Goal: Task Accomplishment & Management: Manage account settings

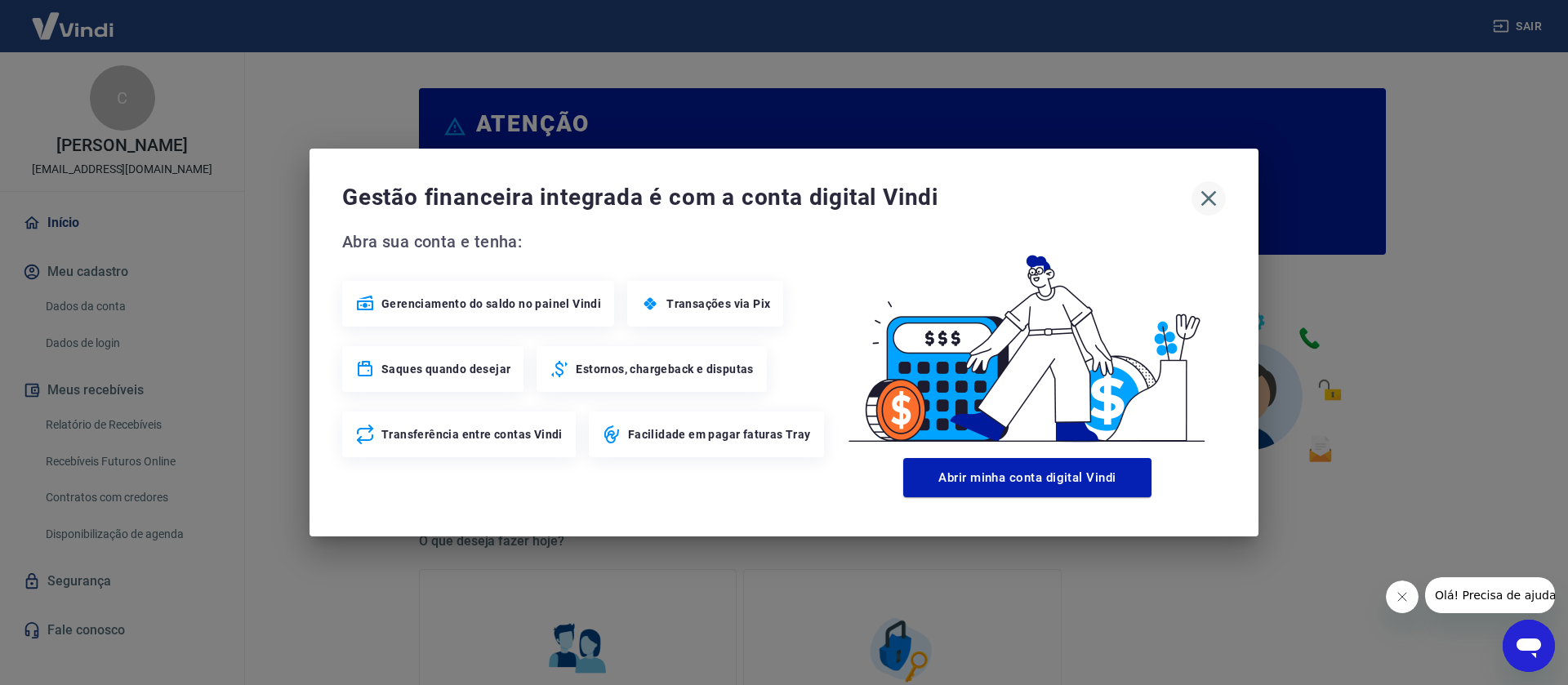
click at [1207, 190] on icon "button" at bounding box center [1208, 198] width 26 height 26
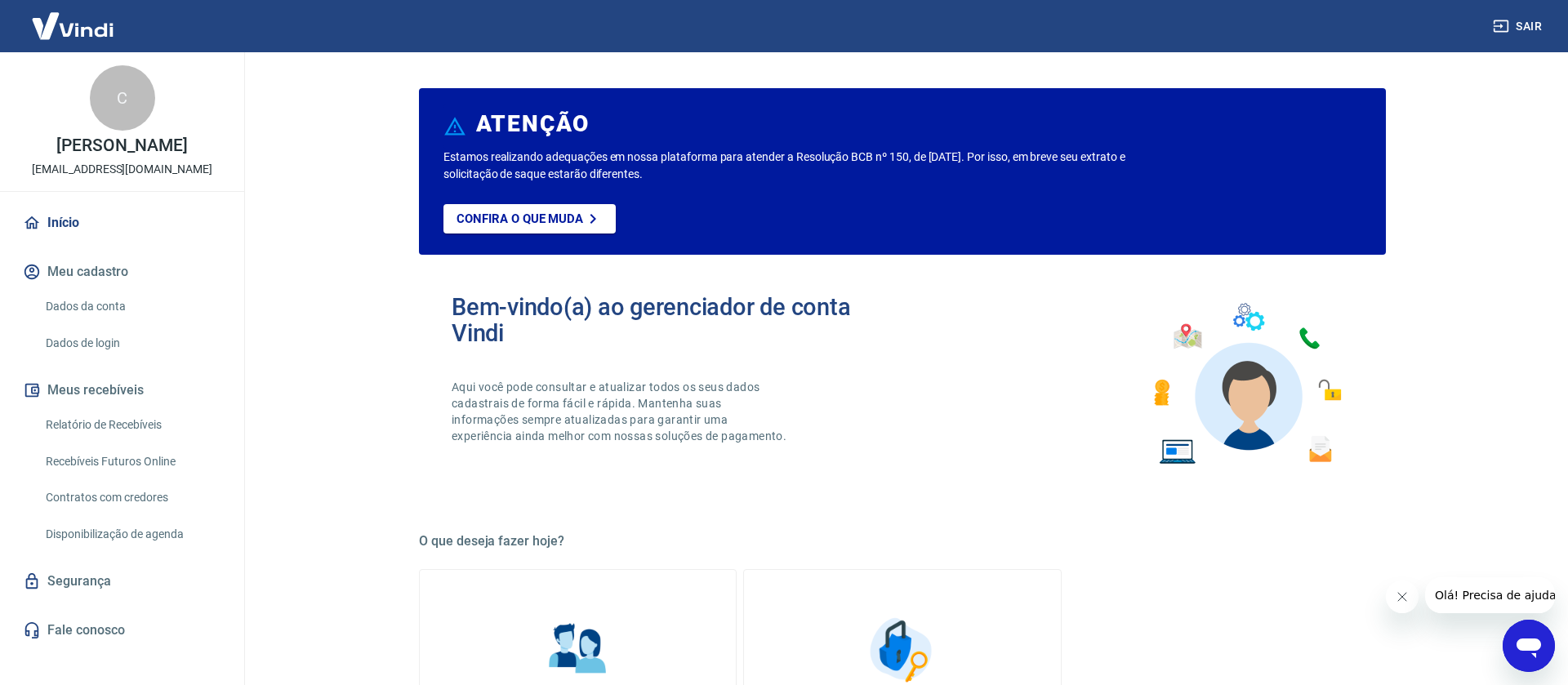
click at [135, 442] on link "Relatório de Recebíveis" at bounding box center [132, 425] width 185 height 34
click at [152, 442] on link "Relatório de Recebíveis" at bounding box center [132, 425] width 185 height 34
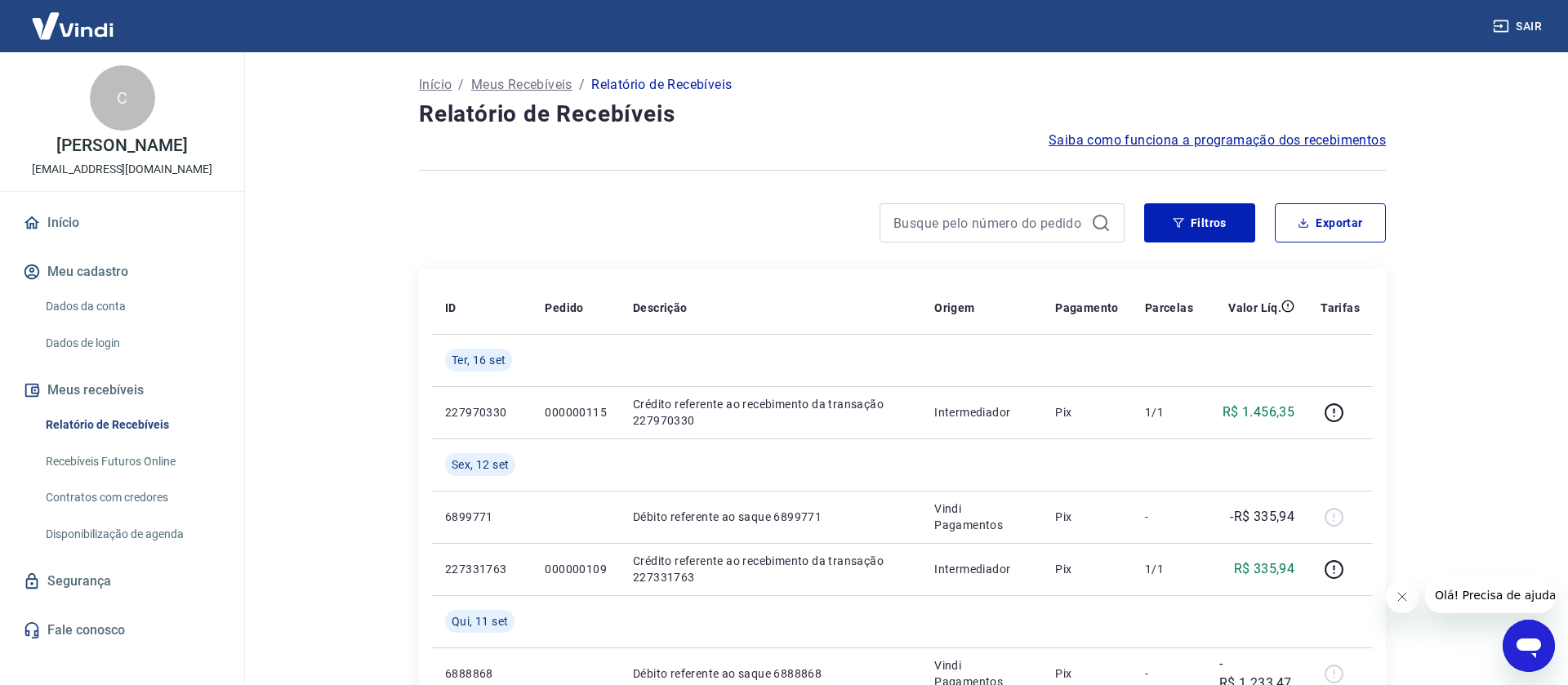
click at [78, 239] on link "Início" at bounding box center [121, 222] width 205 height 36
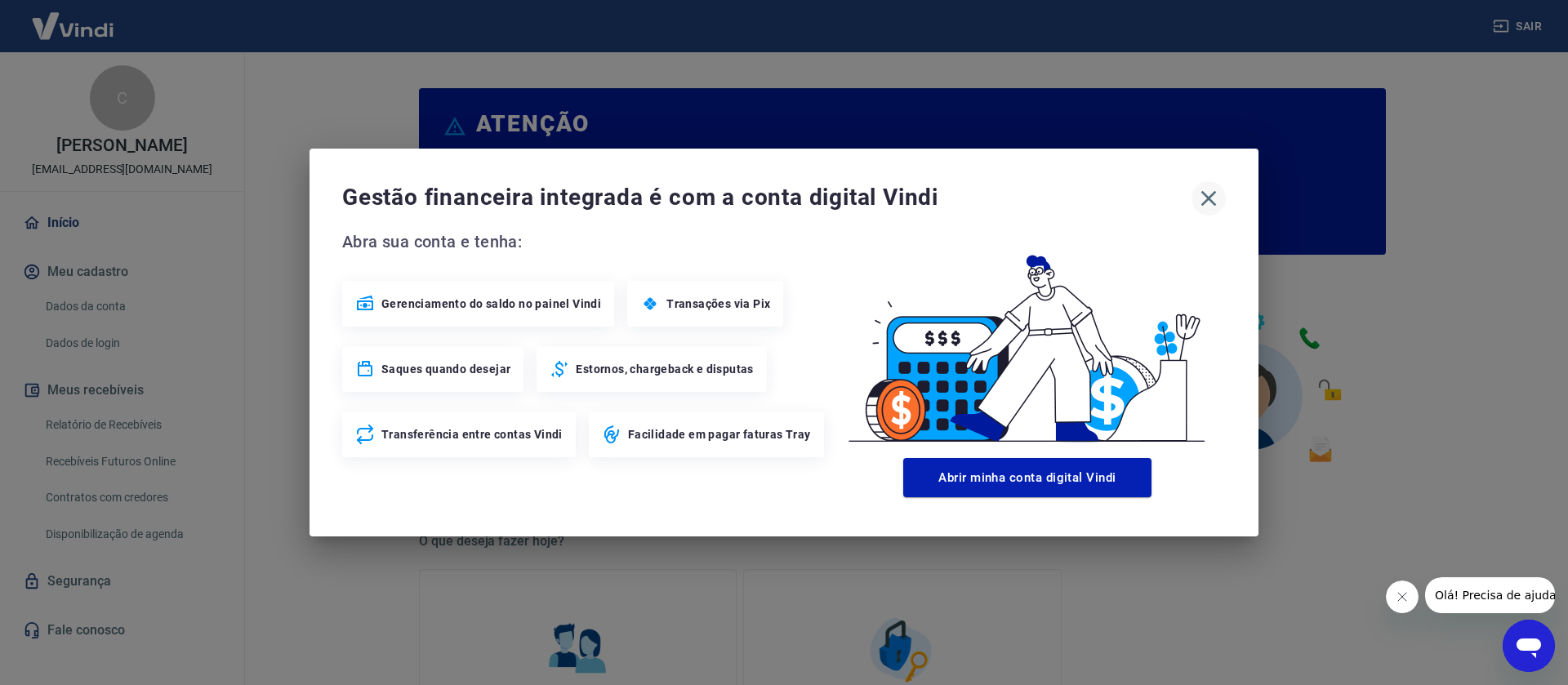
click at [1205, 204] on icon "button" at bounding box center [1208, 198] width 26 height 26
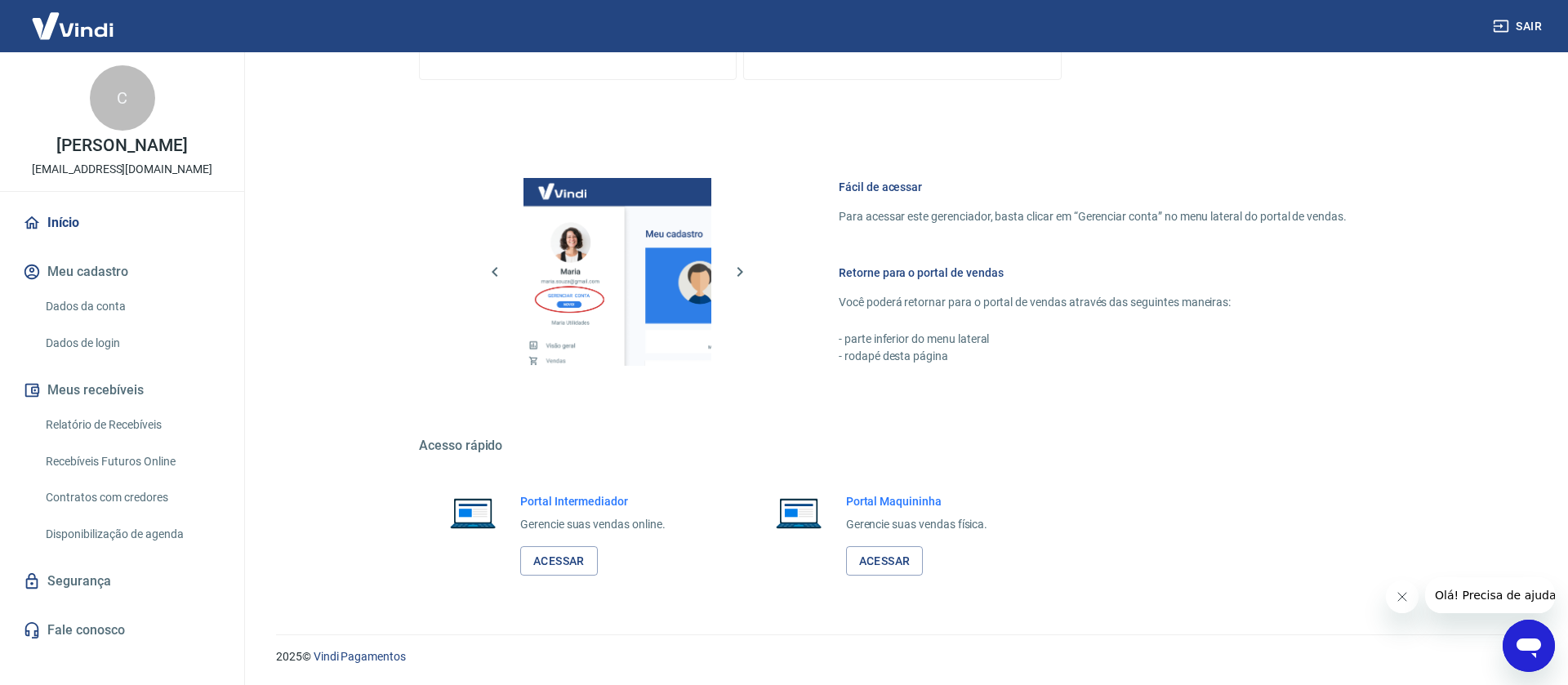
scroll to position [292, 0]
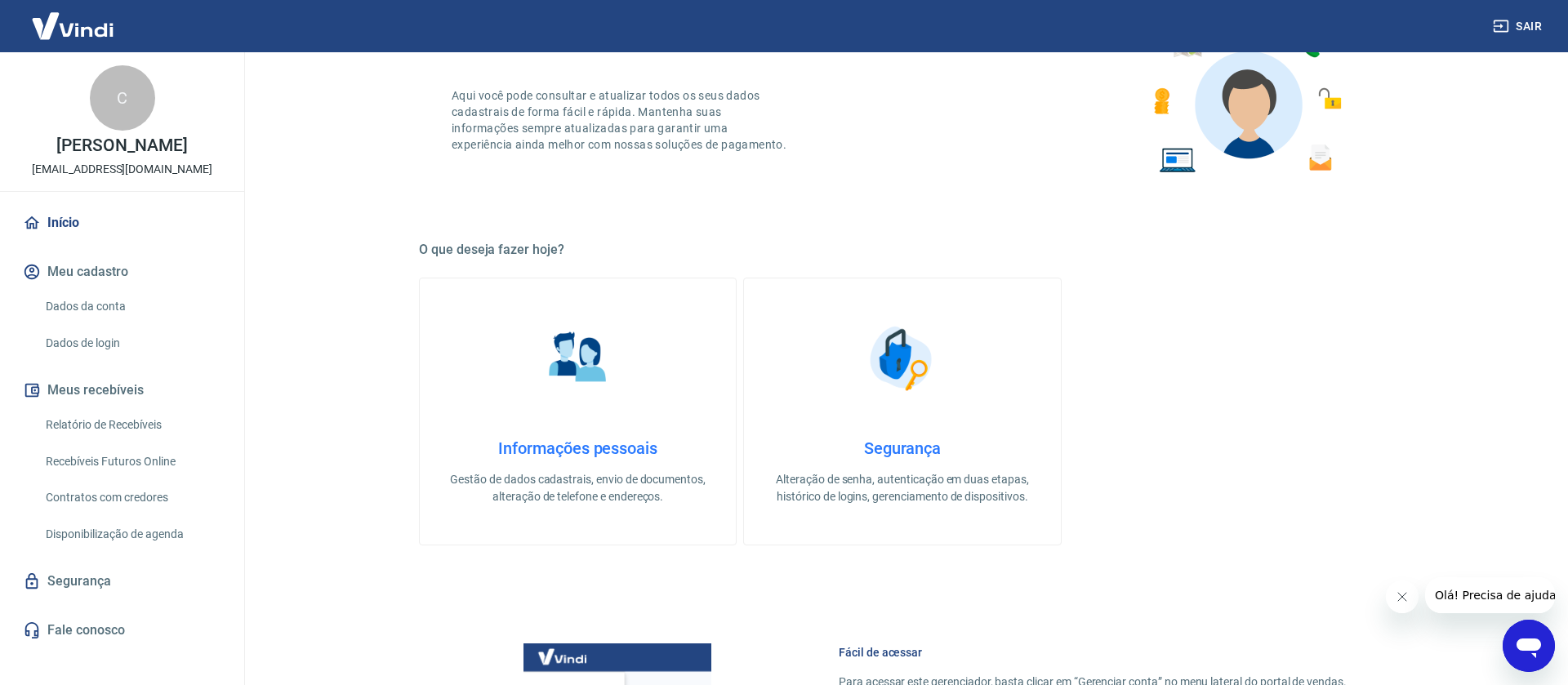
click at [94, 360] on link "Dados de login" at bounding box center [132, 343] width 185 height 34
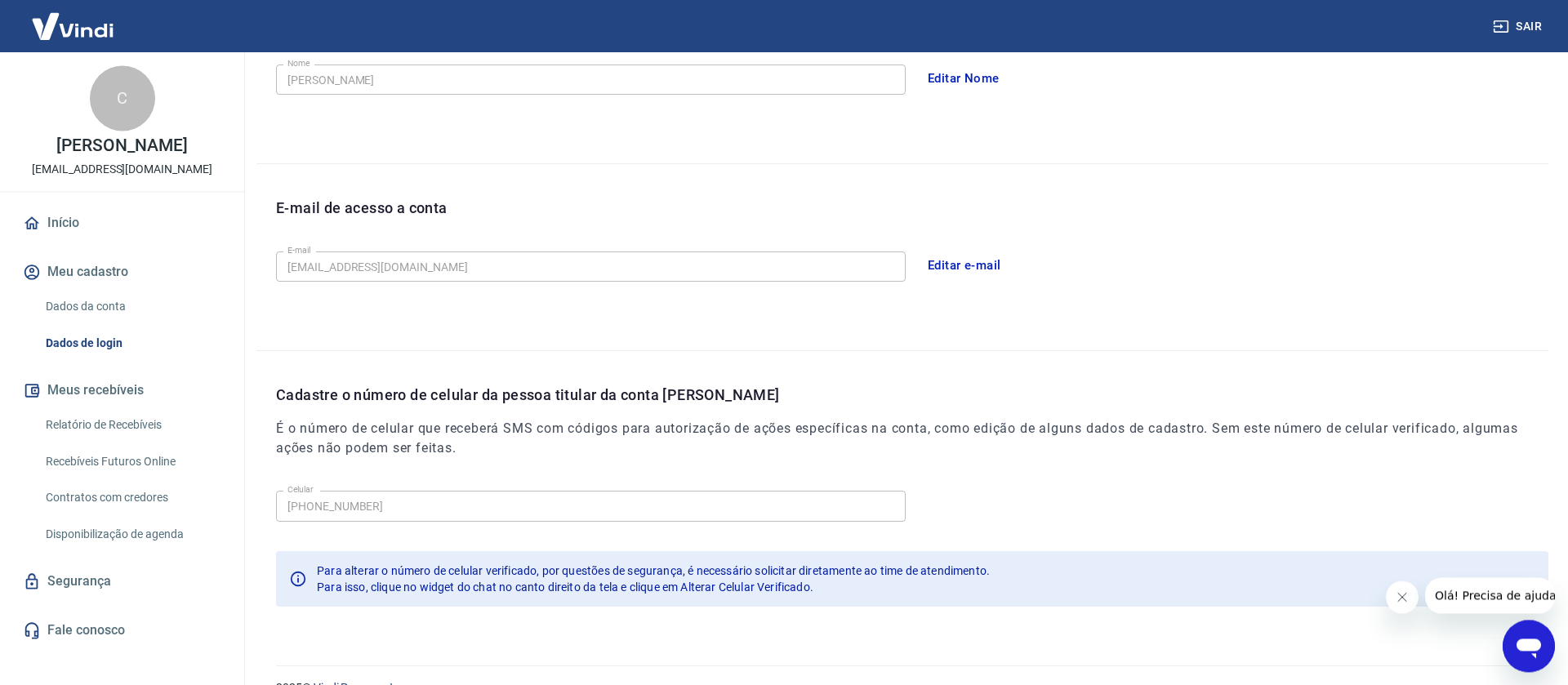
scroll to position [361, 0]
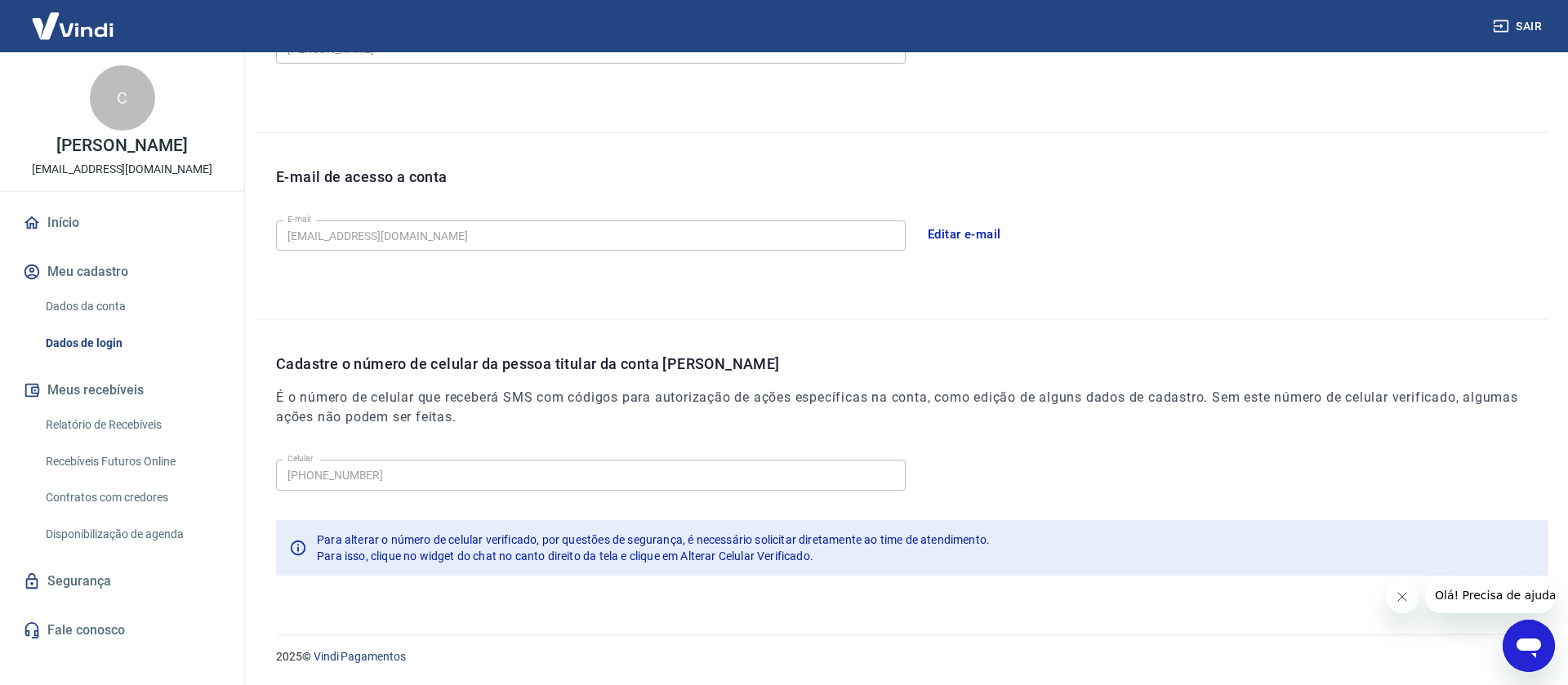
click at [1530, 646] on icon "Abrir janela de mensagens" at bounding box center [1529, 647] width 25 height 19
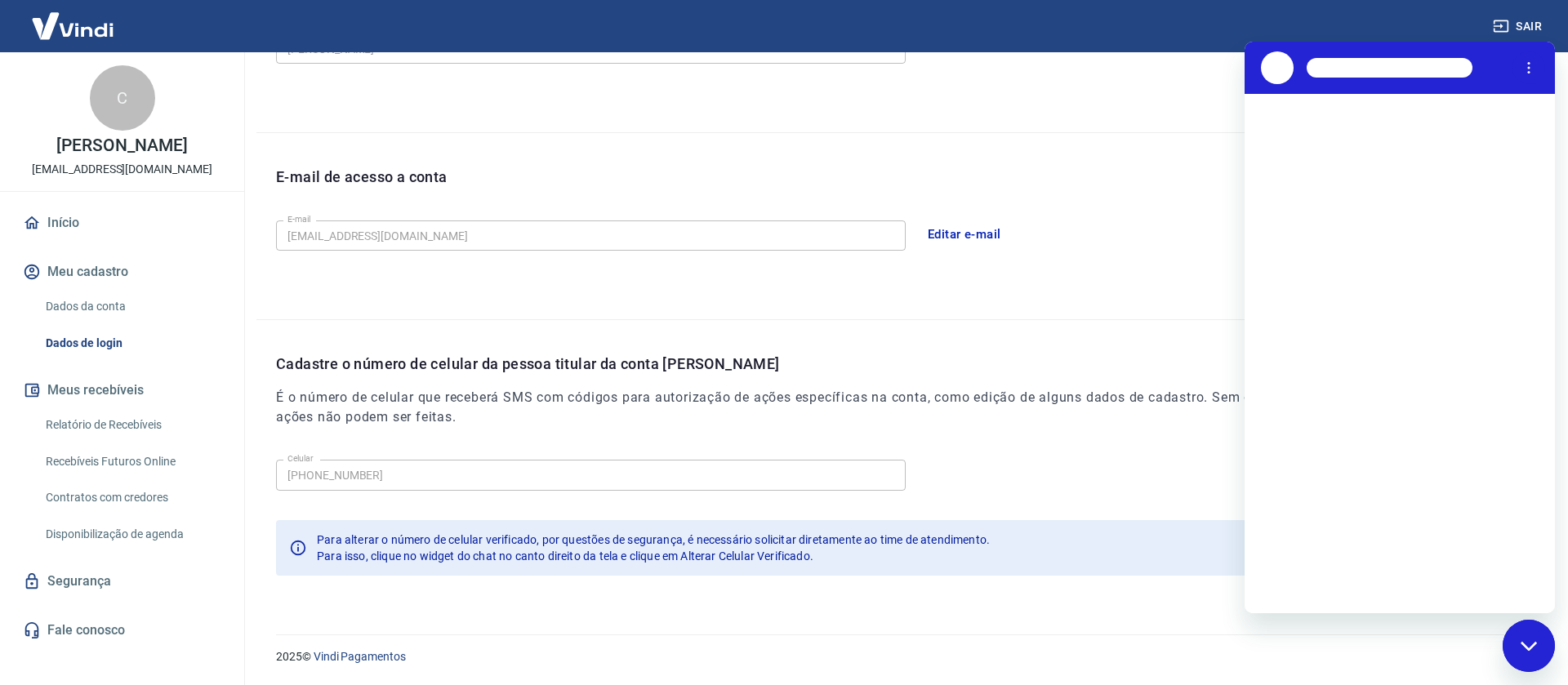
scroll to position [0, 0]
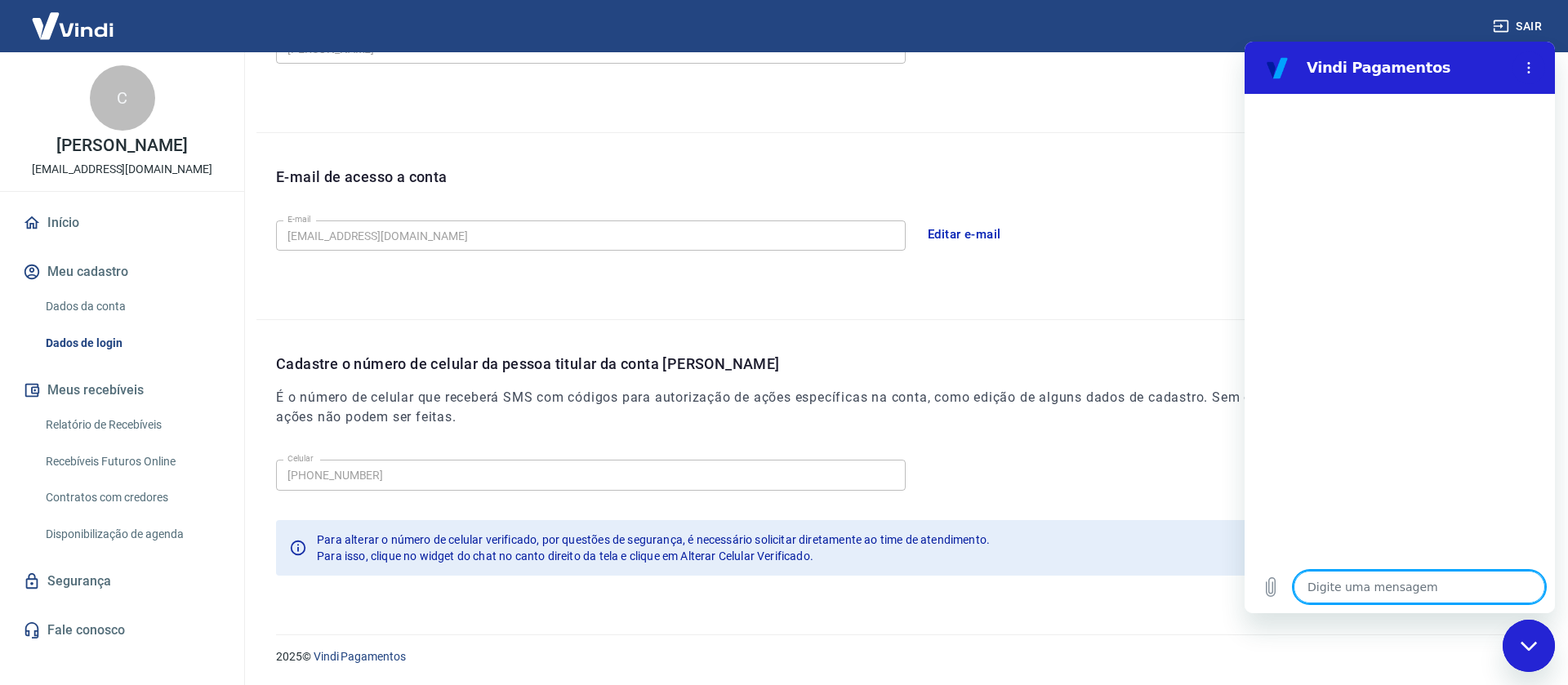
type textarea "g"
type textarea "x"
type textarea "go"
type textarea "x"
type textarea "gos"
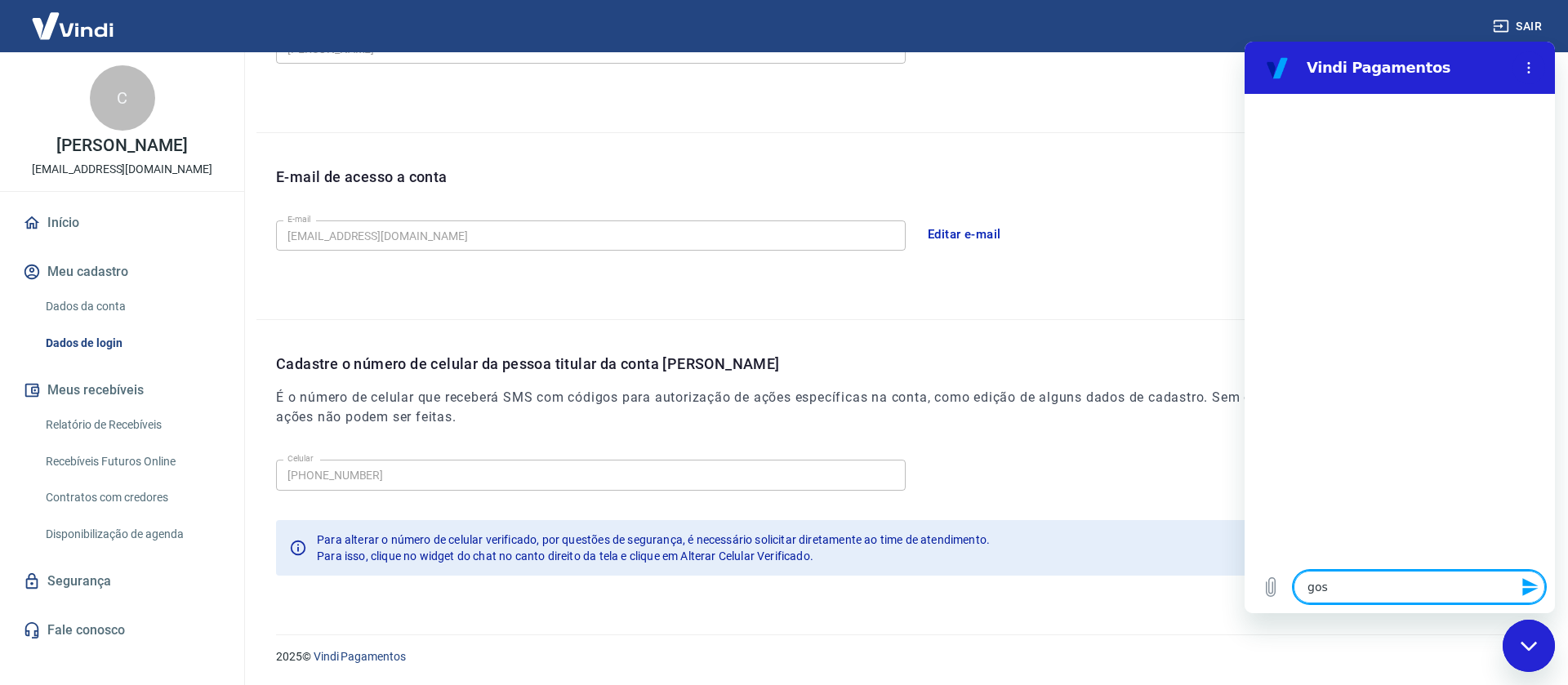
type textarea "x"
type textarea "gost"
type textarea "x"
type textarea "gosta"
type textarea "x"
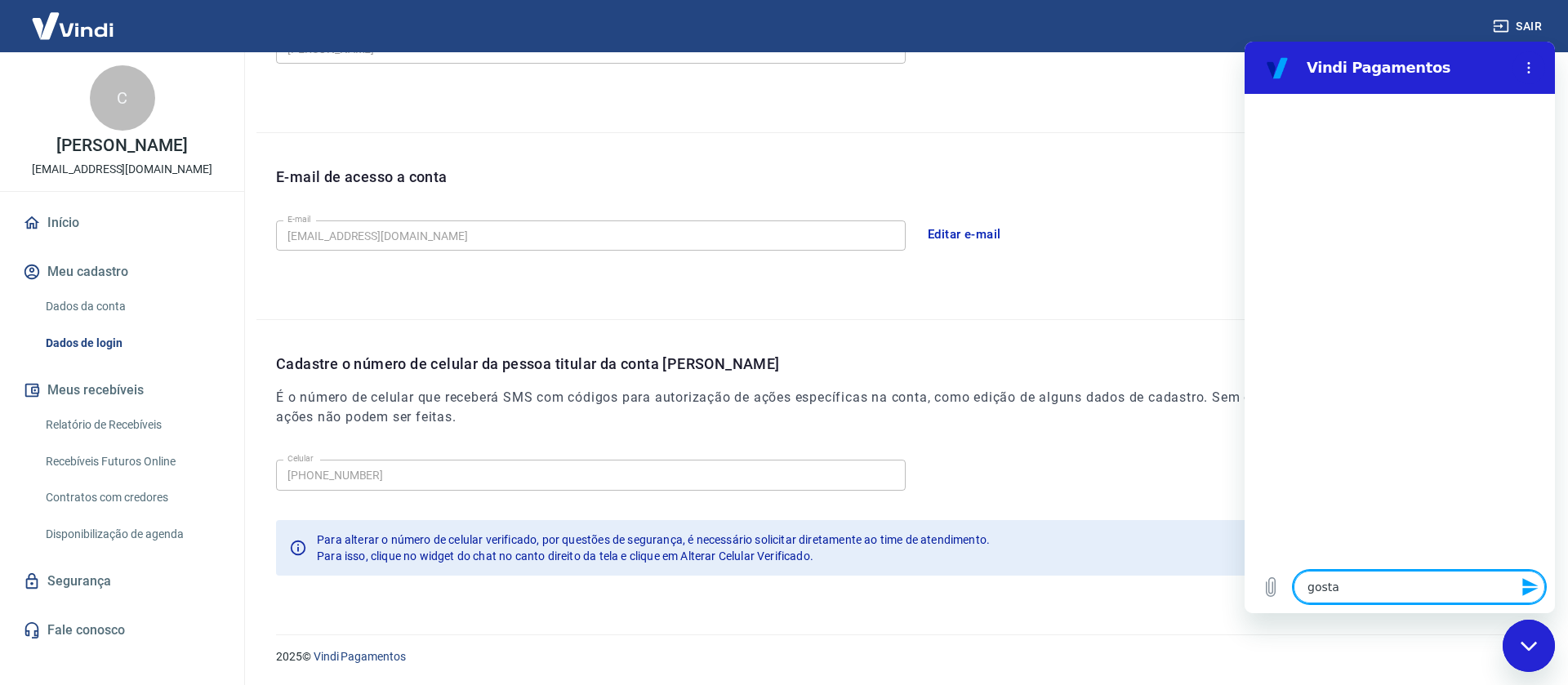
type textarea "gostar"
type textarea "x"
type textarea "gostari"
type textarea "x"
type textarea "gostaria"
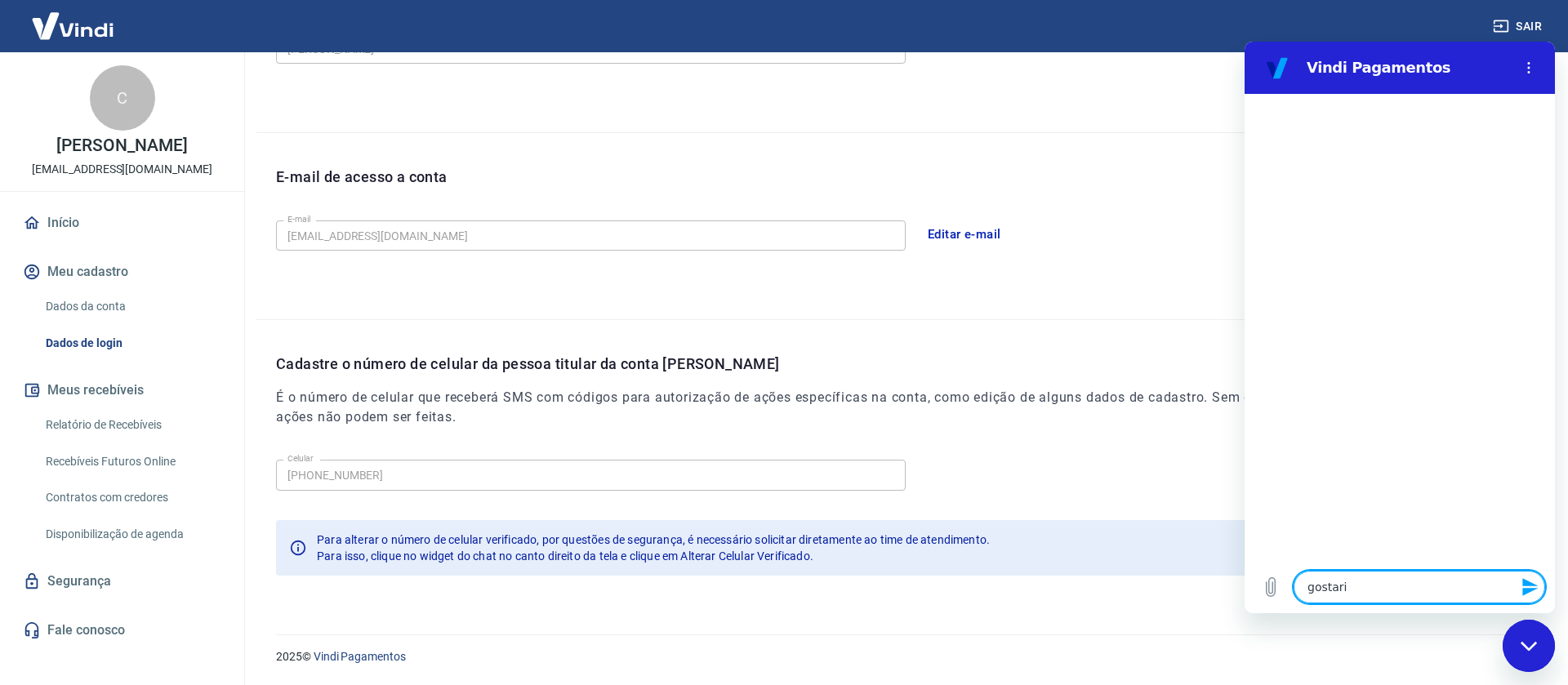
type textarea "x"
type textarea "gostaria"
type textarea "x"
type textarea "gostaria d"
type textarea "x"
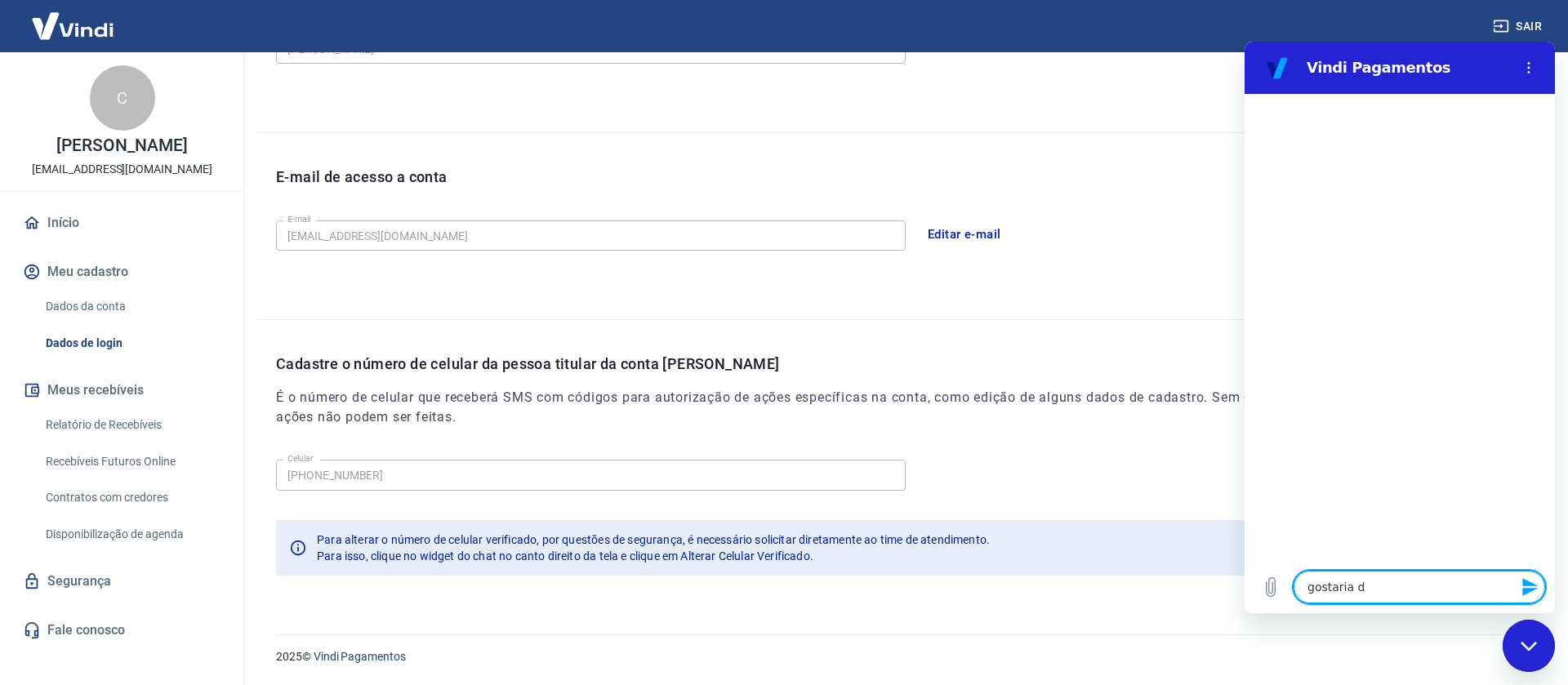
type textarea "gostaria de"
type textarea "x"
type textarea "gostaria de"
type textarea "x"
type textarea "gostaria de a"
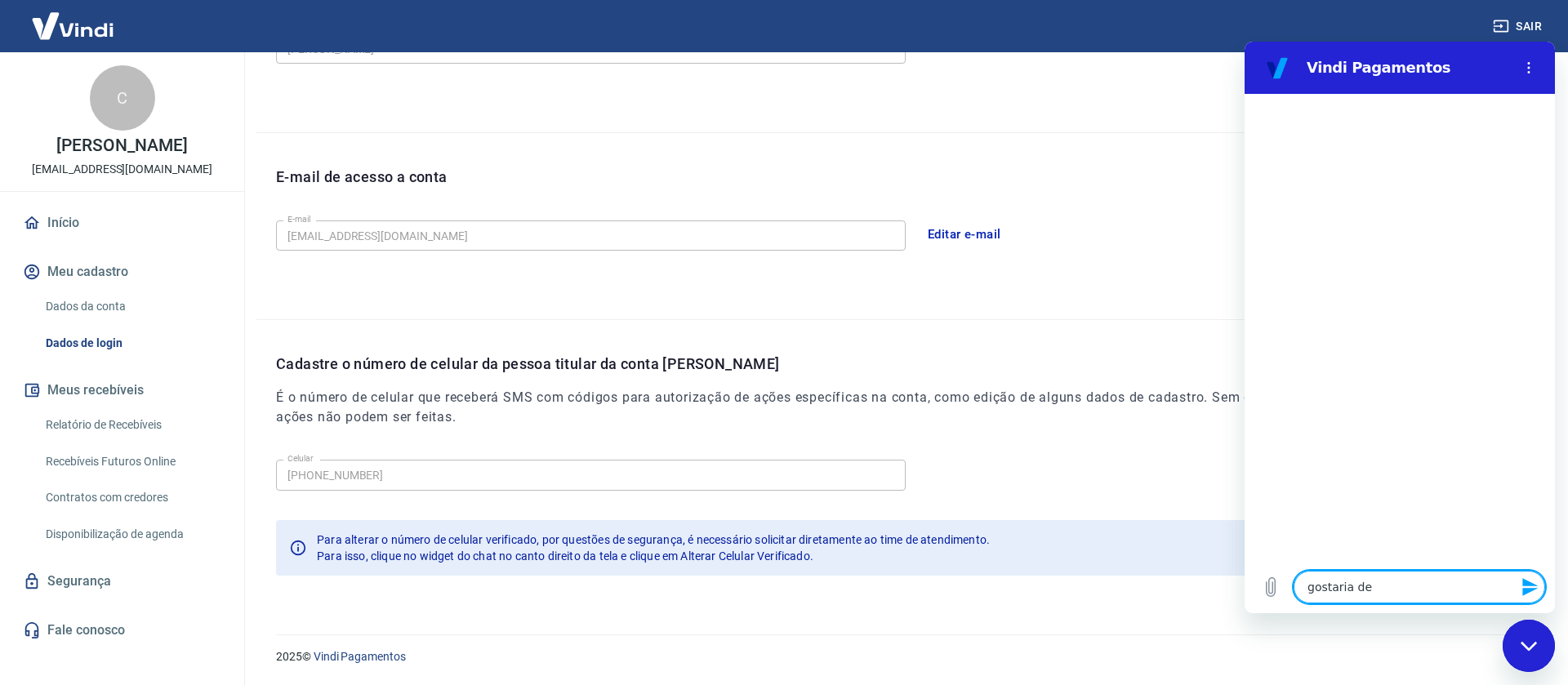
type textarea "x"
type textarea "gostaria de al"
type textarea "x"
type textarea "gostaria de alt"
type textarea "x"
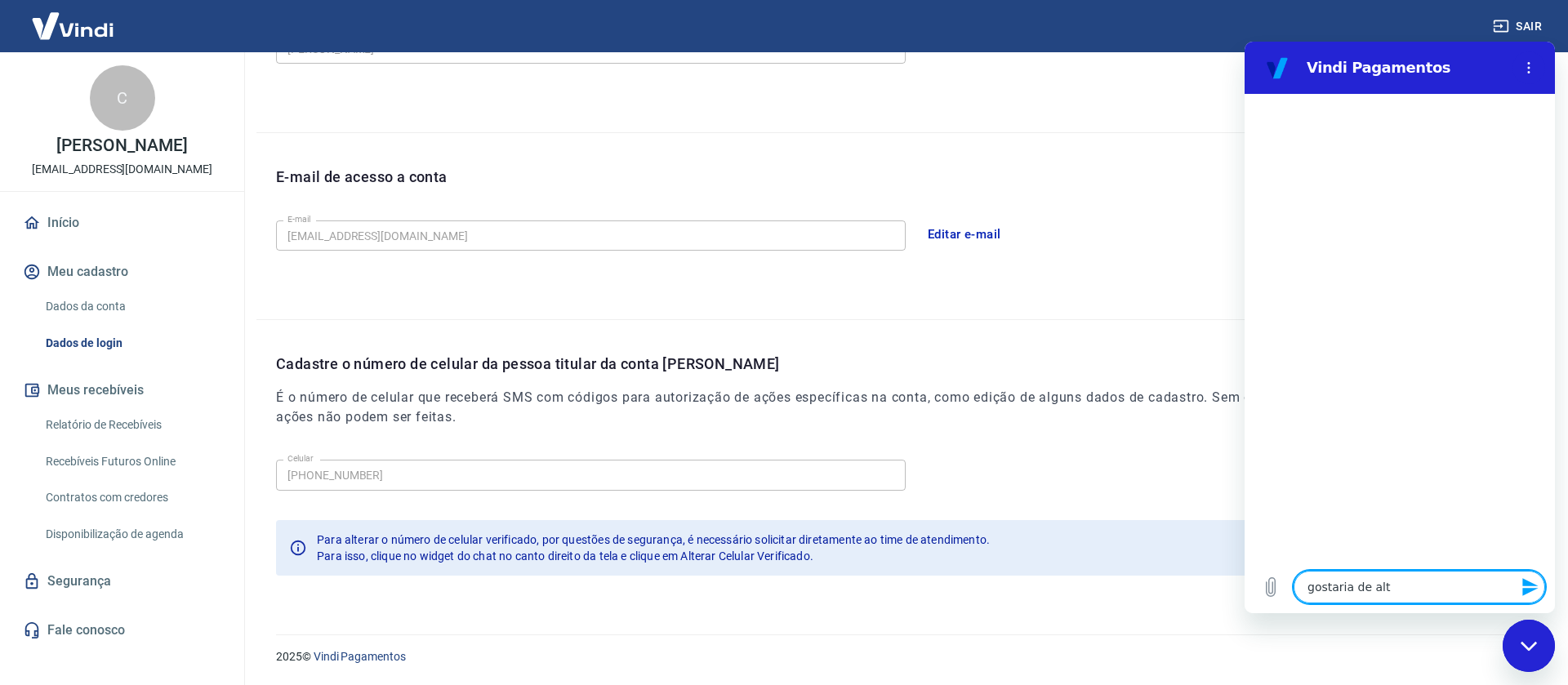
type textarea "gostaria de alte"
type textarea "x"
type textarea "gostaria de alter"
type textarea "x"
type textarea "gostaria de altera"
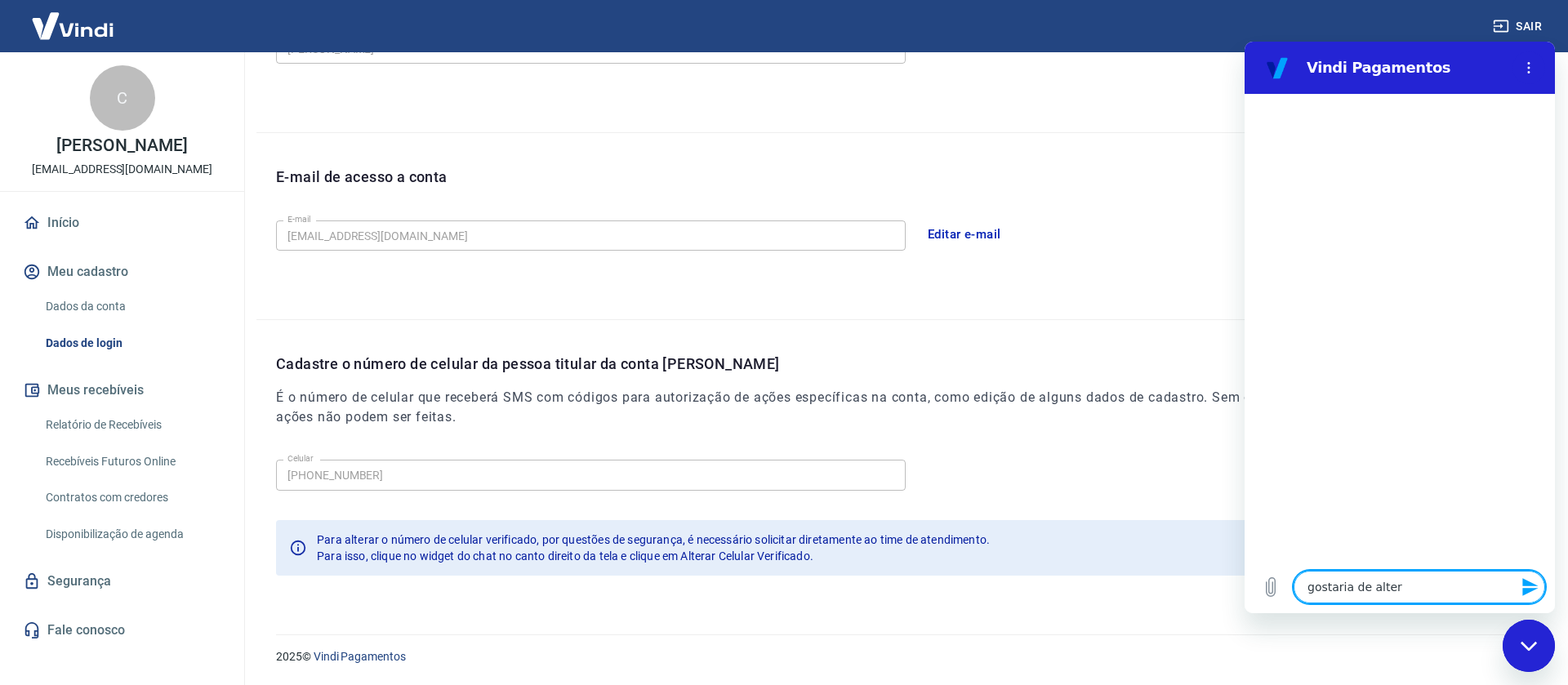
type textarea "x"
type textarea "gostaria de alterar"
type textarea "x"
type textarea "gostaria de alterar"
type textarea "x"
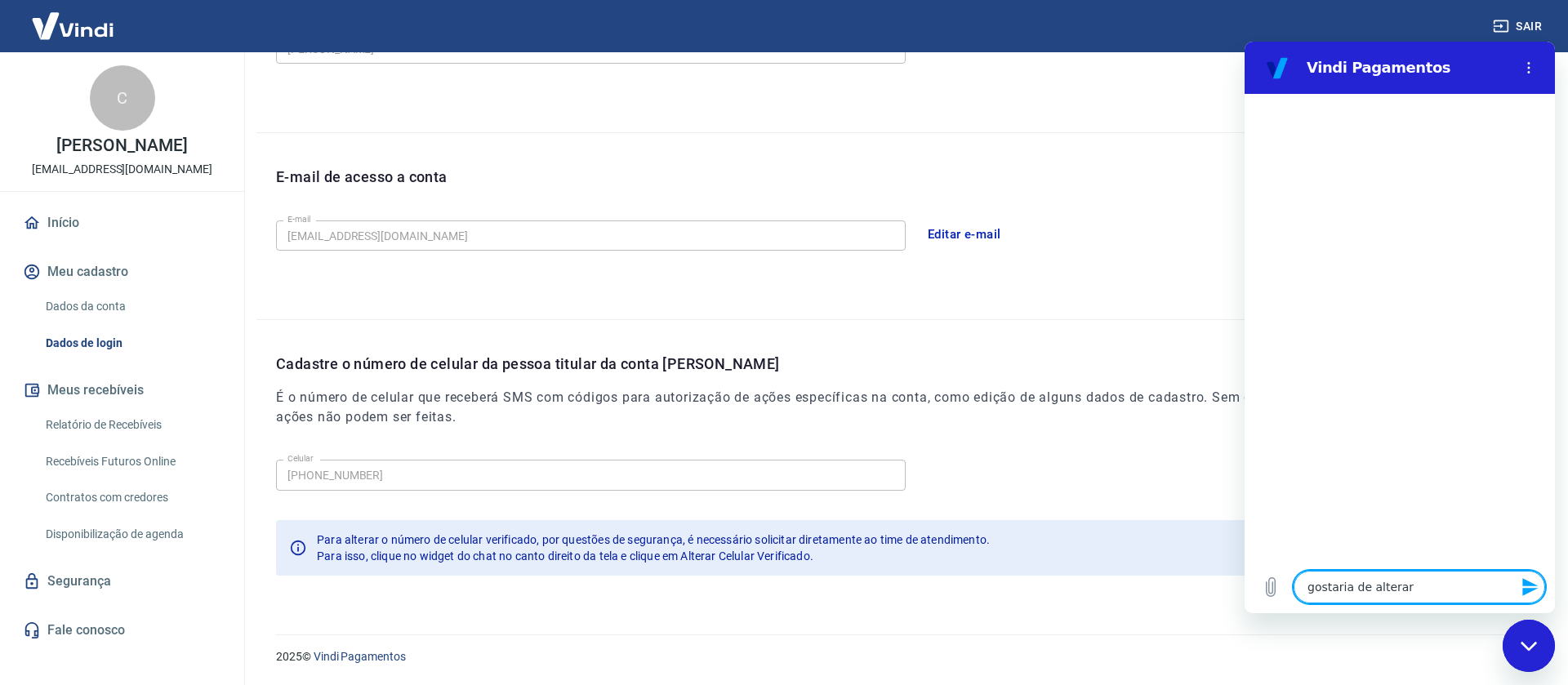
type textarea "gostaria de alterar o"
type textarea "x"
type textarea "gostaria de alterar o"
type textarea "x"
type textarea "gostaria de alterar o c"
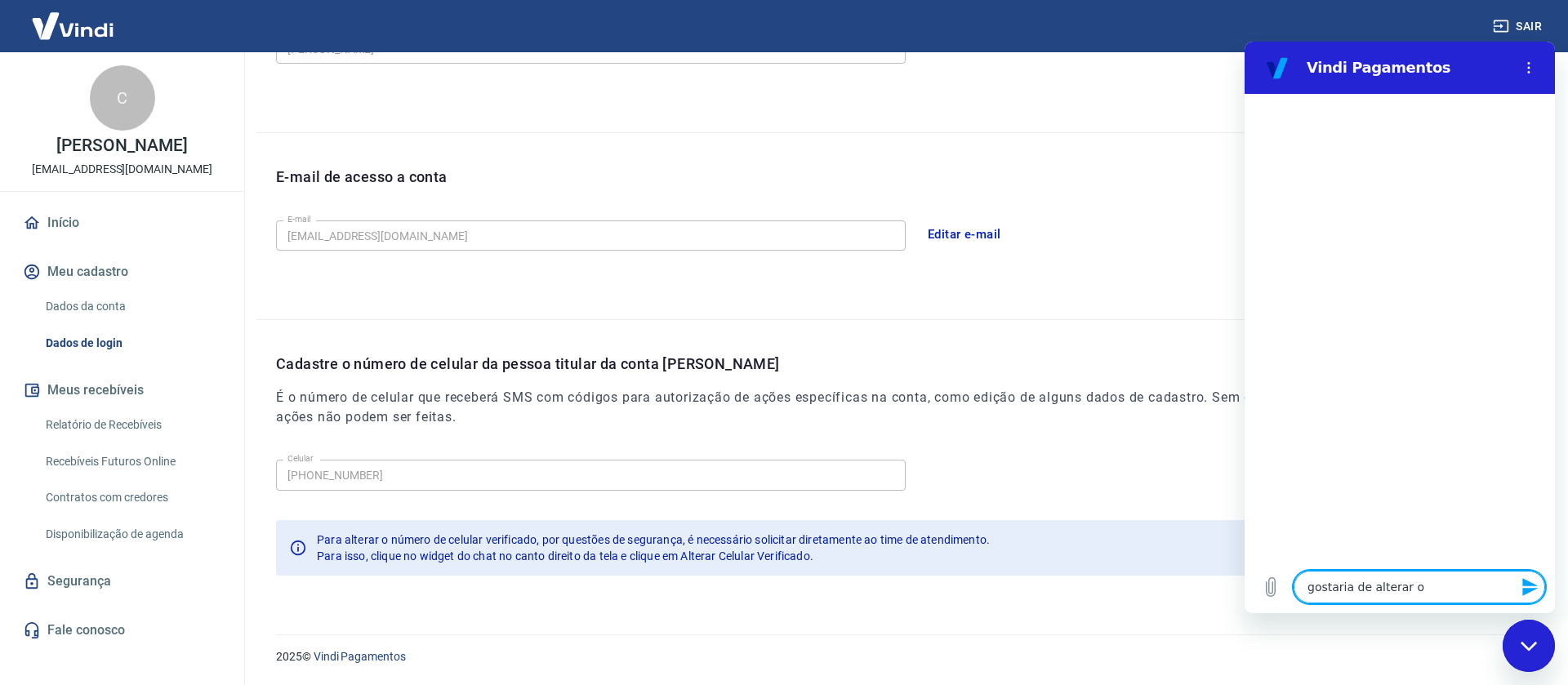
type textarea "x"
type textarea "gostaria de alterar o ce"
type textarea "x"
type textarea "gostaria de alterar o cel"
type textarea "x"
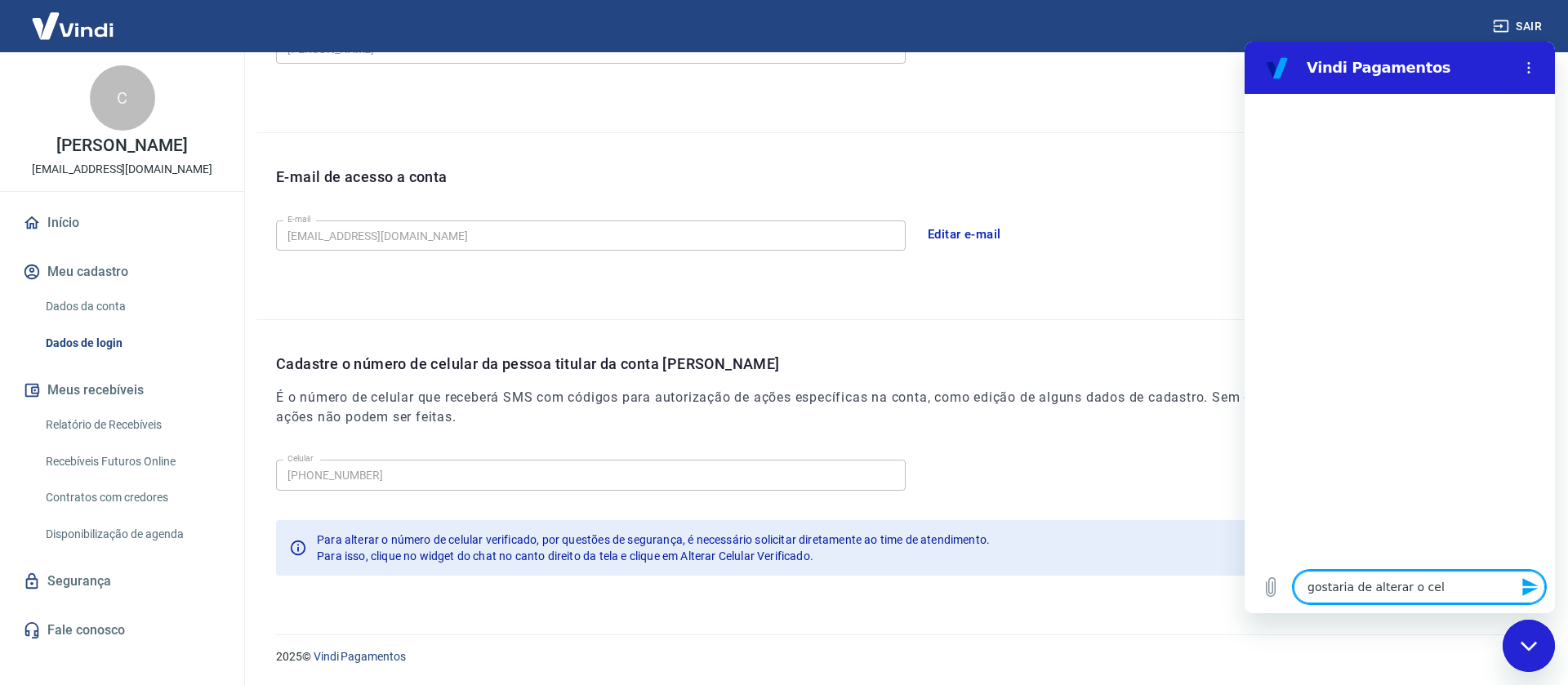
type textarea "gostaria de alterar o celu"
type textarea "x"
type textarea "gostaria de alterar o celul"
type textarea "x"
type textarea "gostaria de alterar o celula"
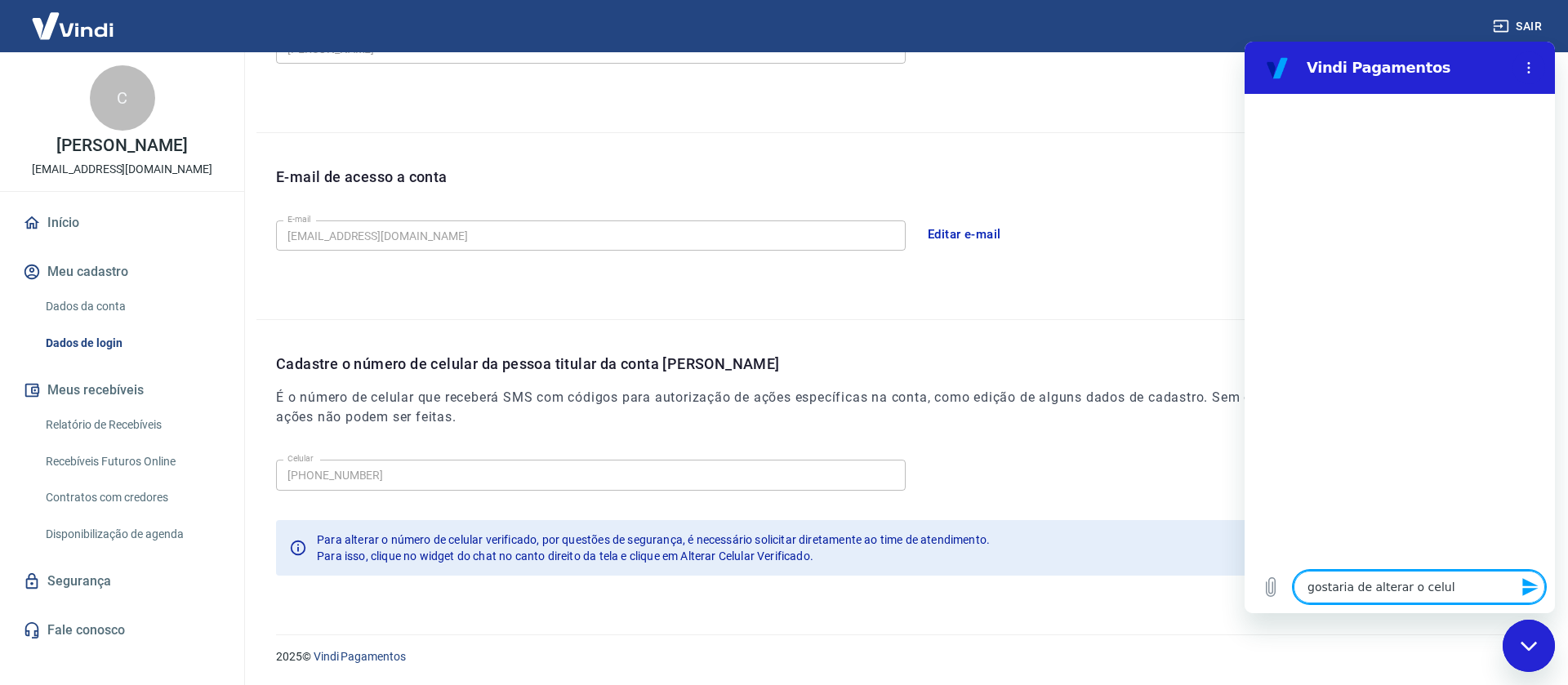
type textarea "x"
type textarea "gostaria de alterar o celular"
type textarea "x"
type textarea "gostaria de alterar o celular"
type textarea "x"
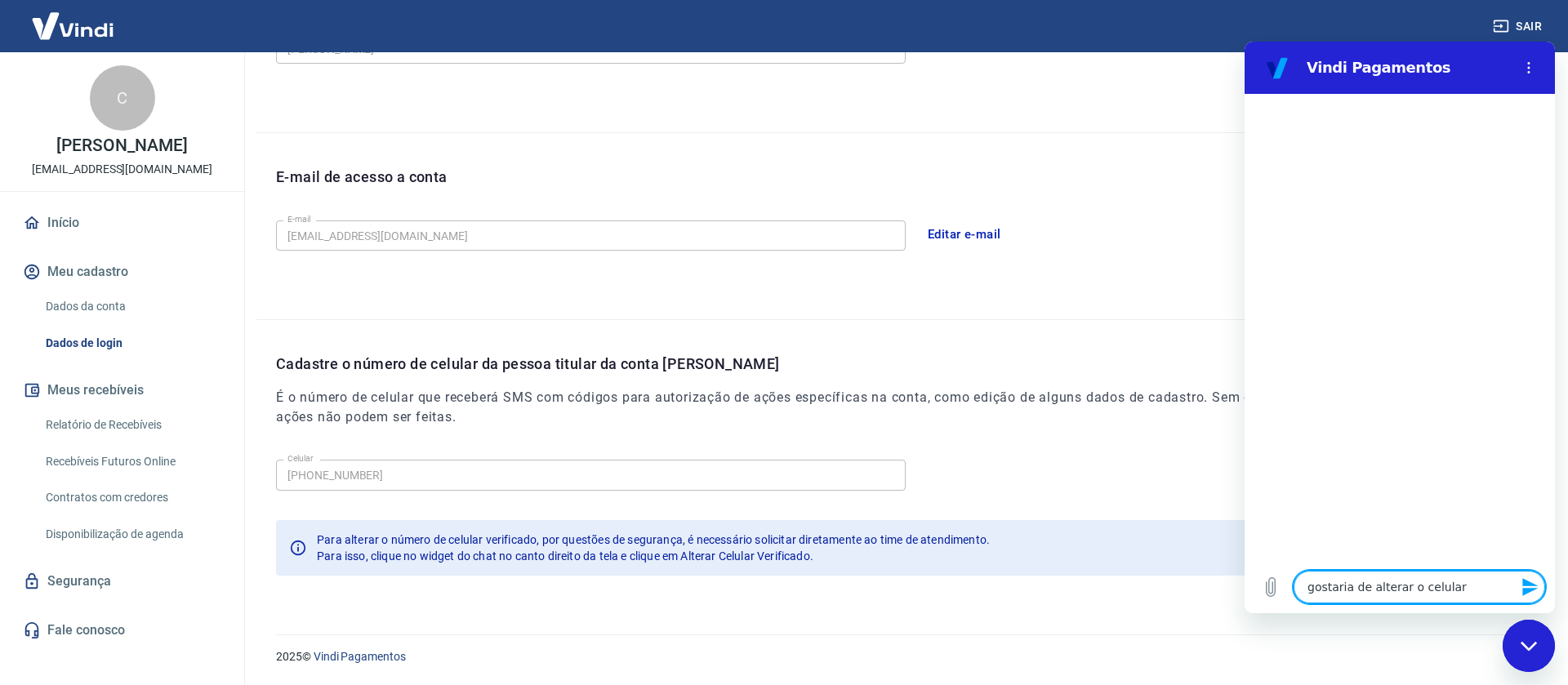
type textarea "gostaria de alterar o celular v"
type textarea "x"
type textarea "gostaria de alterar o celular ve"
type textarea "x"
type textarea "gostaria de alterar o celular ver"
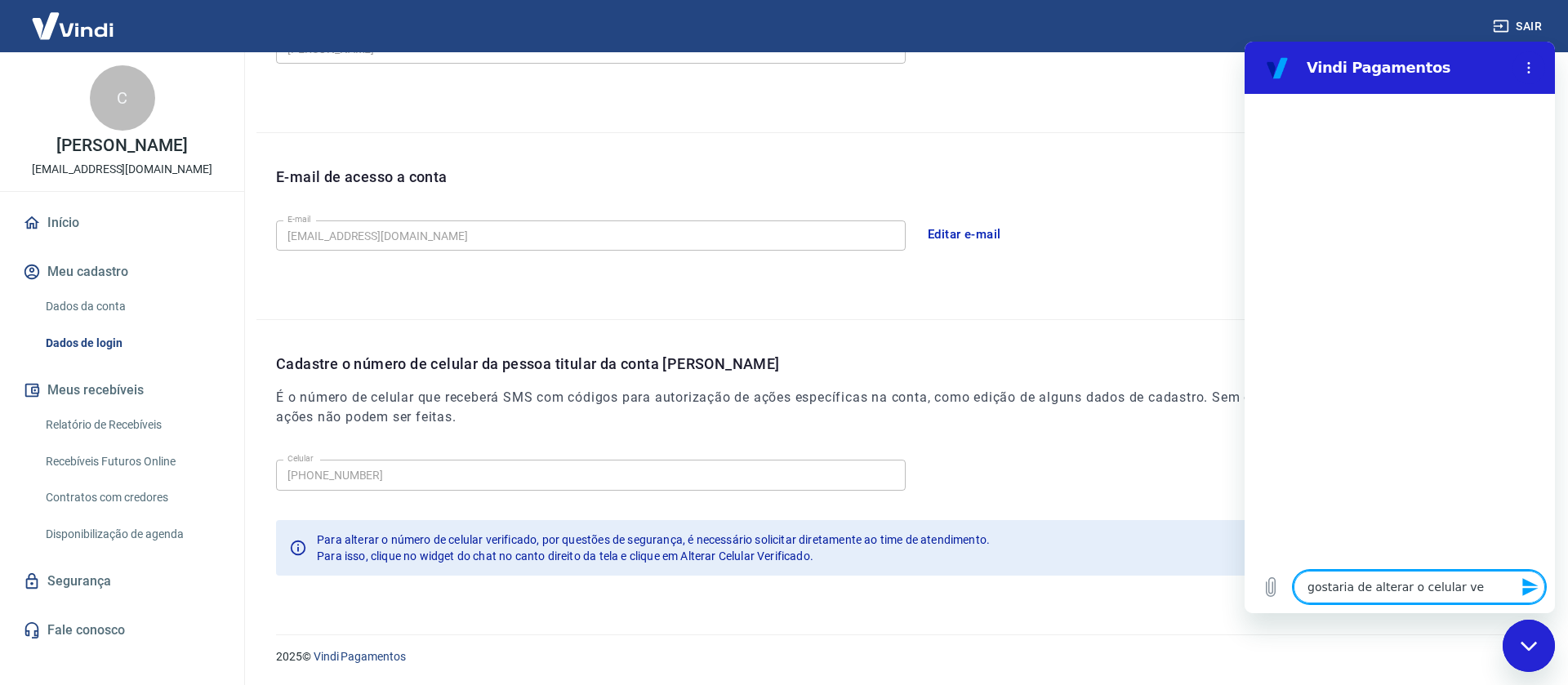
type textarea "x"
type textarea "gostaria de alterar o celular veri"
type textarea "x"
type textarea "gostaria de alterar o celular verif"
type textarea "x"
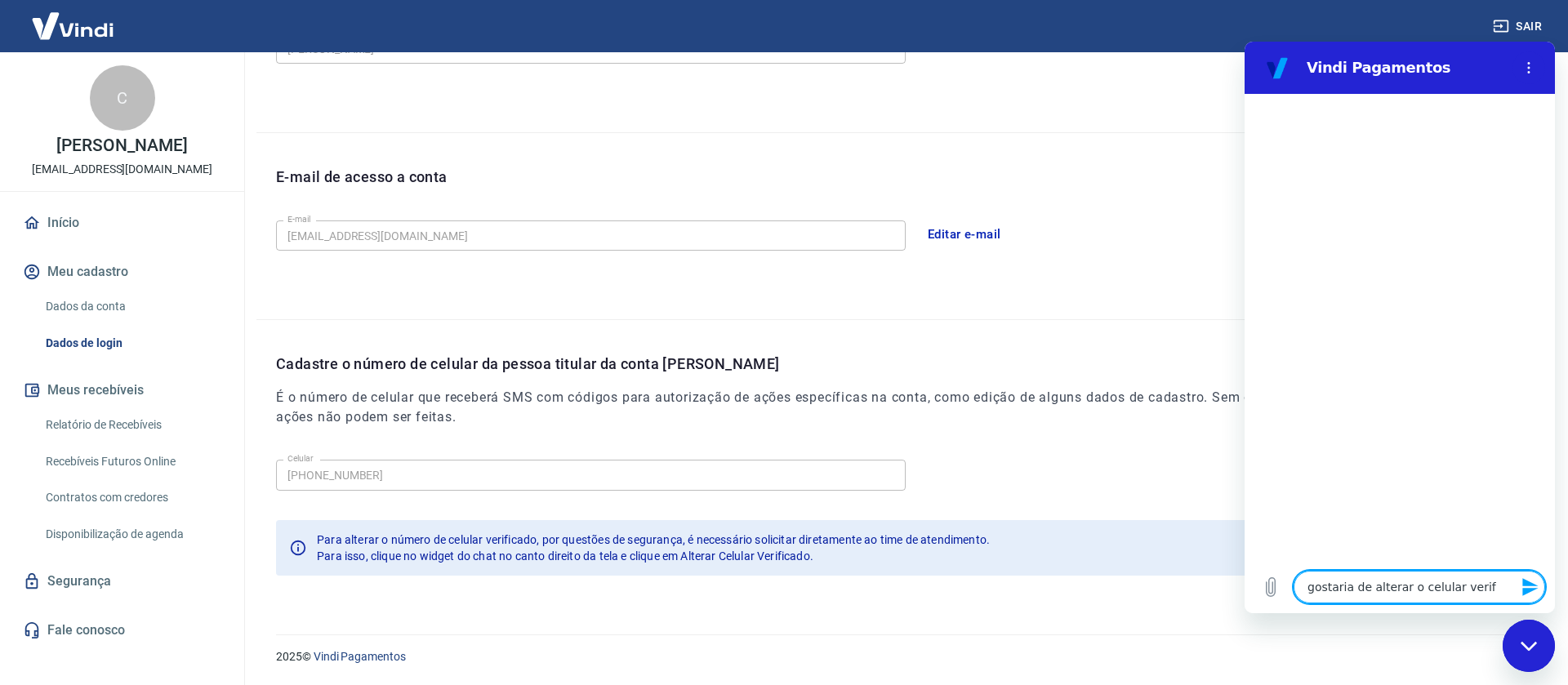
type textarea "gostaria de alterar o celular verifi"
type textarea "x"
type textarea "gostaria de alterar o celular verific"
type textarea "x"
type textarea "gostaria de alterar o celular verifica"
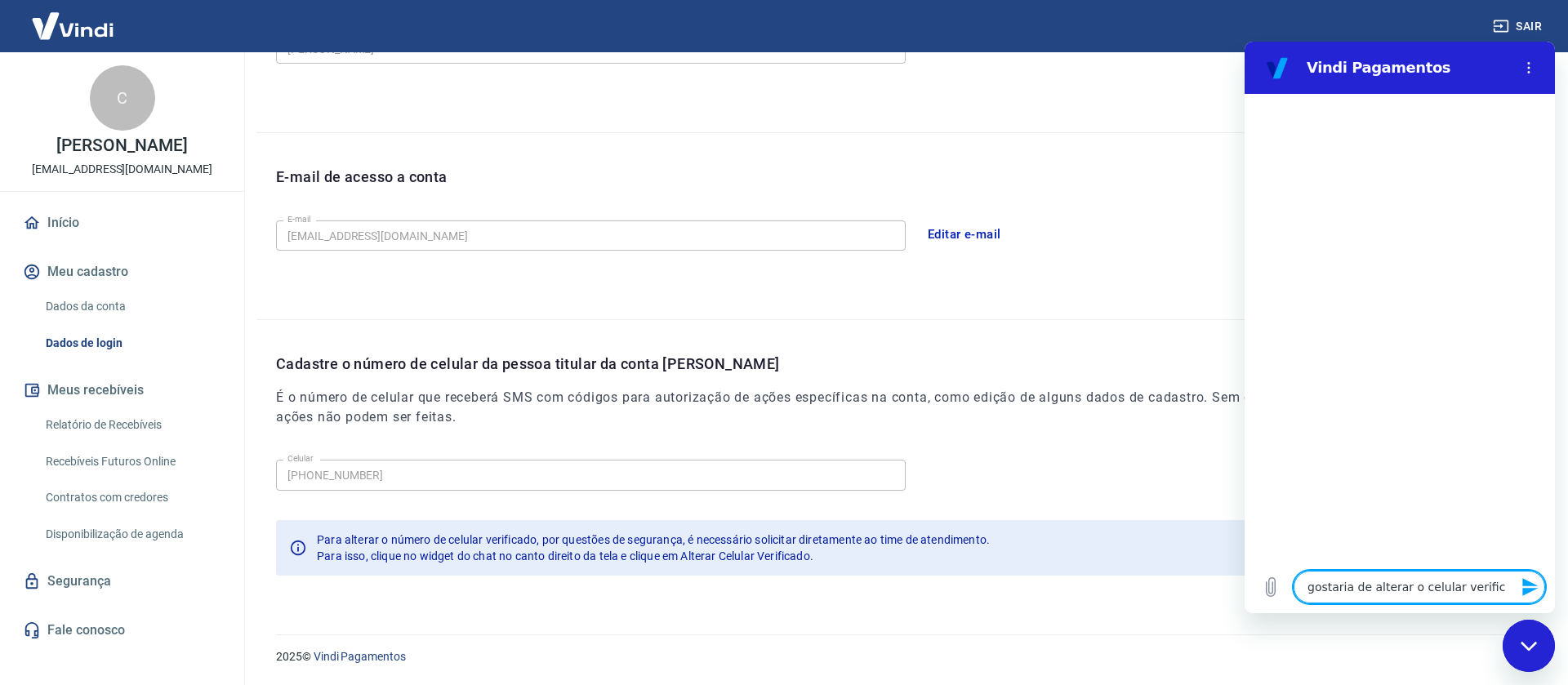
type textarea "x"
type textarea "gostaria de alterar o celular verificad"
type textarea "x"
type textarea "gostaria de alterar o celular verificado"
type textarea "x"
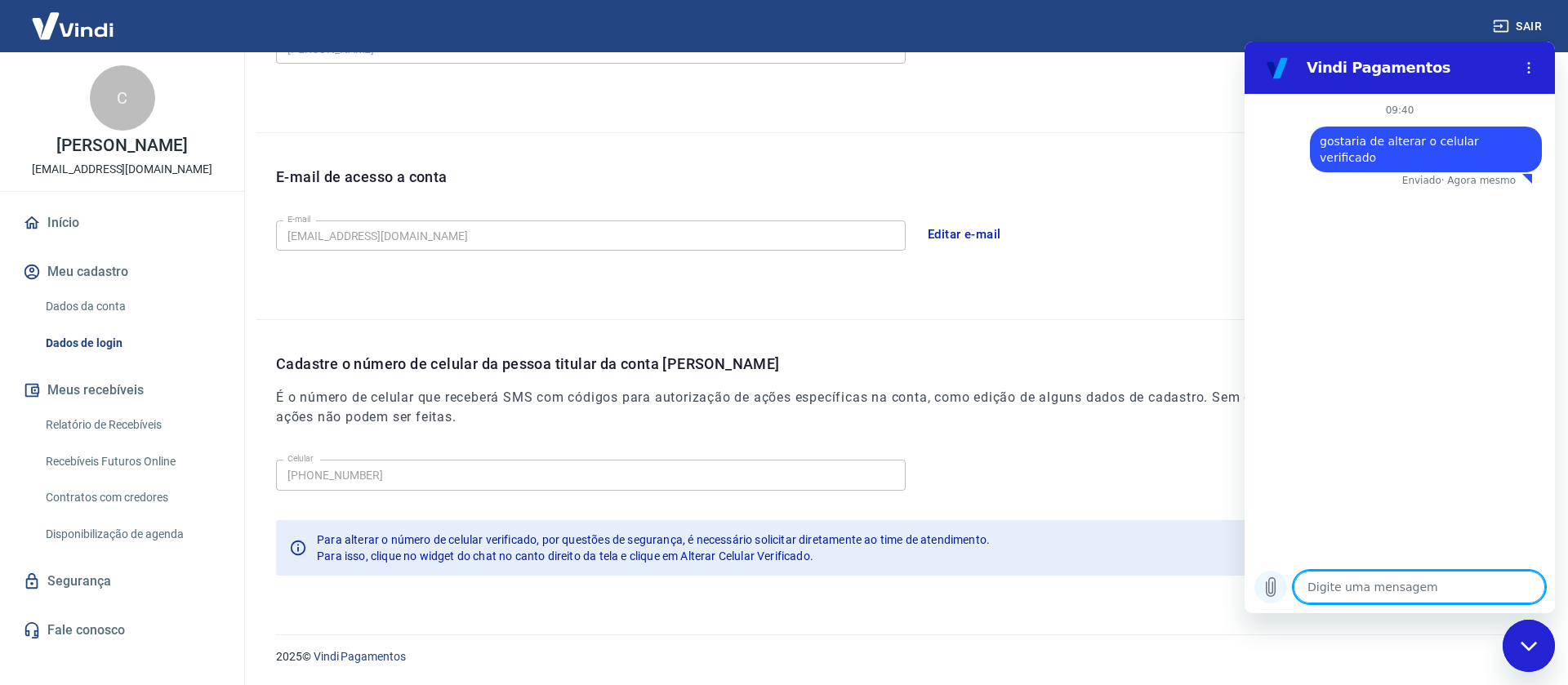
click at [1283, 584] on button "Carregar arquivo" at bounding box center [1271, 587] width 33 height 33
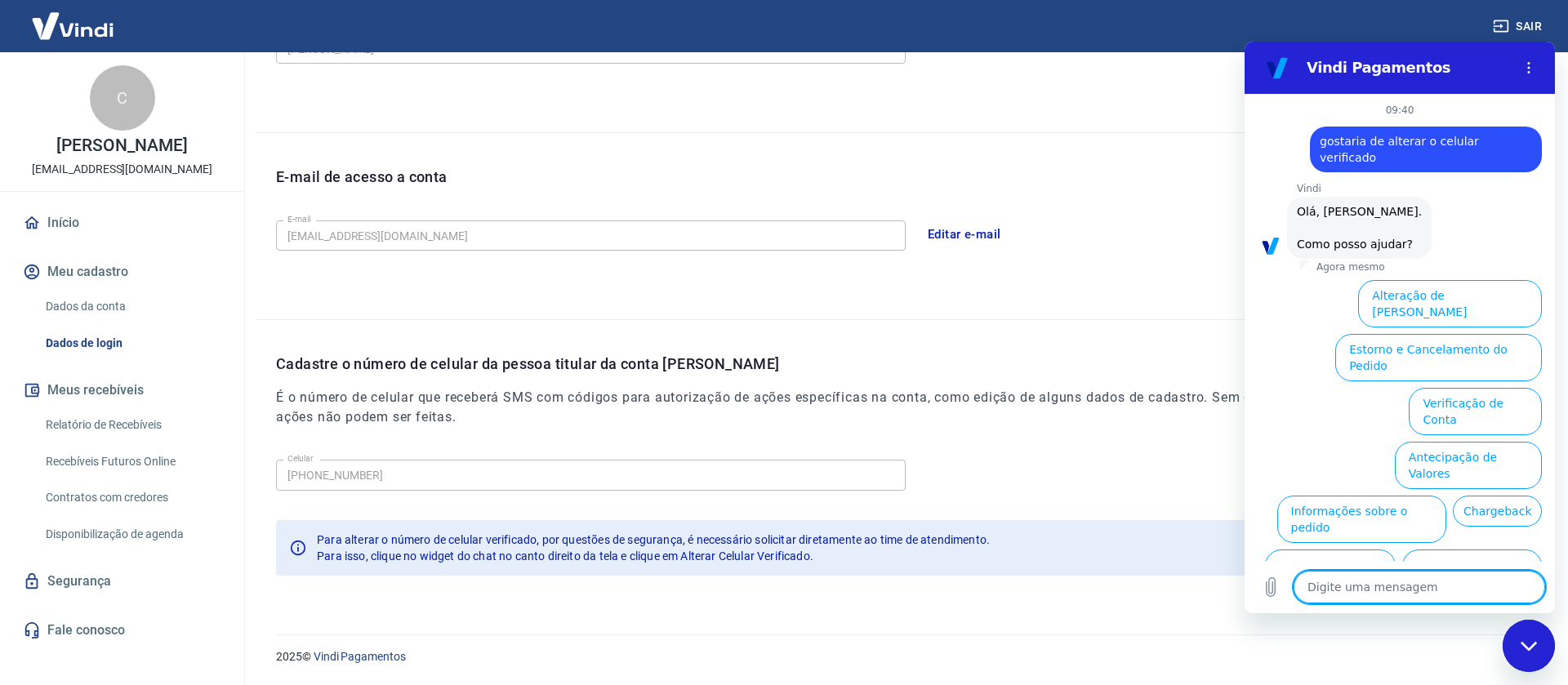
scroll to position [1, 0]
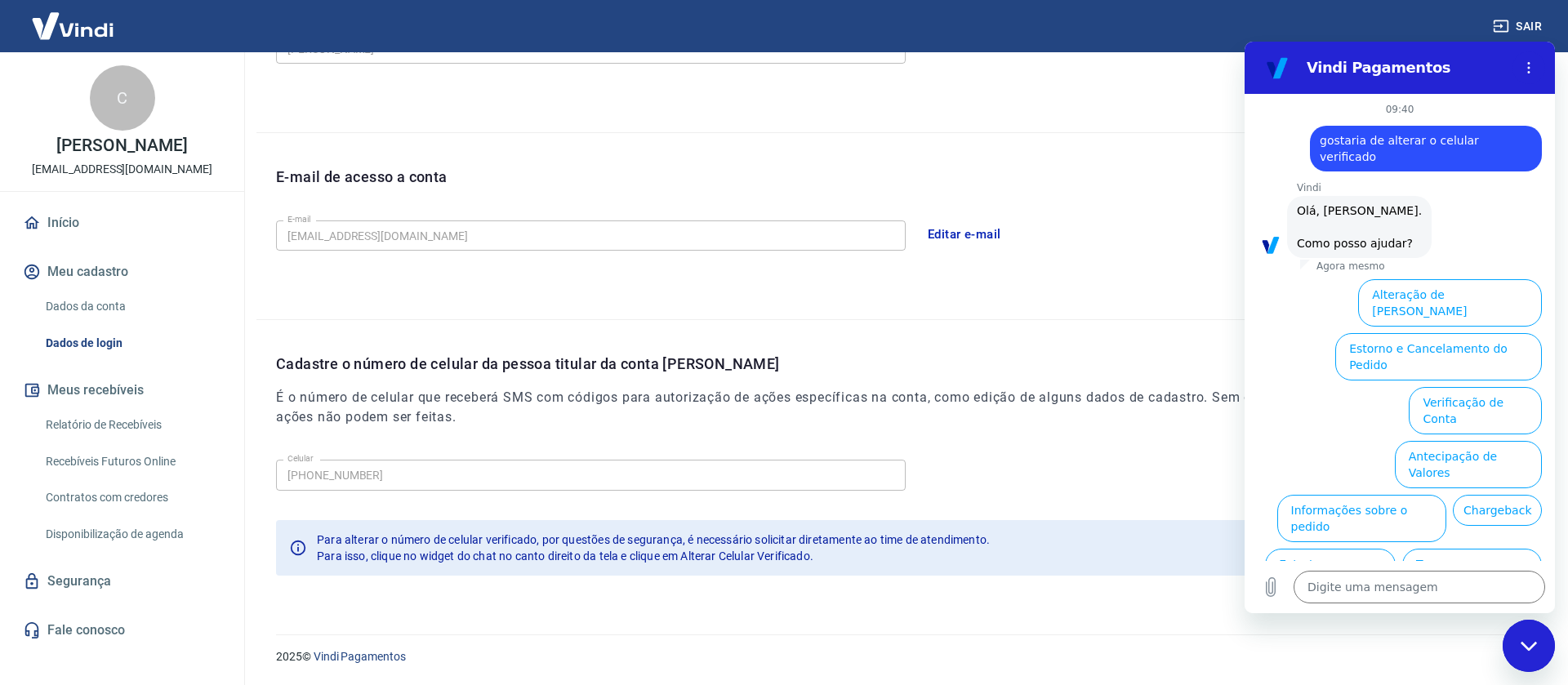
click at [1491, 602] on button "Alterar celular verificado" at bounding box center [1465, 626] width 152 height 48
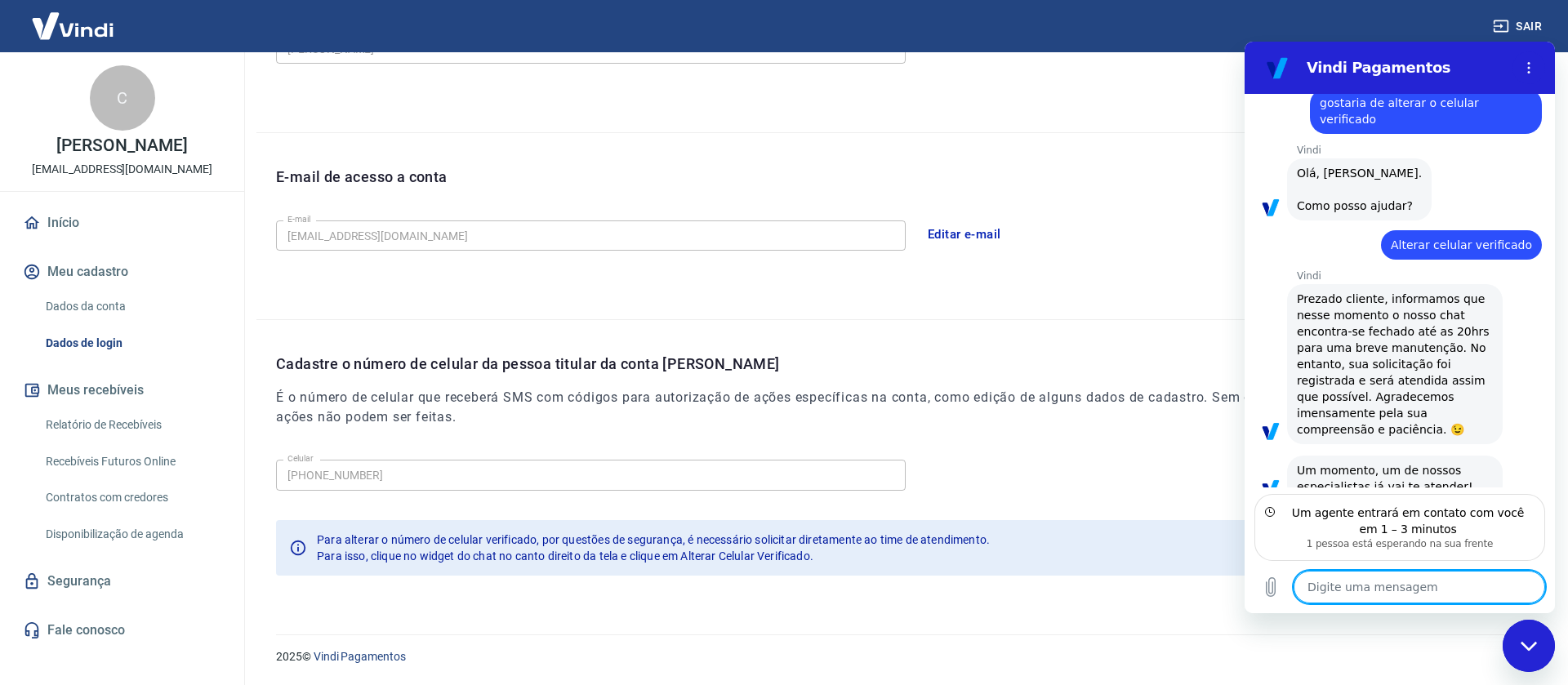
scroll to position [22, 0]
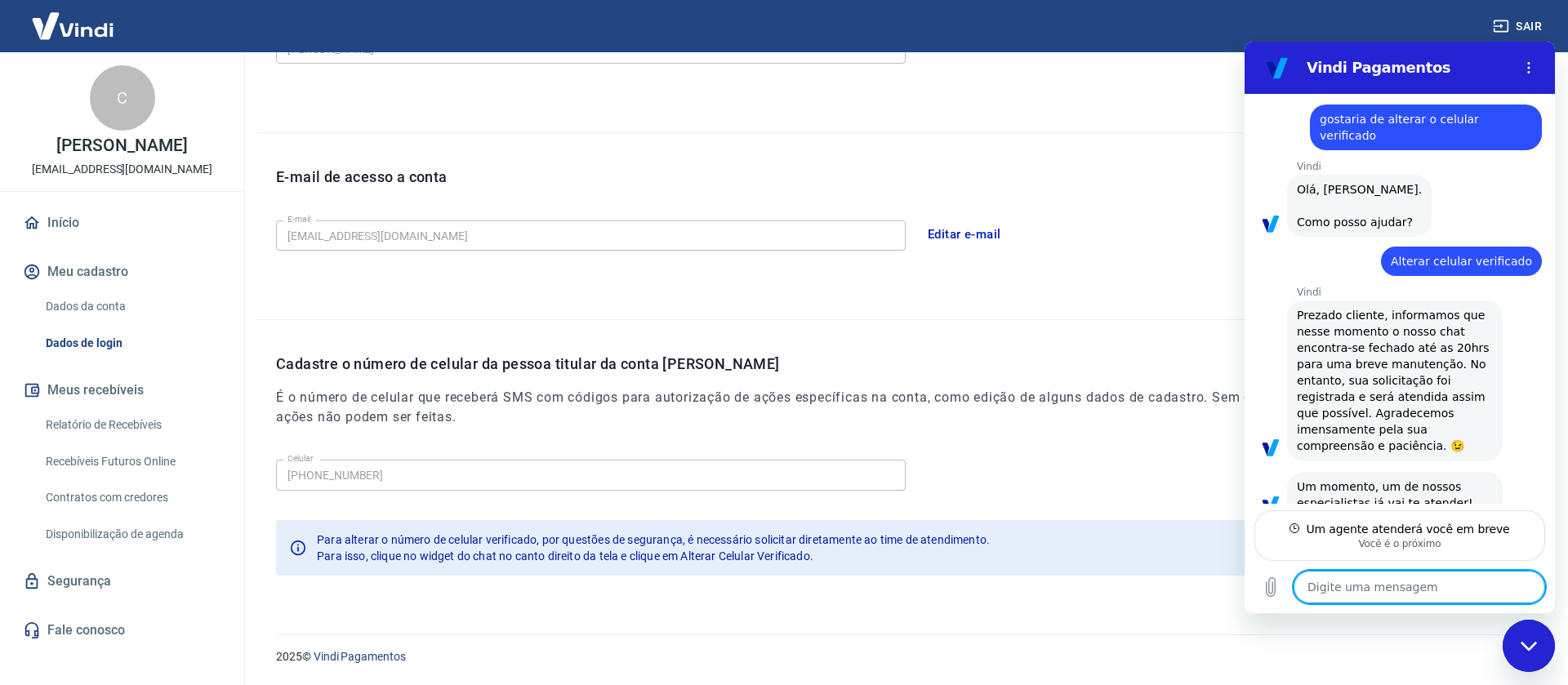
click at [1319, 580] on textarea at bounding box center [1419, 587] width 251 height 33
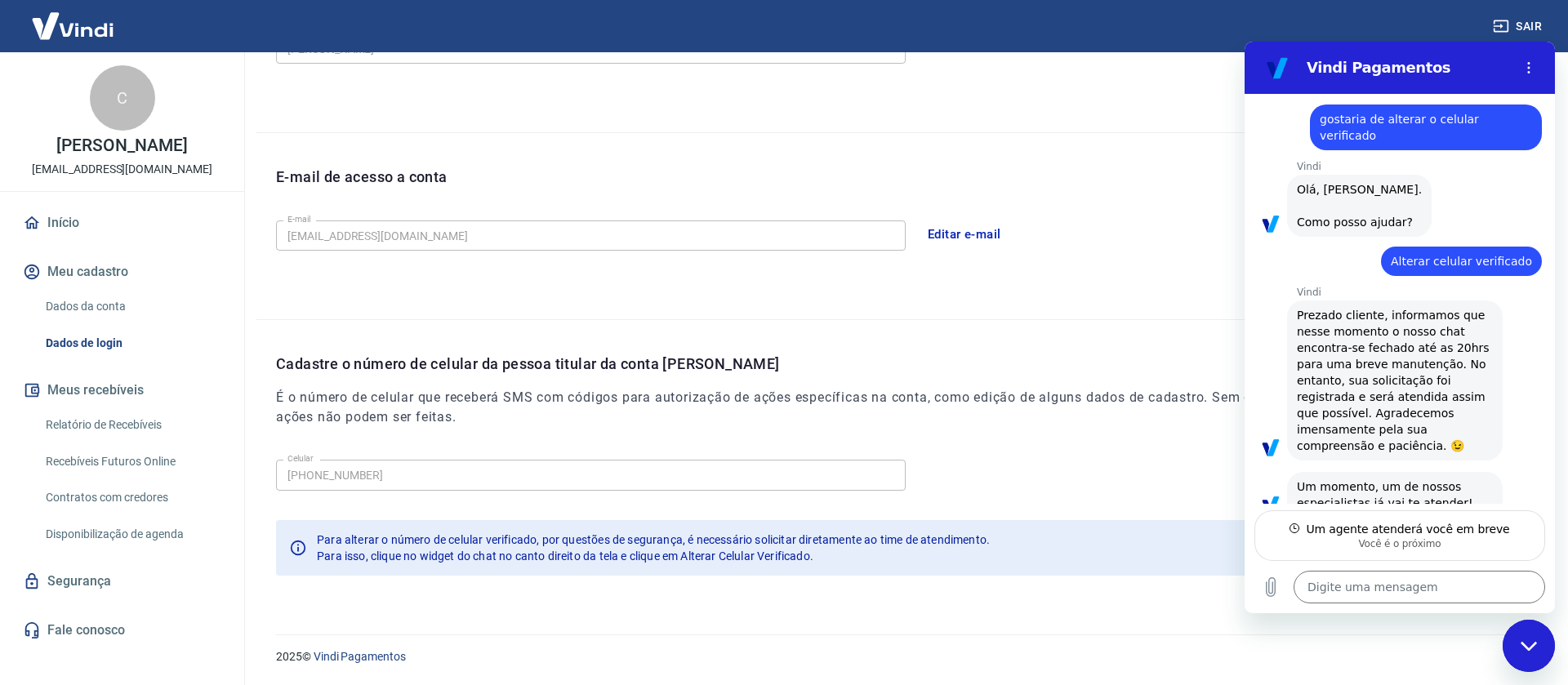
type textarea "x"
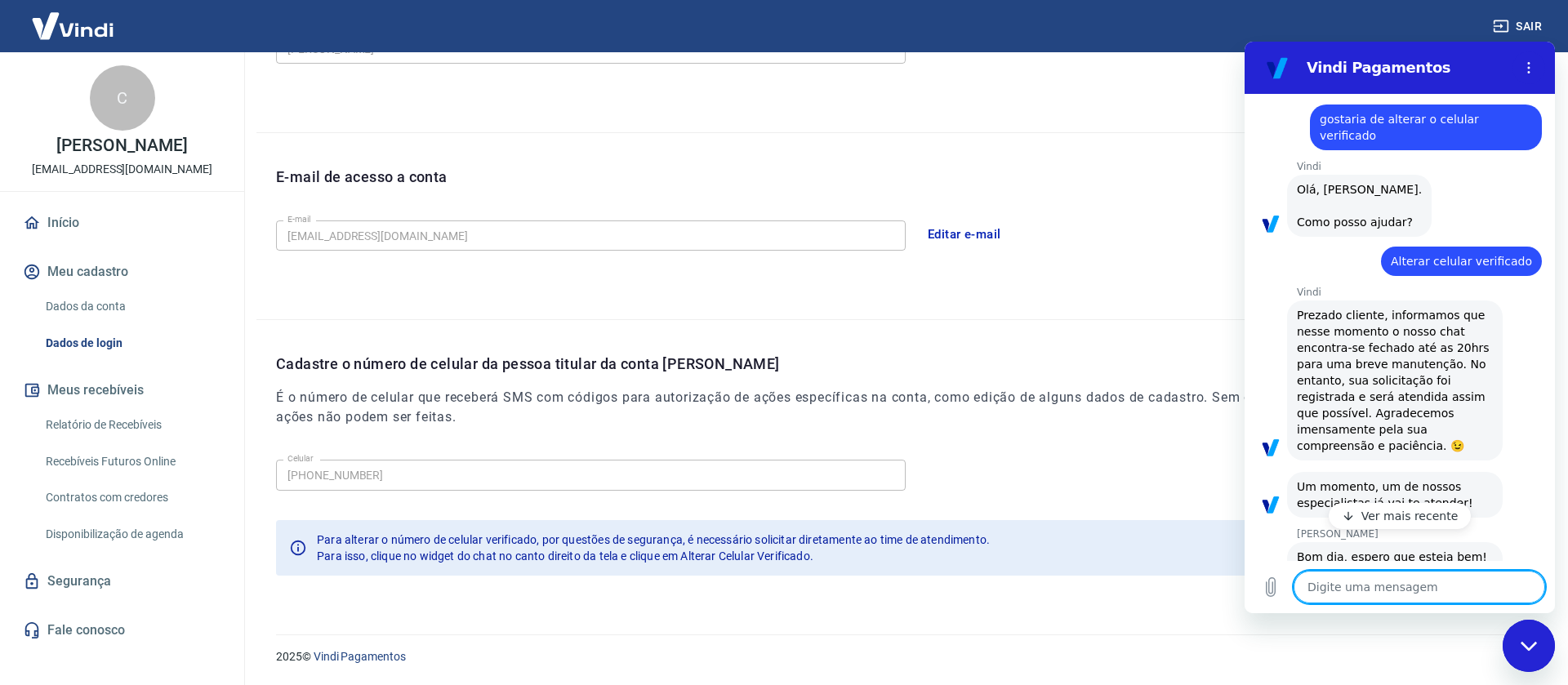
scroll to position [68, 0]
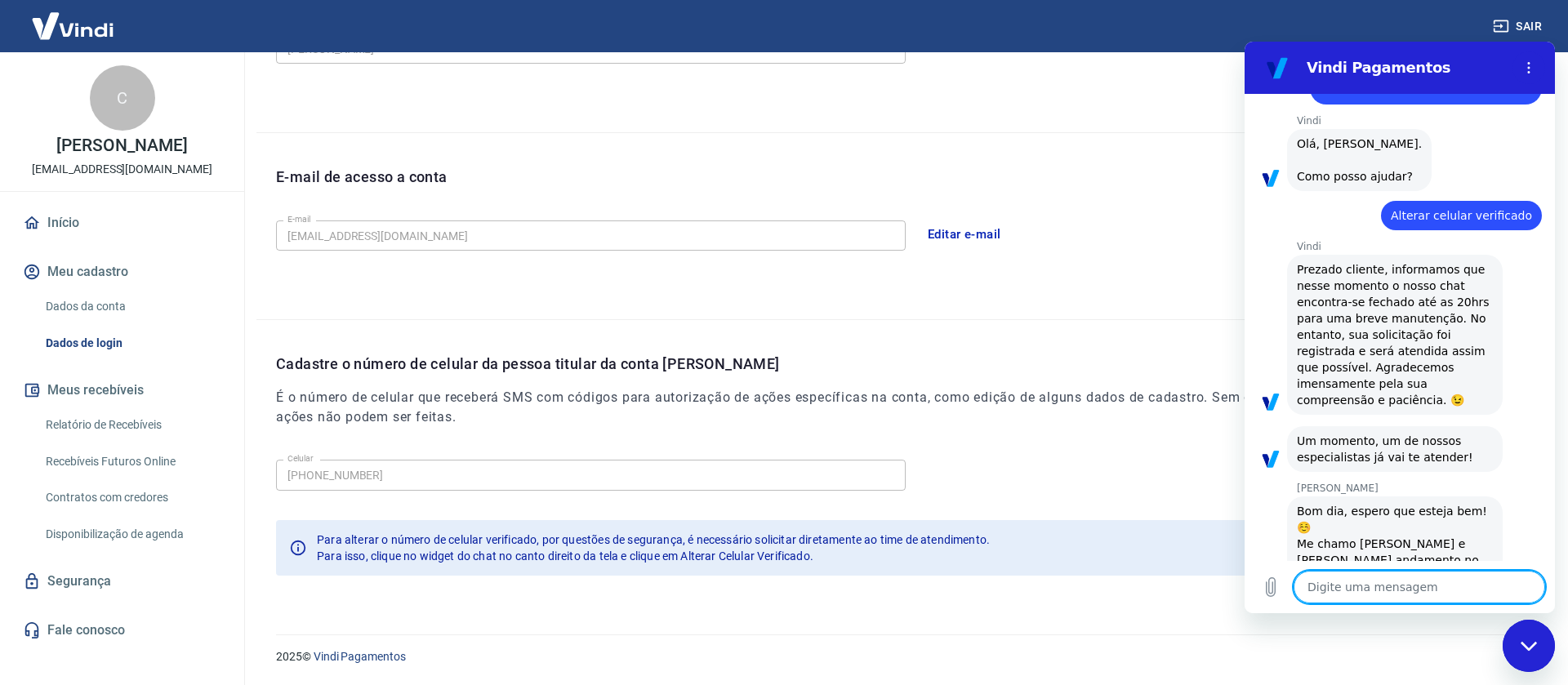
click at [1366, 579] on textarea at bounding box center [1419, 587] width 251 height 33
type textarea "o"
type textarea "x"
type textarea "ol"
type textarea "x"
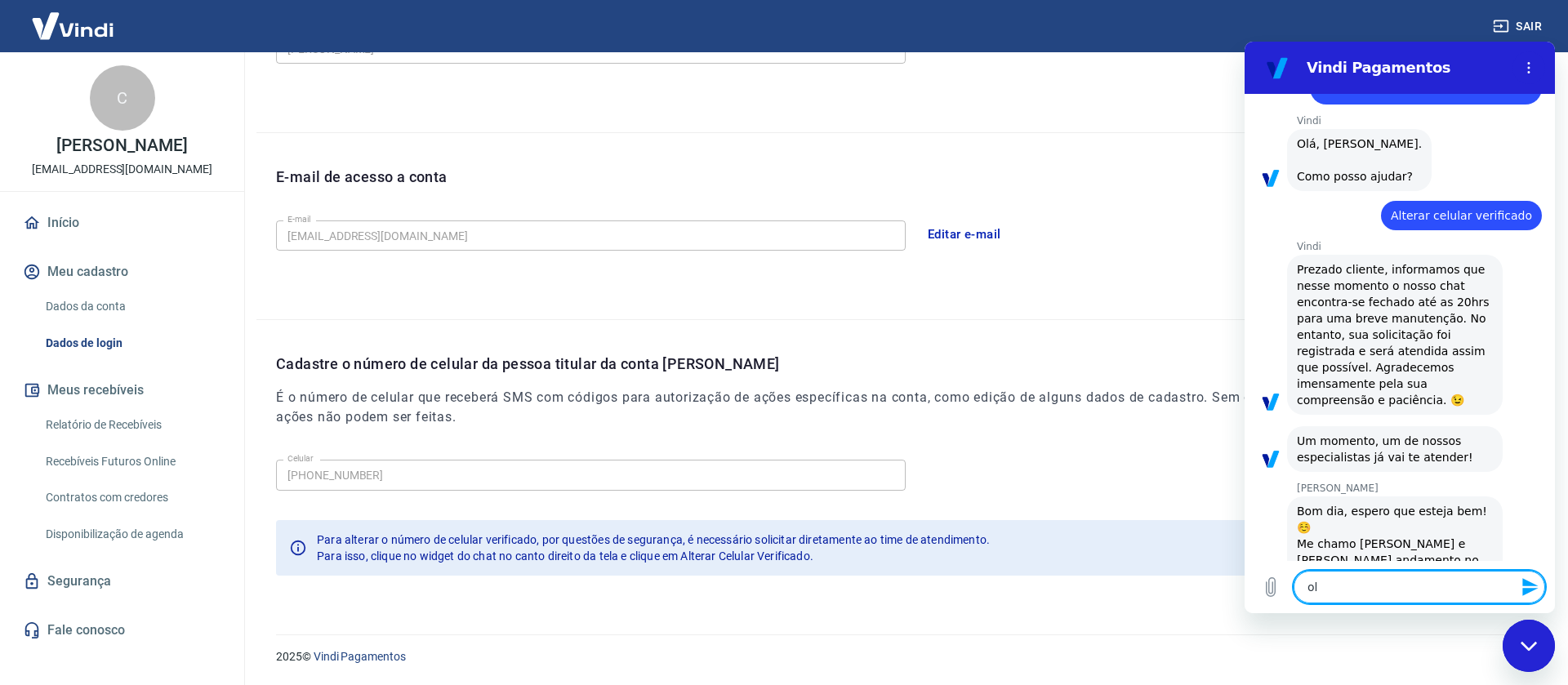
type textarea "ola"
type textarea "x"
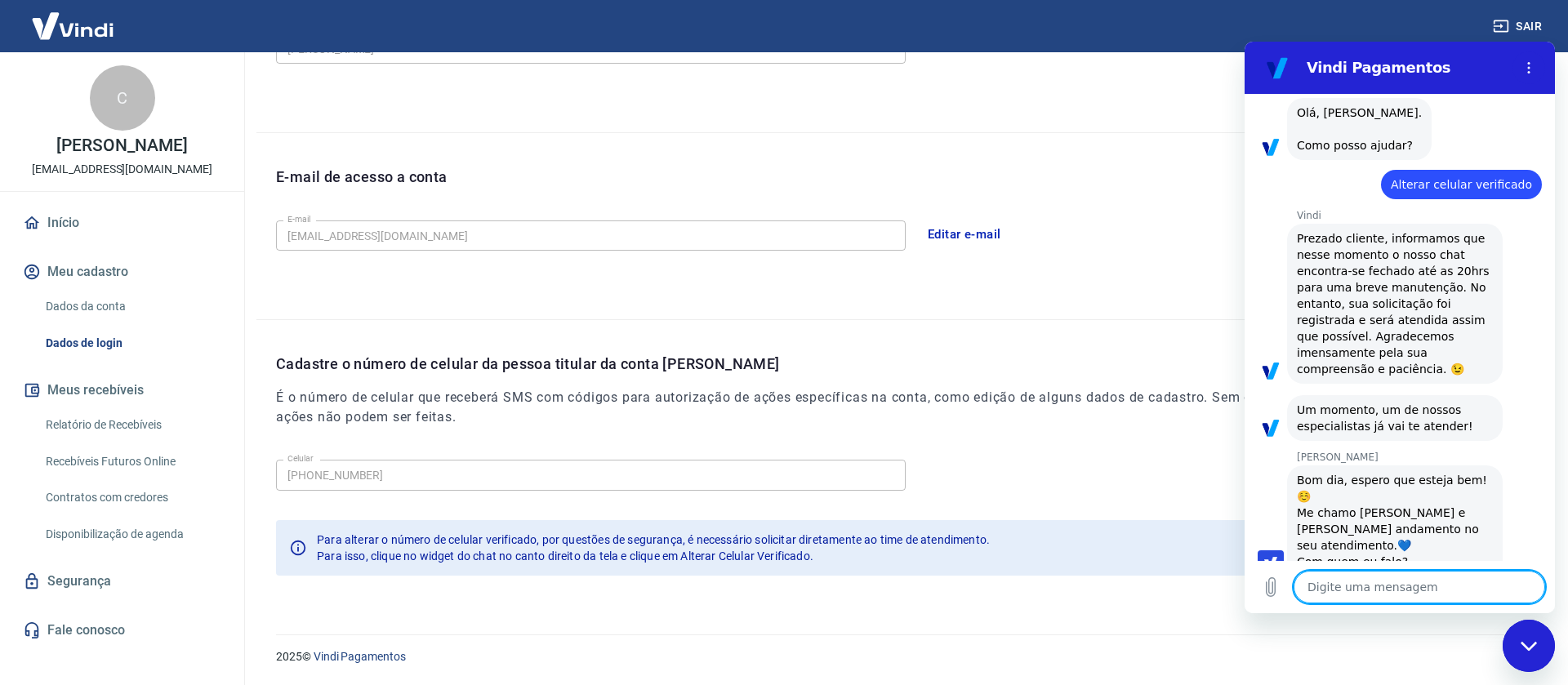
type textarea "x"
type textarea "C"
type textarea "x"
type textarea "Ca"
type textarea "x"
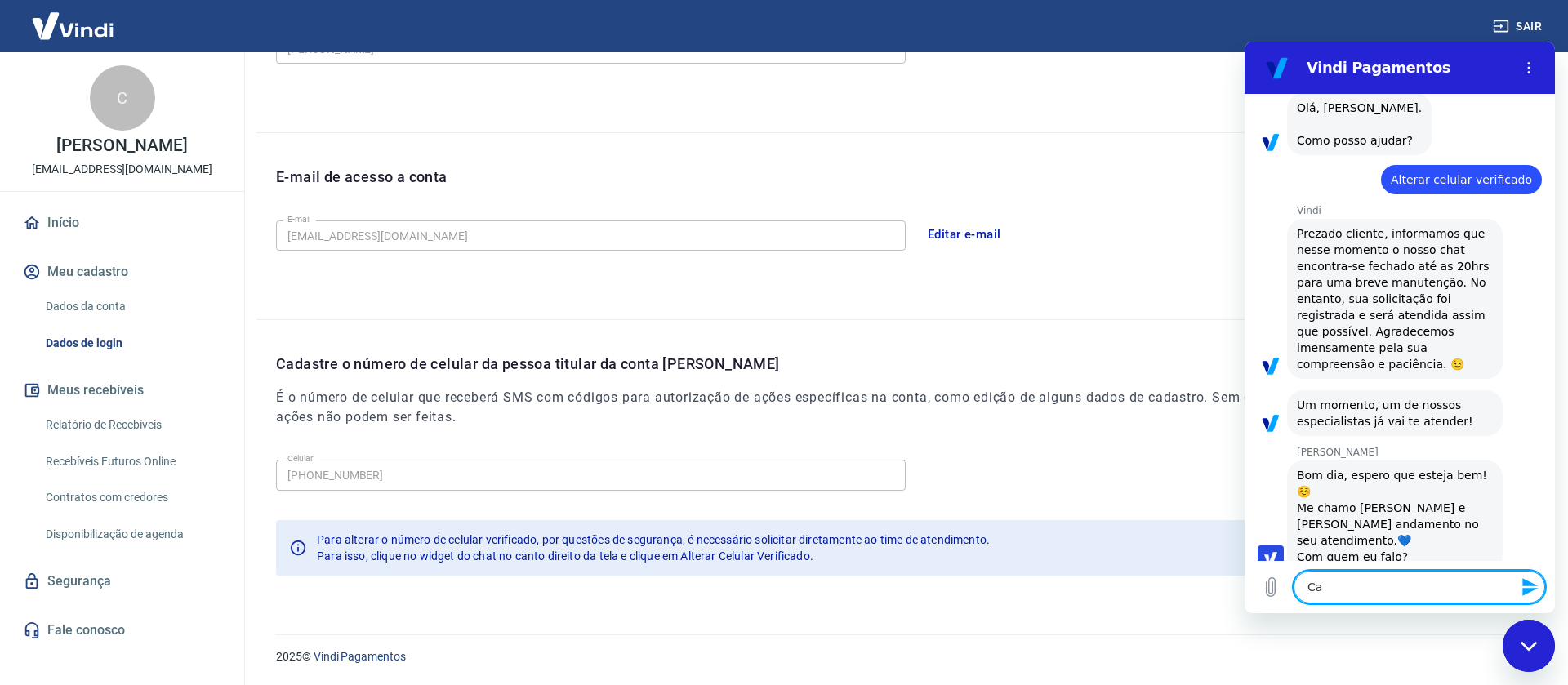
type textarea "Cat"
type textarea "x"
type textarea "Cati"
type textarea "x"
type textarea "Catia"
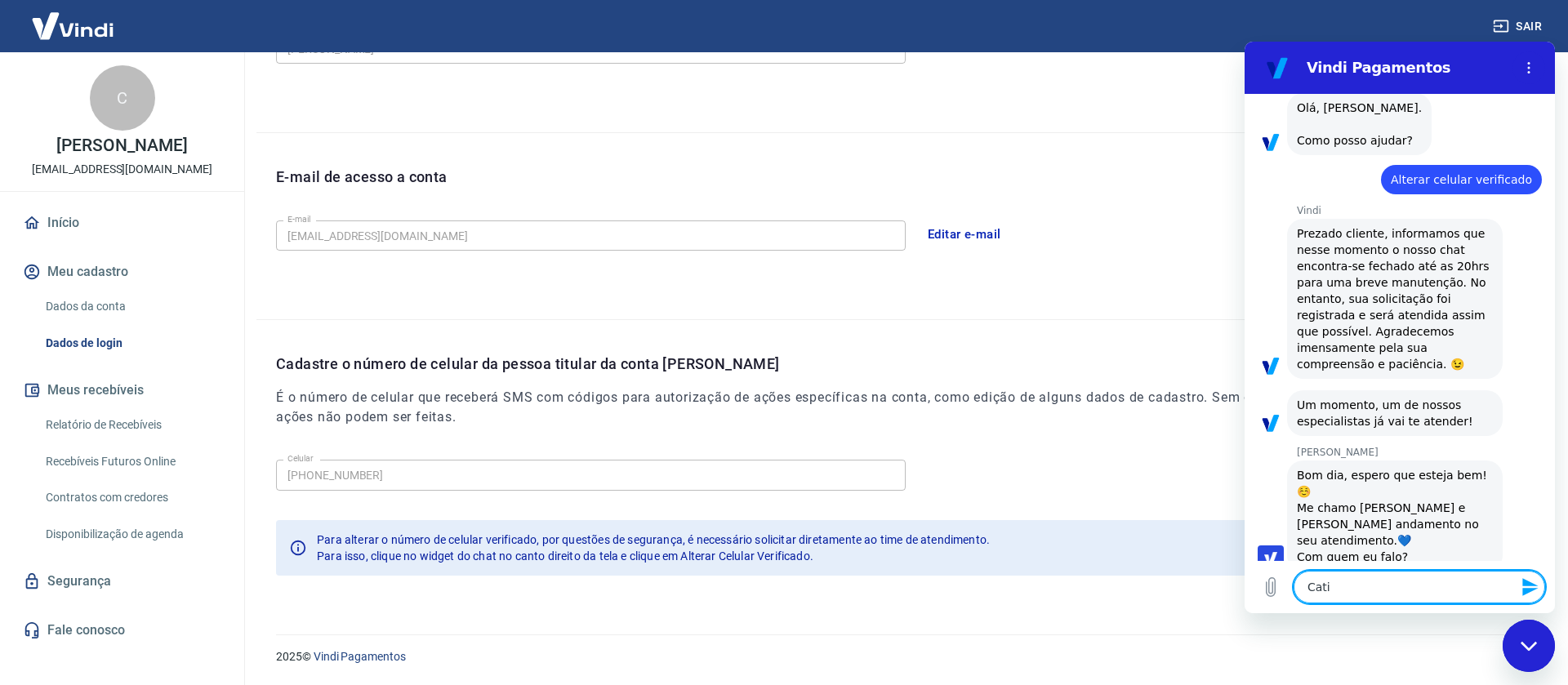
type textarea "x"
type textarea "Catian"
type textarea "x"
type textarea "Catiana"
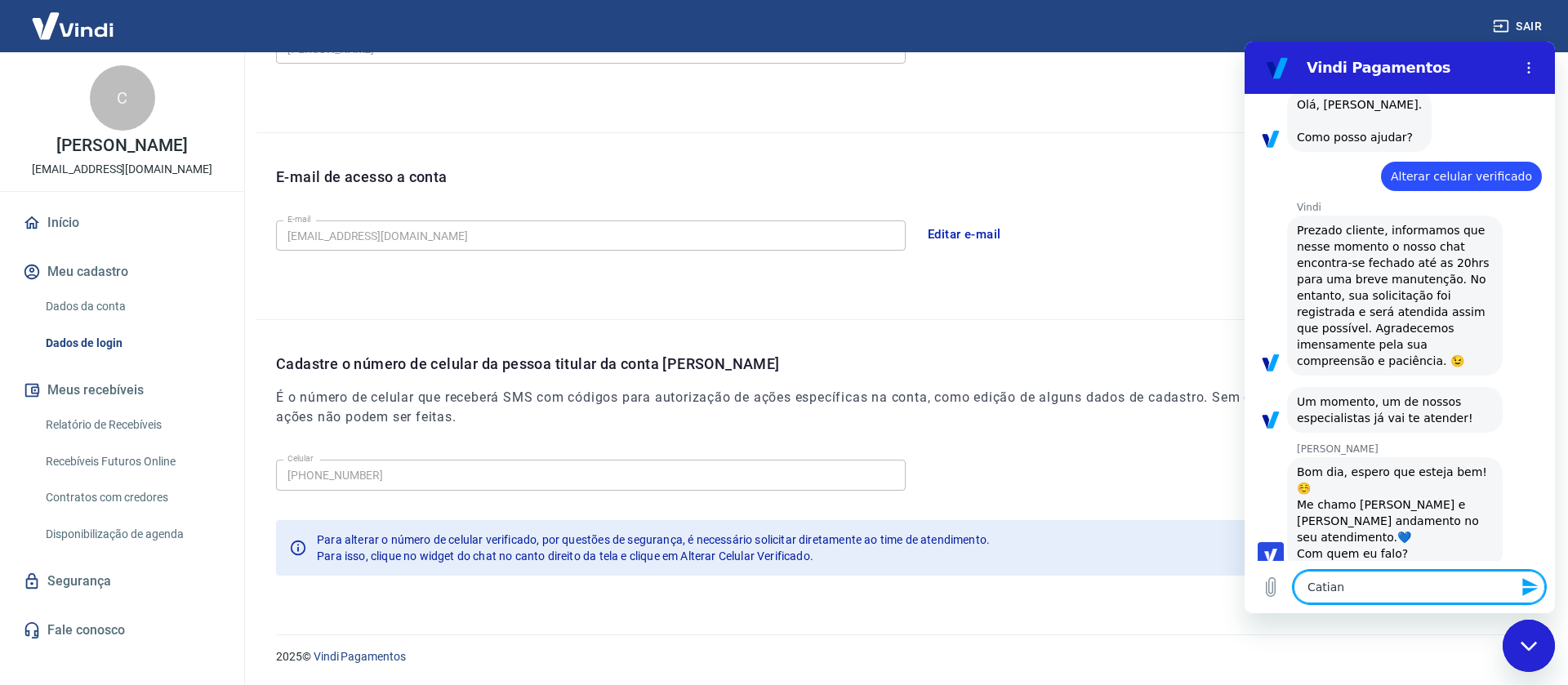
type textarea "x"
type textarea "Catiana"
type textarea "x"
type textarea "Catiana M"
type textarea "x"
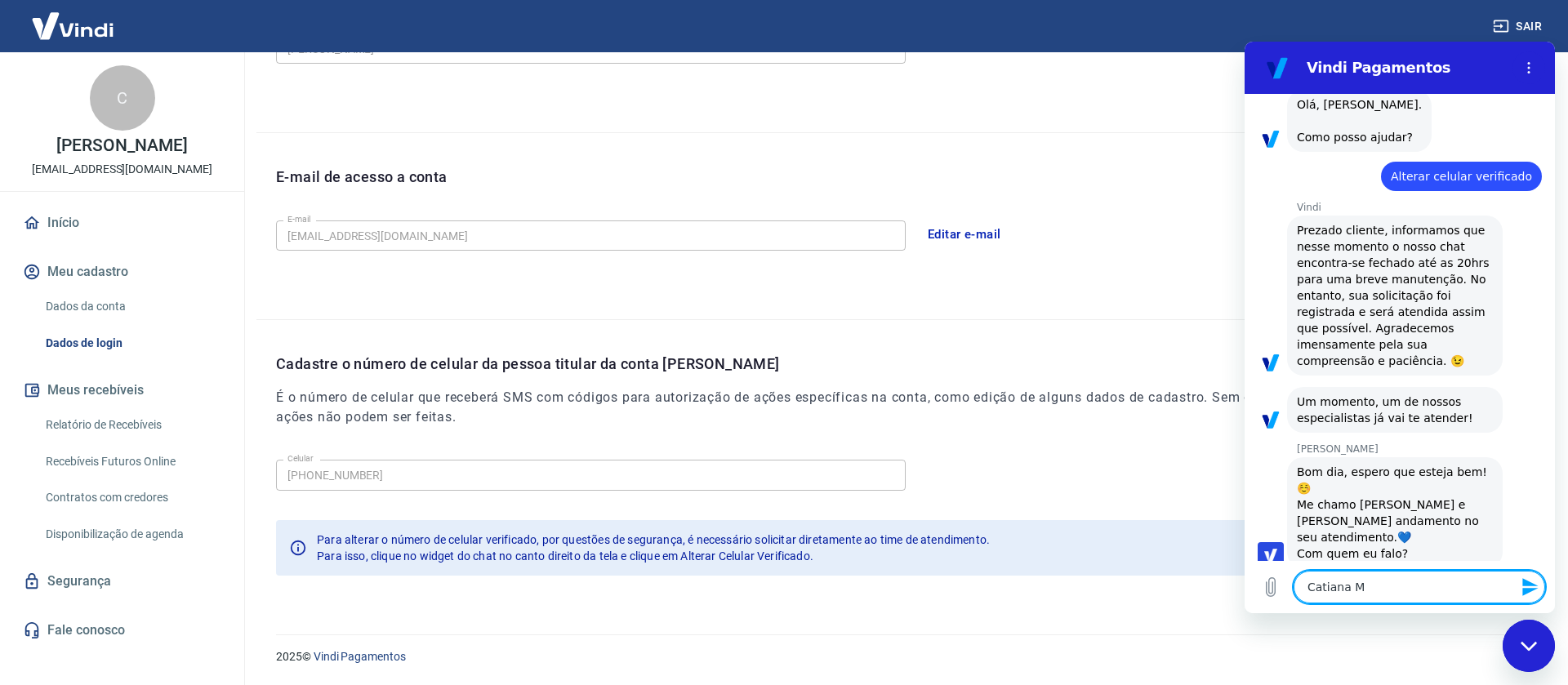
type textarea "Catiana Mu"
type textarea "x"
type textarea "Catiana Mul"
type textarea "x"
type textarea "Catiana Mull"
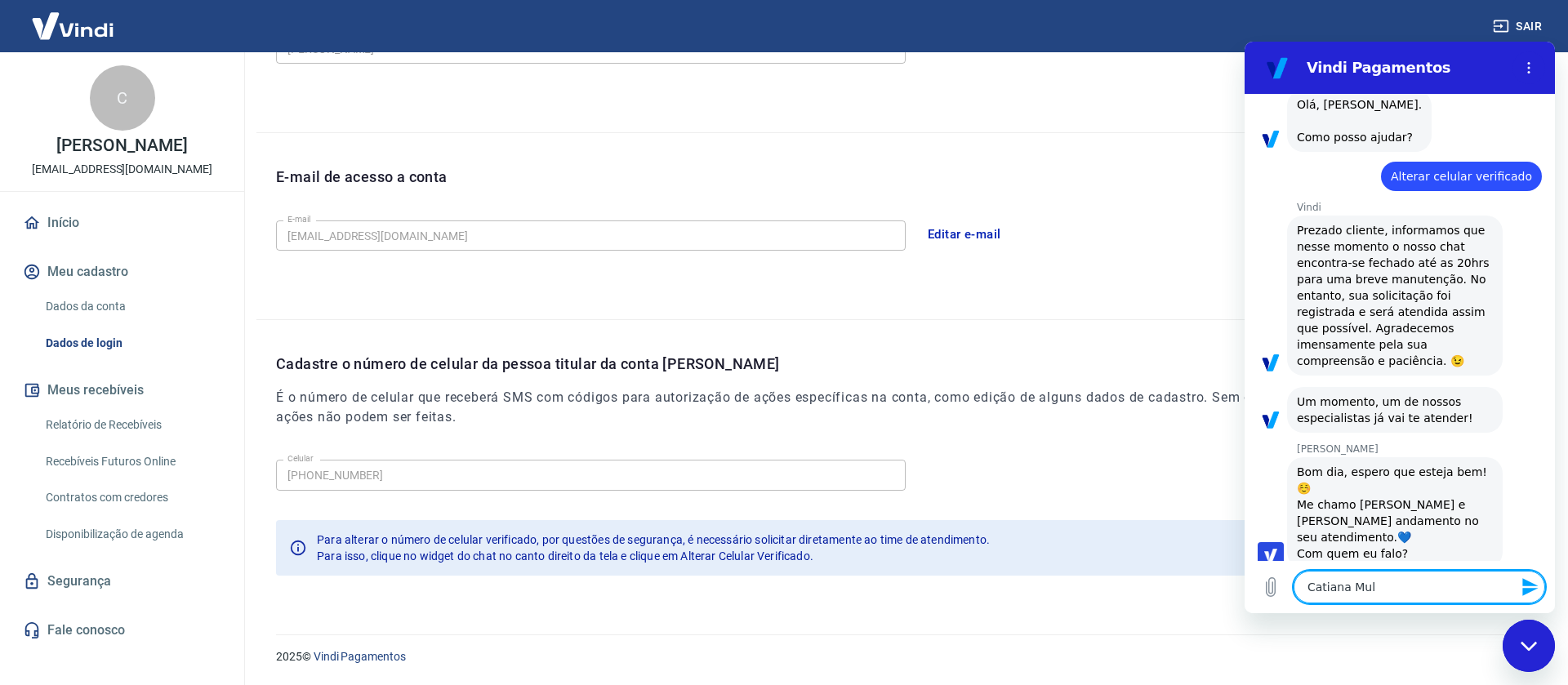
type textarea "x"
type textarea "Catiana Mulle"
type textarea "x"
type textarea "[PERSON_NAME]"
type textarea "x"
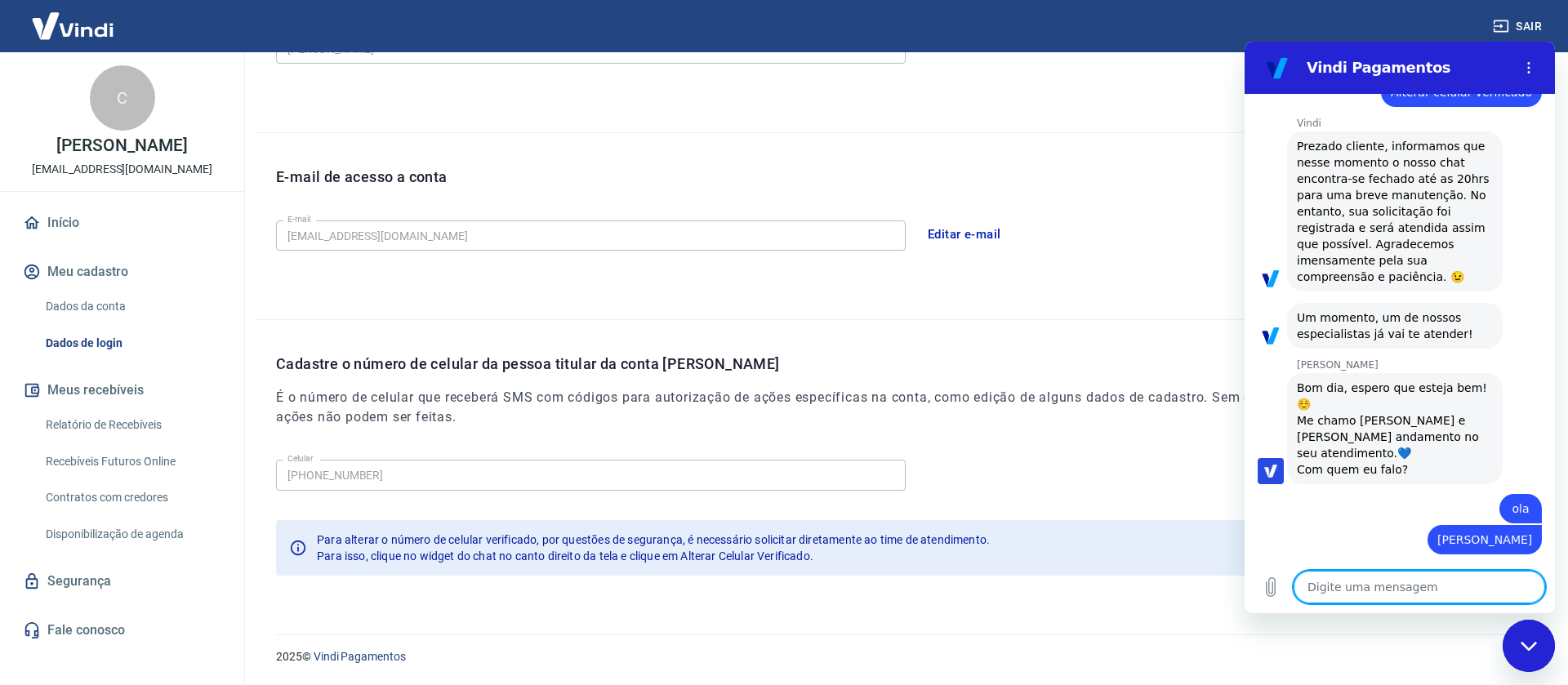
scroll to position [192, 0]
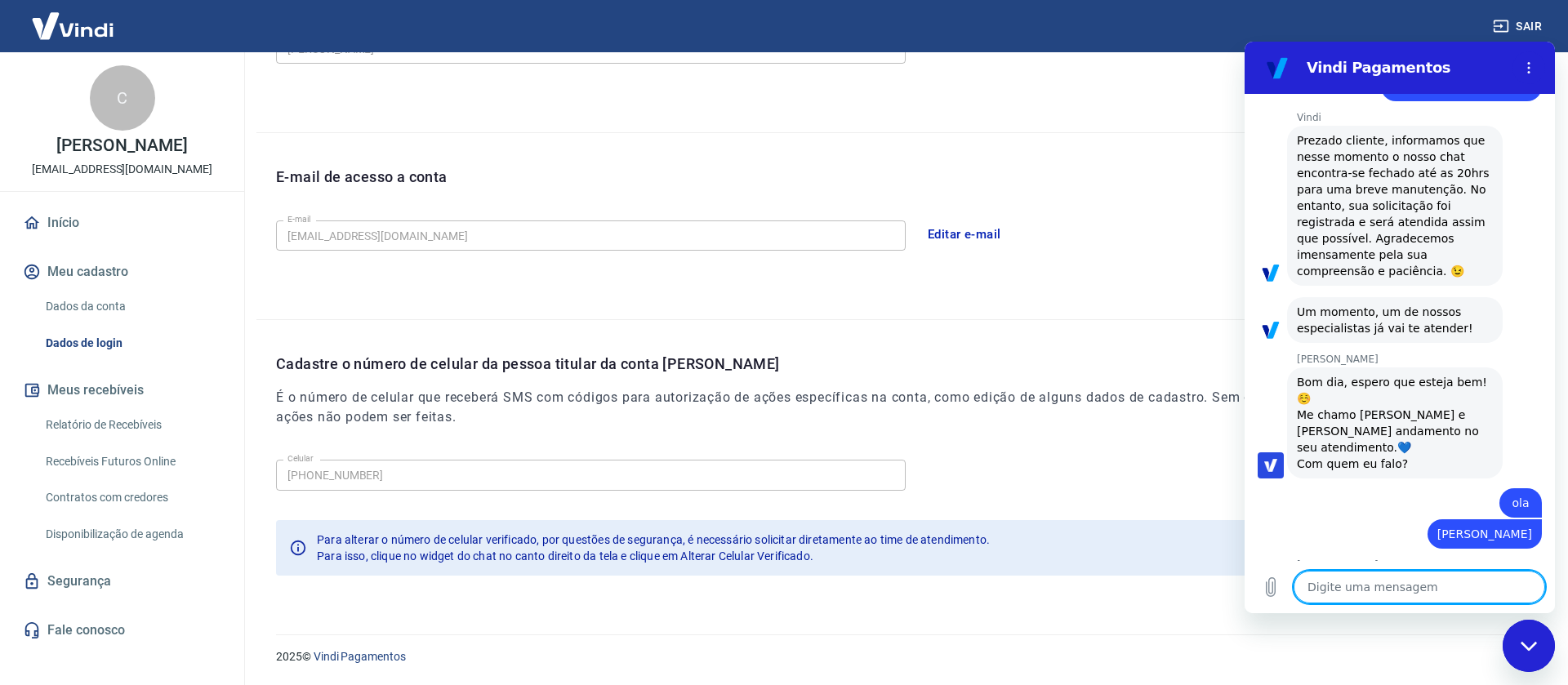
type textarea "x"
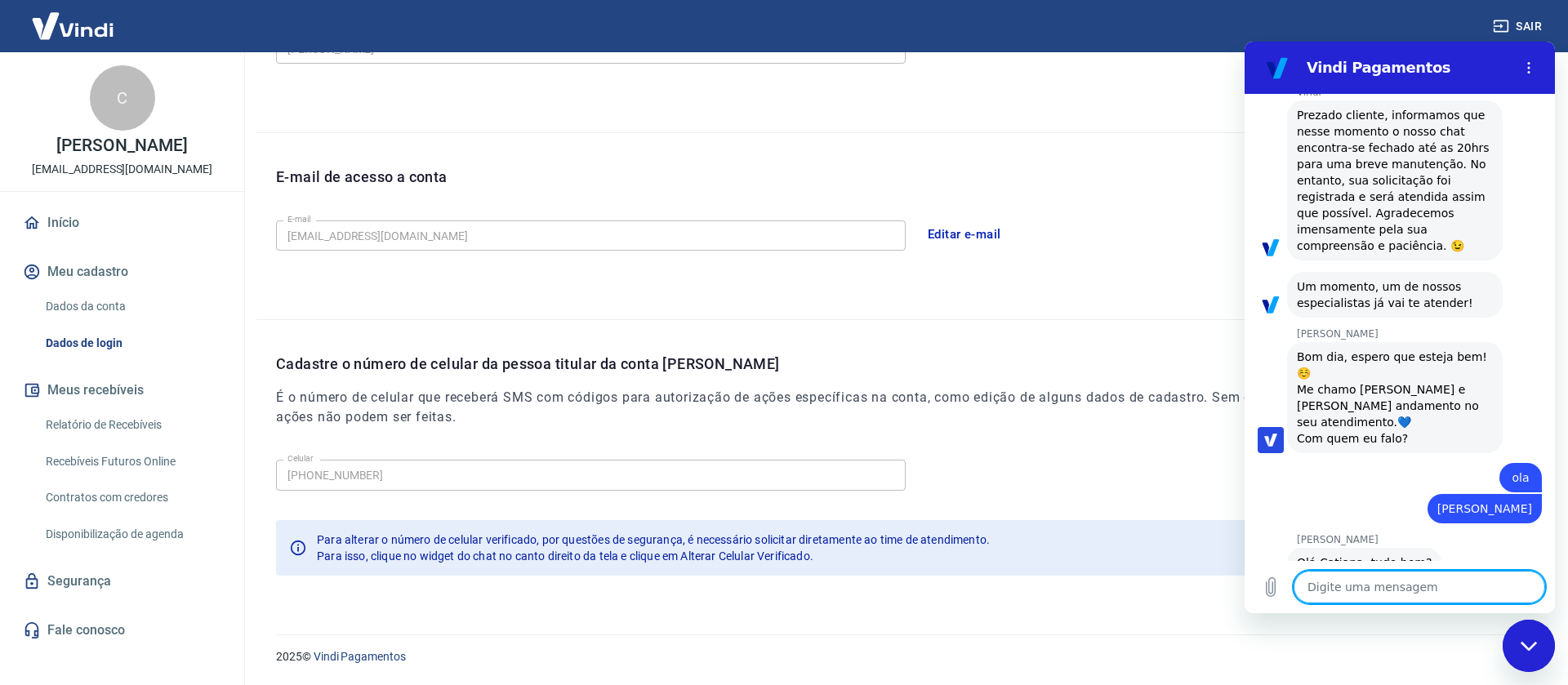
scroll to position [223, 0]
type textarea "g"
type textarea "x"
type textarea "go"
type textarea "x"
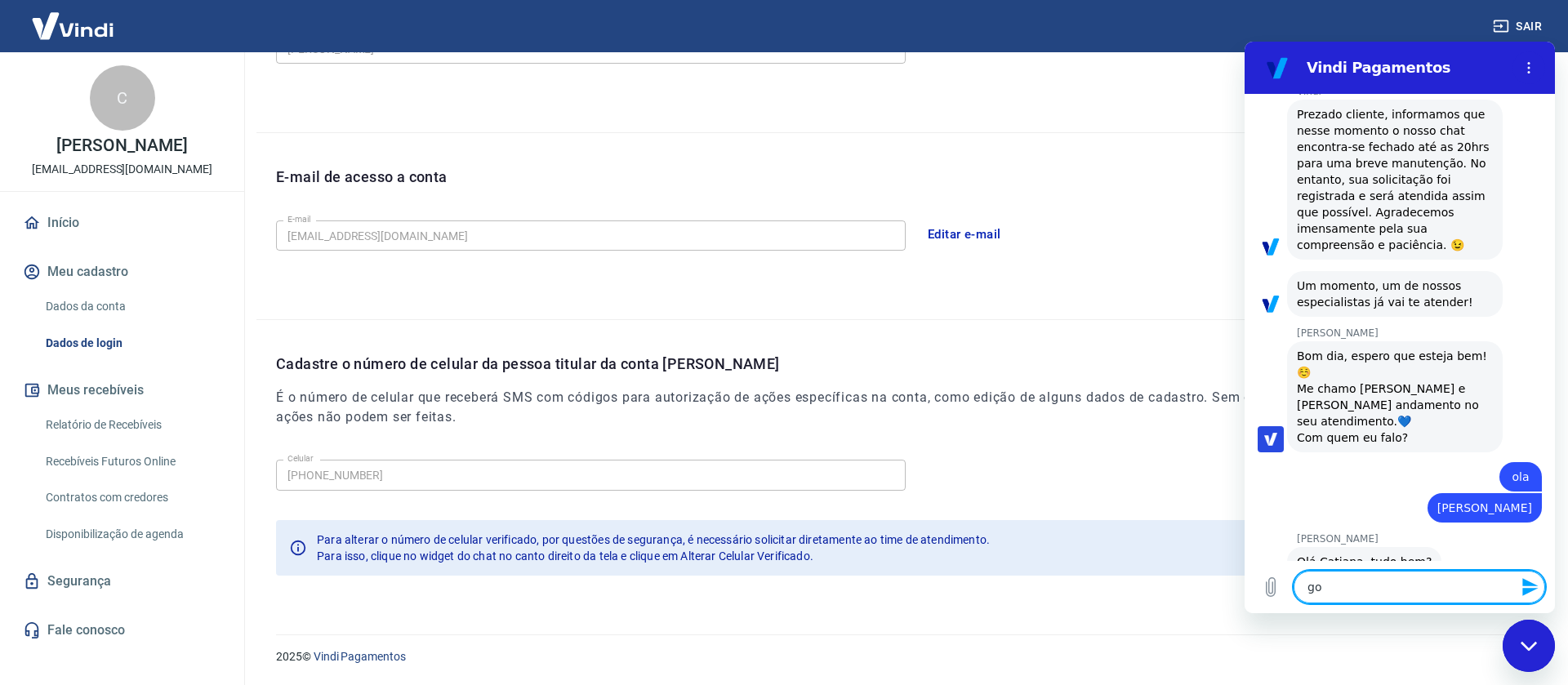
type textarea "gos"
type textarea "x"
type textarea "gost"
type textarea "x"
type textarea "gosta"
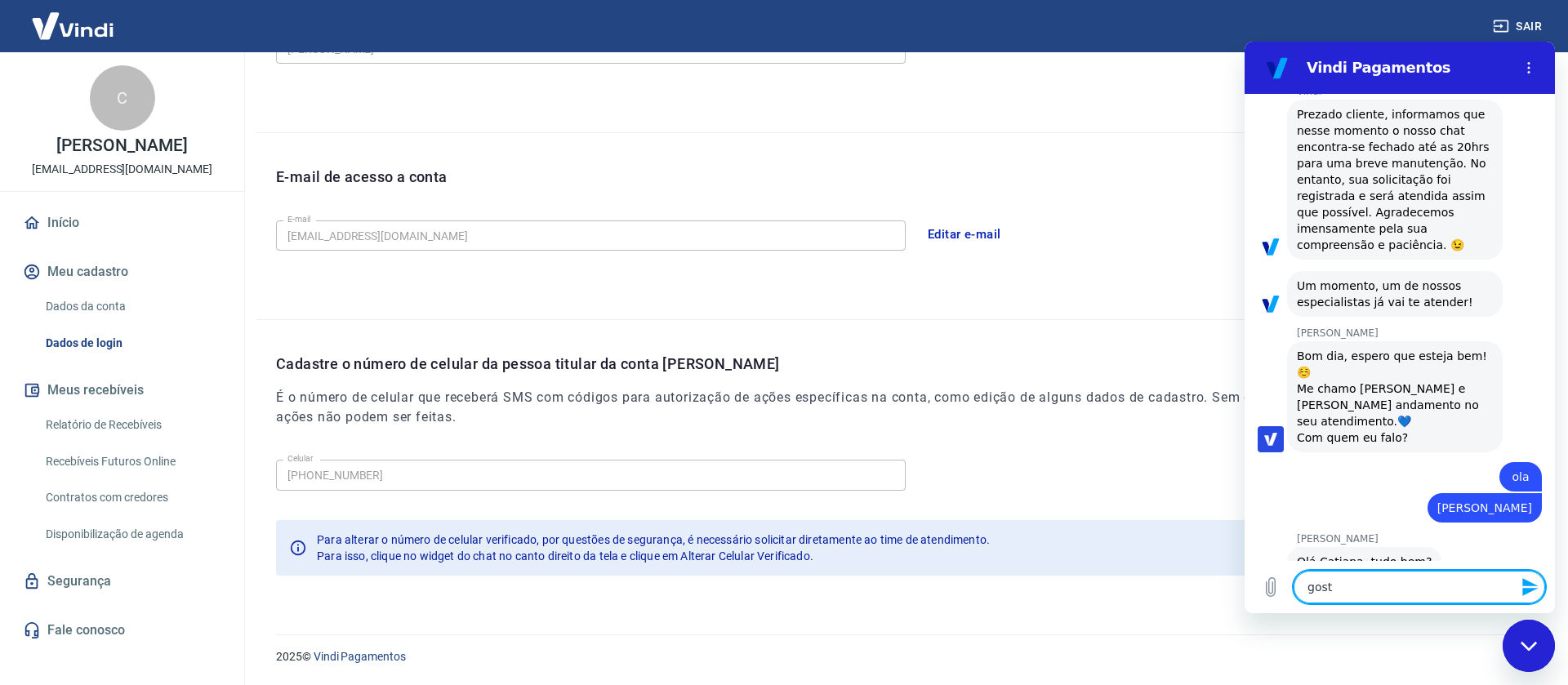
type textarea "x"
type textarea "gostar"
type textarea "x"
type textarea "gostari"
type textarea "x"
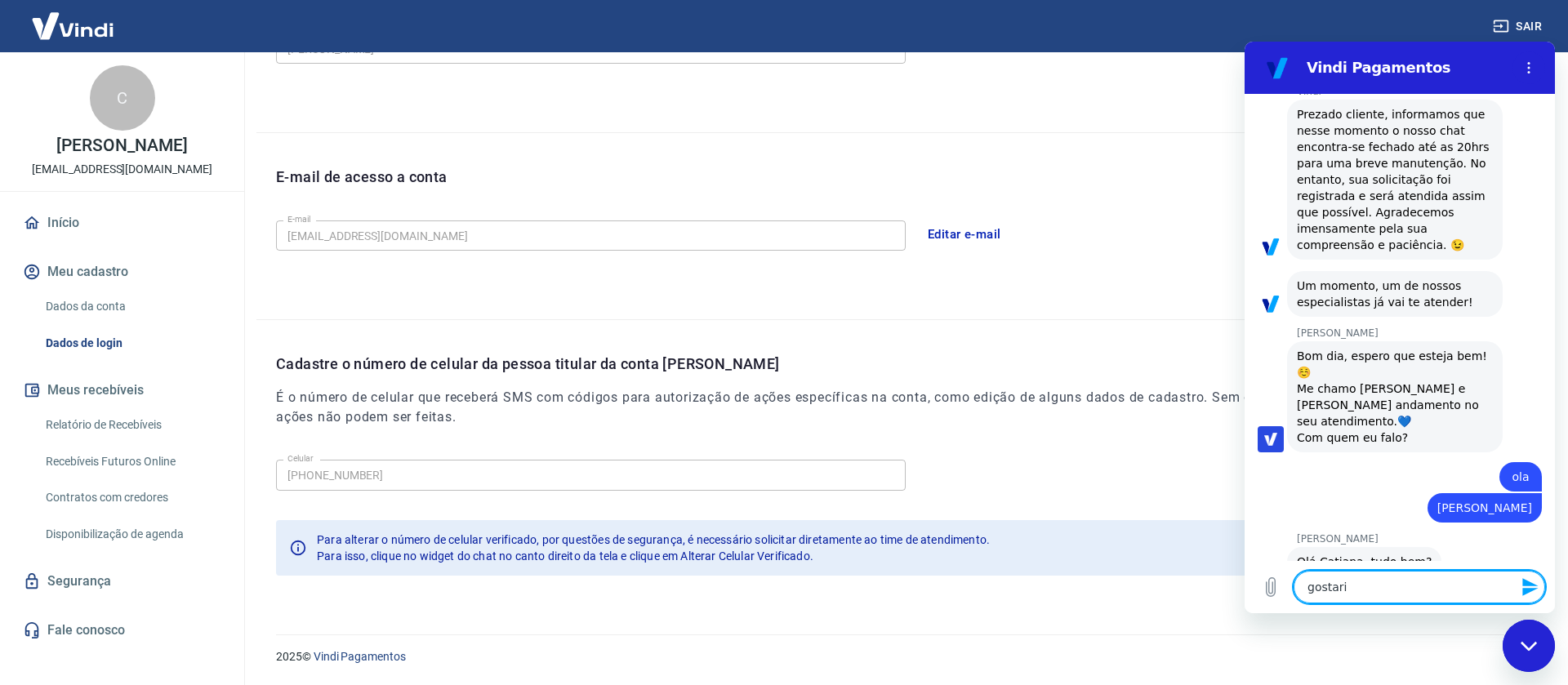
type textarea "gostaria"
type textarea "x"
type textarea "gostaria"
type textarea "x"
type textarea "gostaria g"
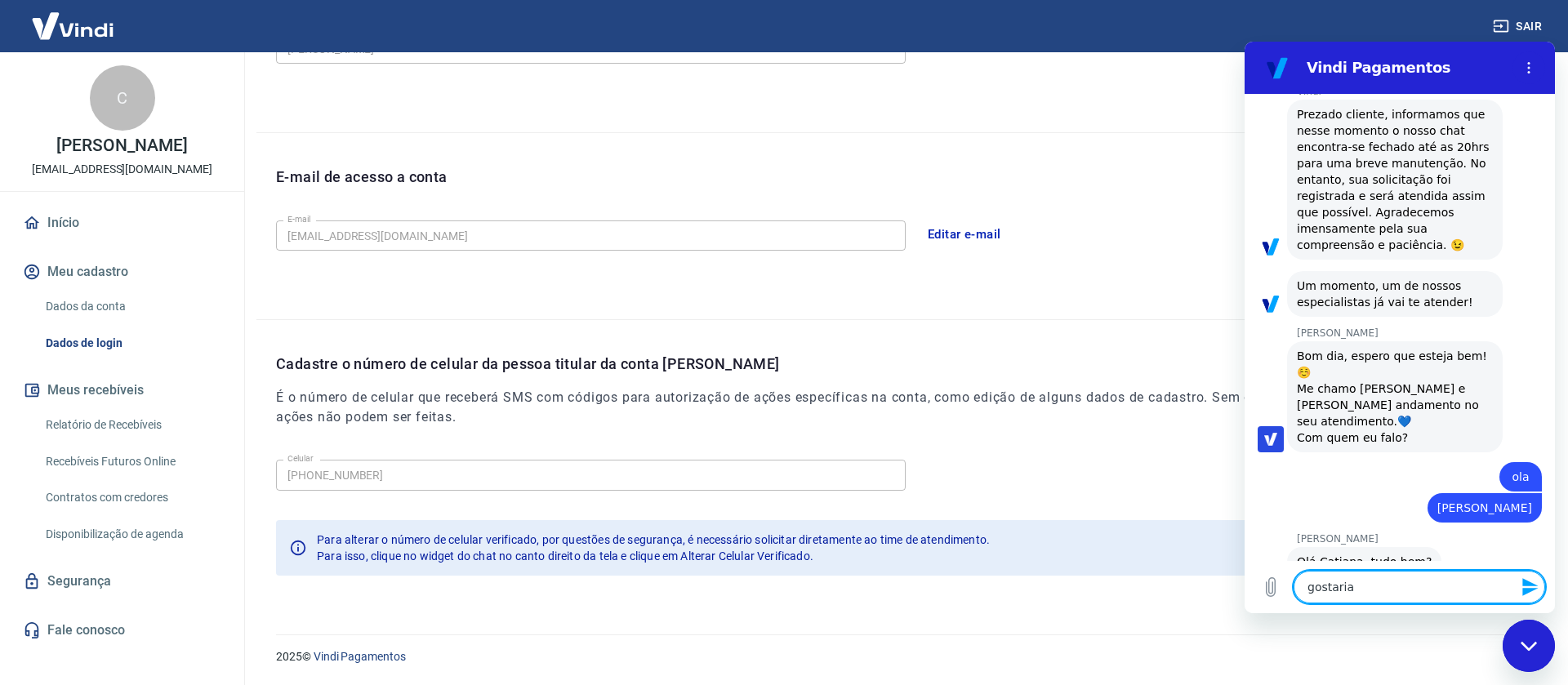
type textarea "x"
type textarea "gostaria go"
type textarea "x"
type textarea "gostaria gos"
type textarea "x"
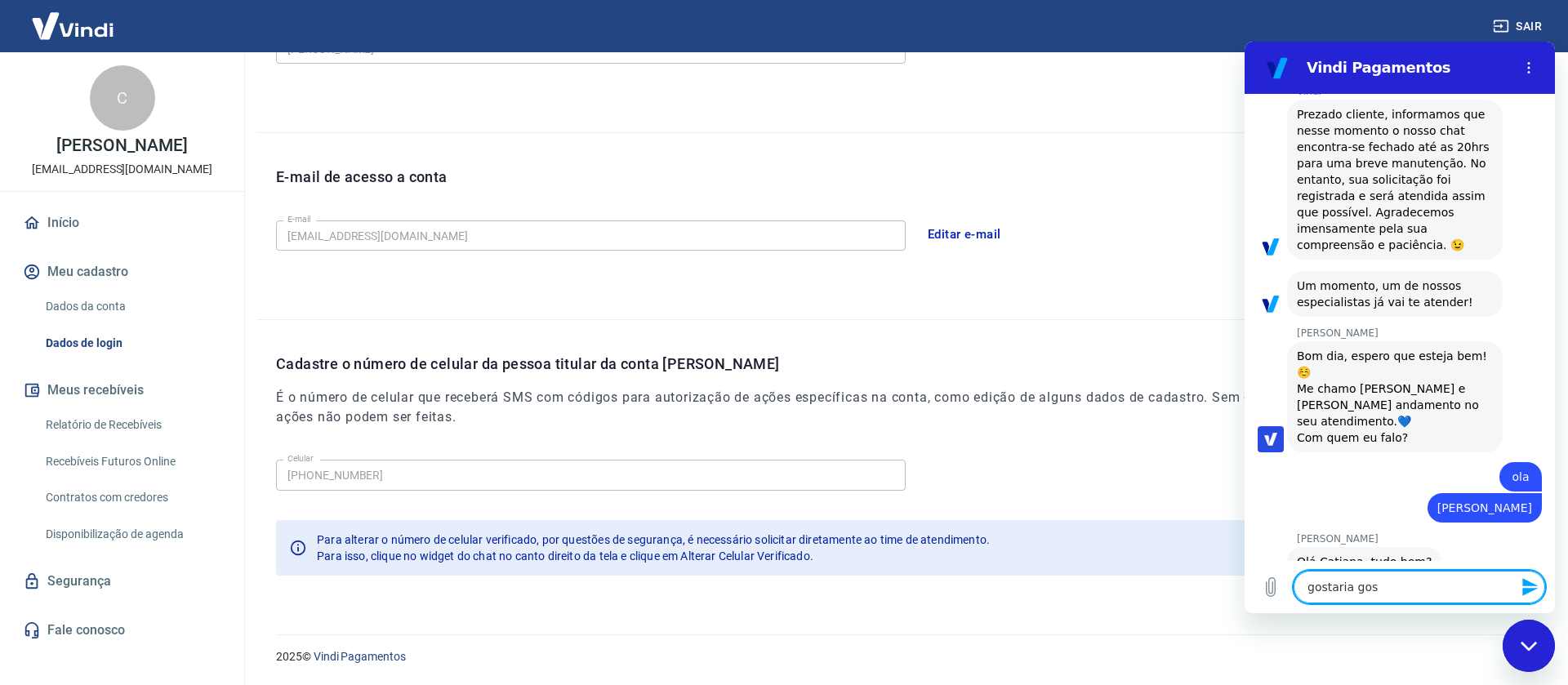
type textarea "gostaria gost"
type textarea "x"
type textarea "gostaria gosta"
type textarea "x"
type textarea "gostaria gostar"
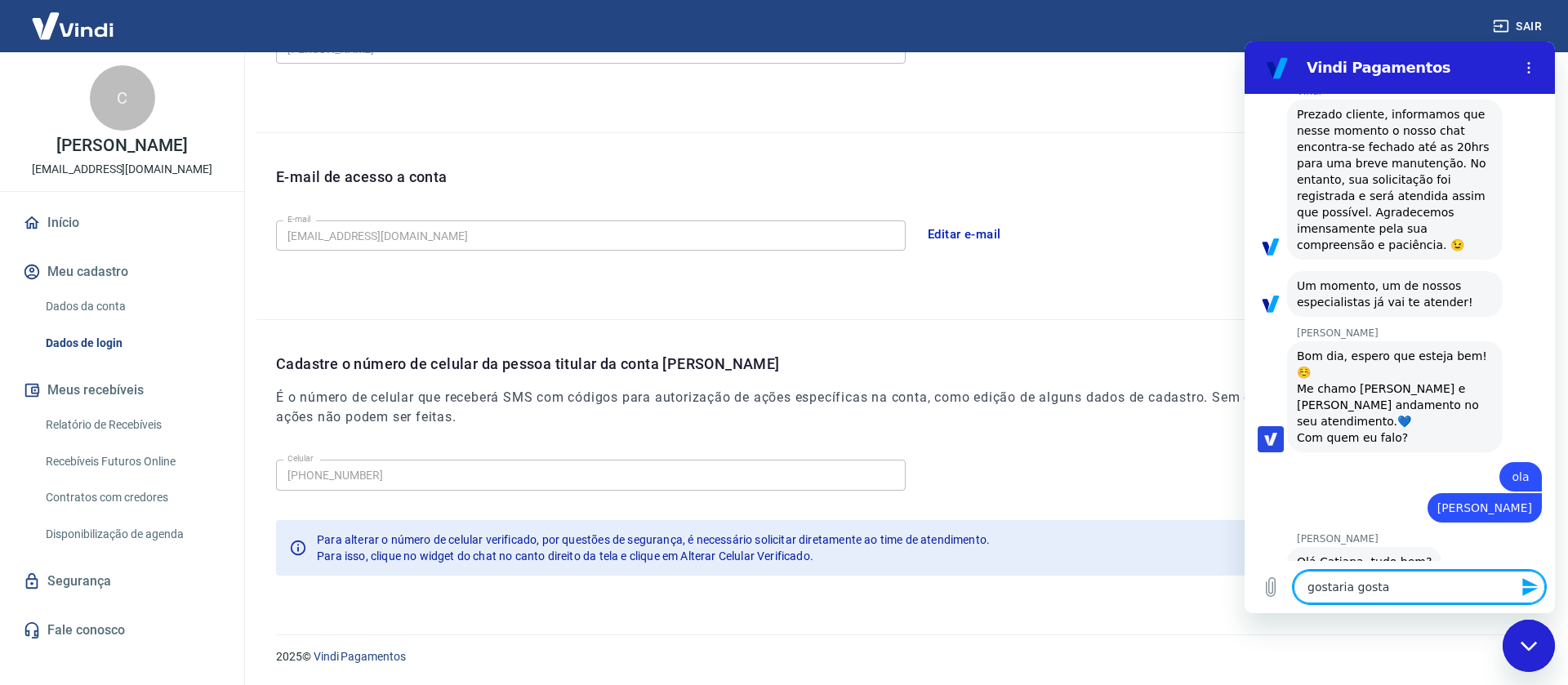
type textarea "x"
type textarea "gostaria gostari"
type textarea "x"
type textarea "gostaria gostaria"
type textarea "x"
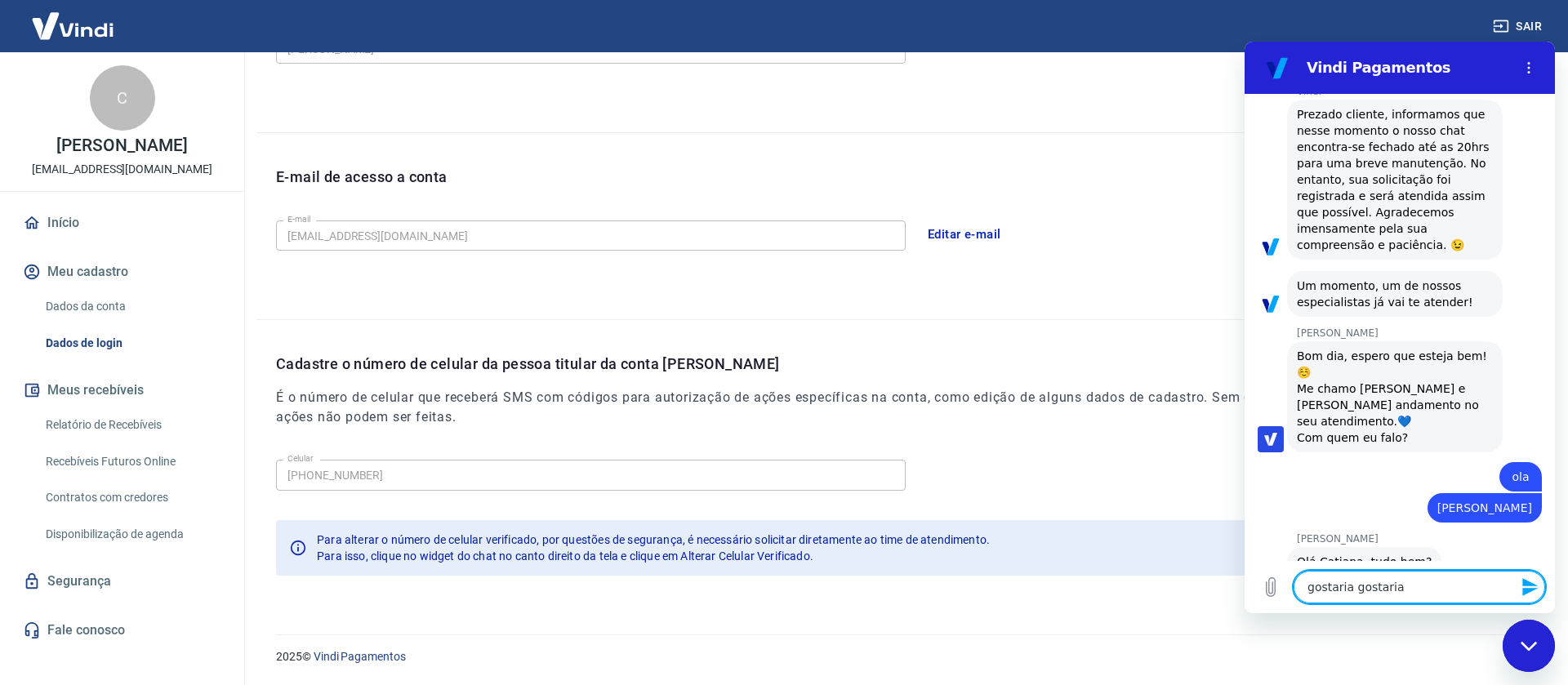
type textarea "gostaria gostaria"
type textarea "x"
type textarea "gostaria gostaria d"
type textarea "x"
type textarea "gostaria gostaria de"
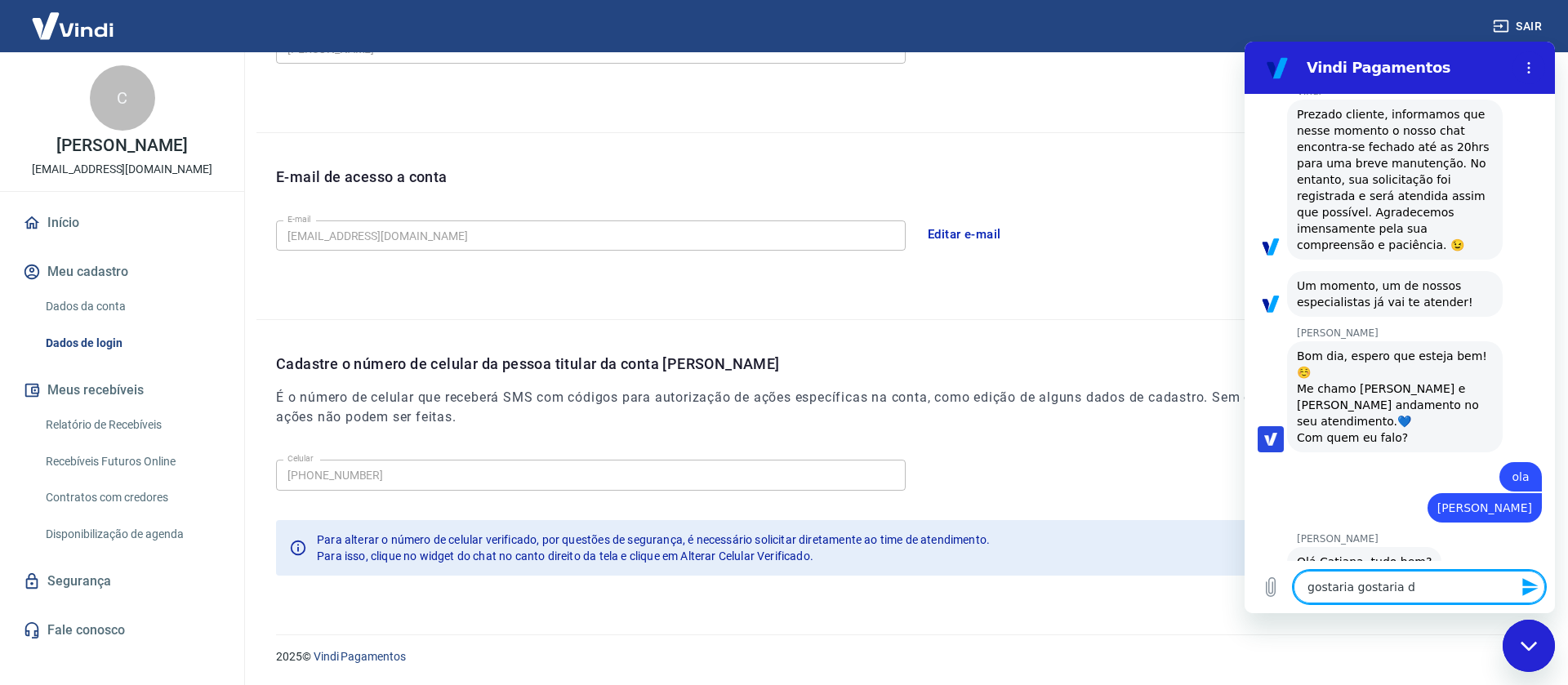
type textarea "x"
type textarea "gostaria gostaria de"
type textarea "x"
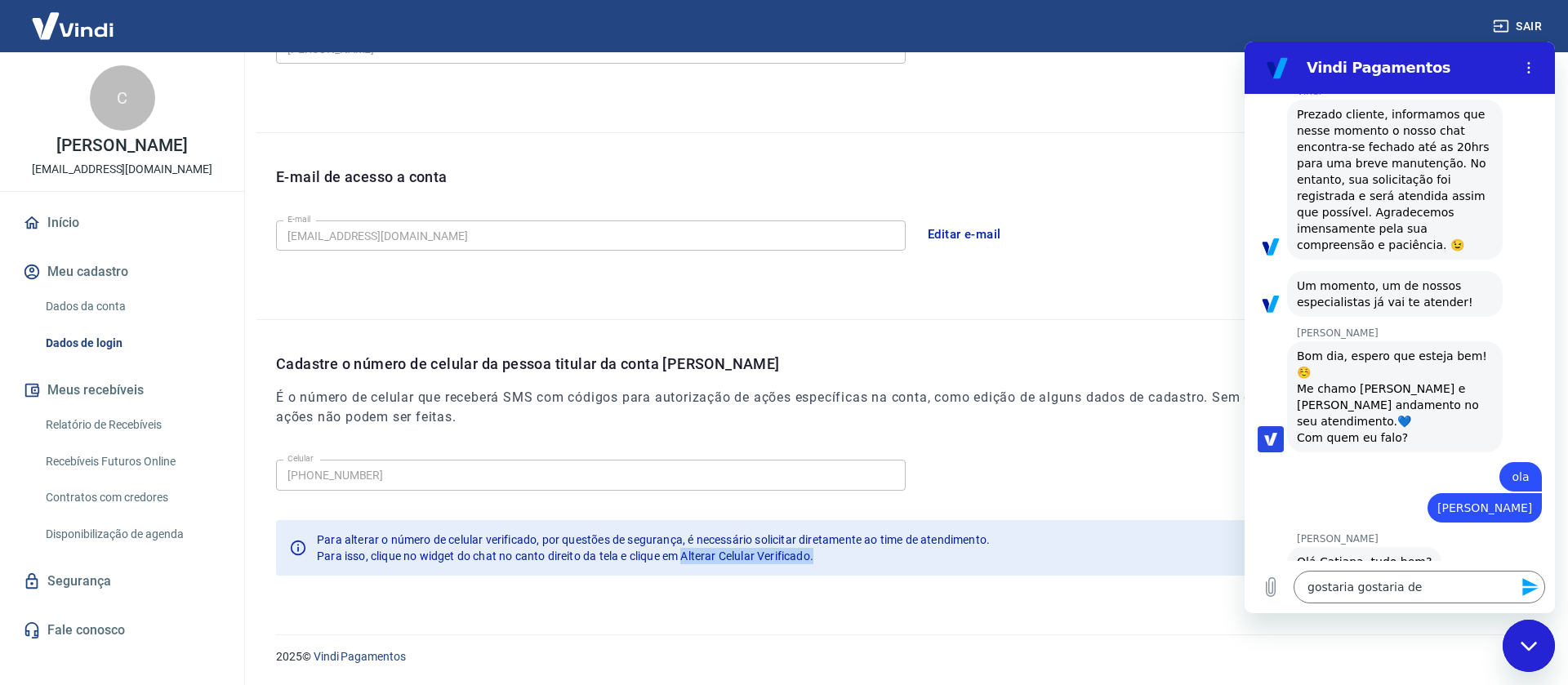
drag, startPoint x: 686, startPoint y: 558, endPoint x: 816, endPoint y: 569, distance: 130.5
click at [816, 569] on div "Para alterar o número de celular verificado, por questões de segurança, é neces…" at bounding box center [653, 547] width 673 height 46
copy span "Alterar Celular Verificado."
click at [1431, 589] on textarea "gostaria gostaria de" at bounding box center [1419, 587] width 251 height 33
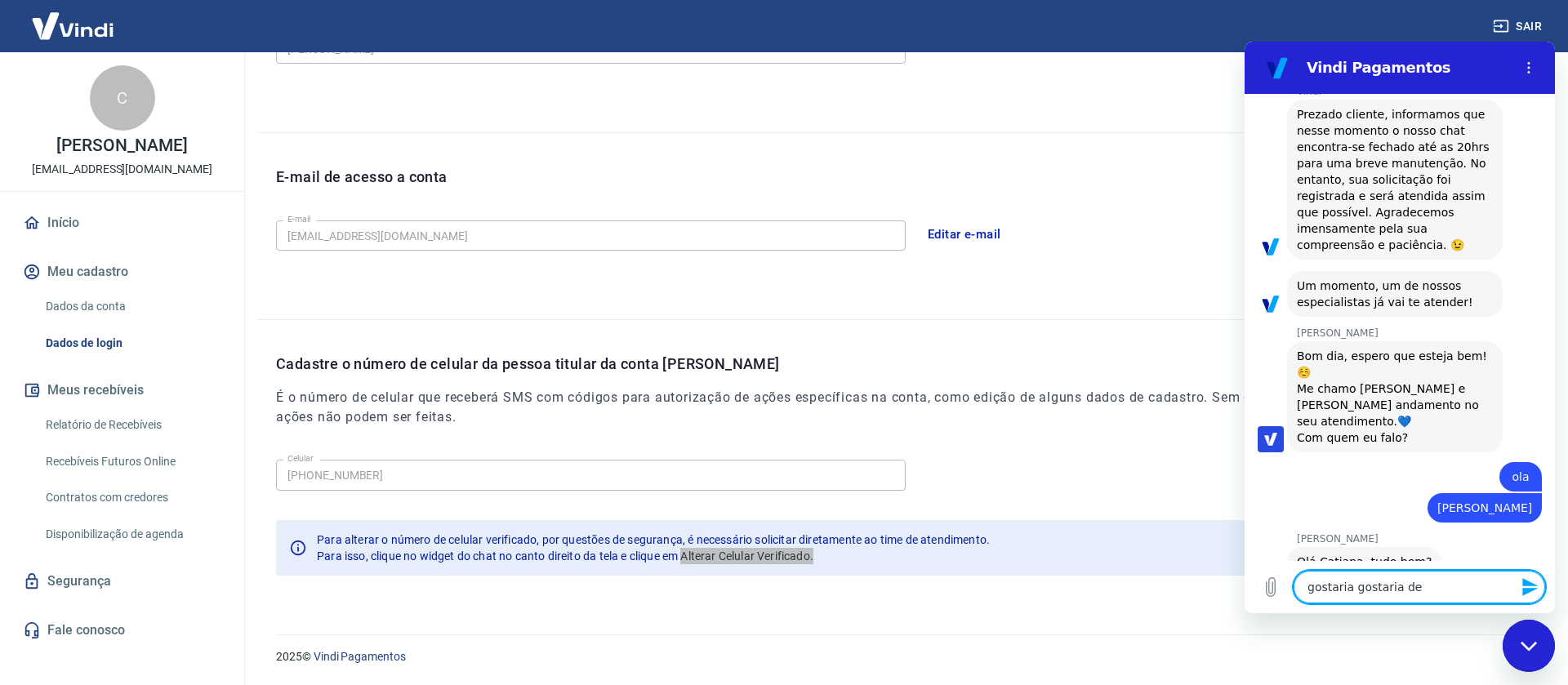
type textarea "gostaria gostaria de Alterar Celular Verificado."
type textarea "x"
type textarea "gostaria gostaria de Alterar Celular Verificado"
type textarea "x"
type textarea "gostaria gostaria de Alterar Celular Verificad"
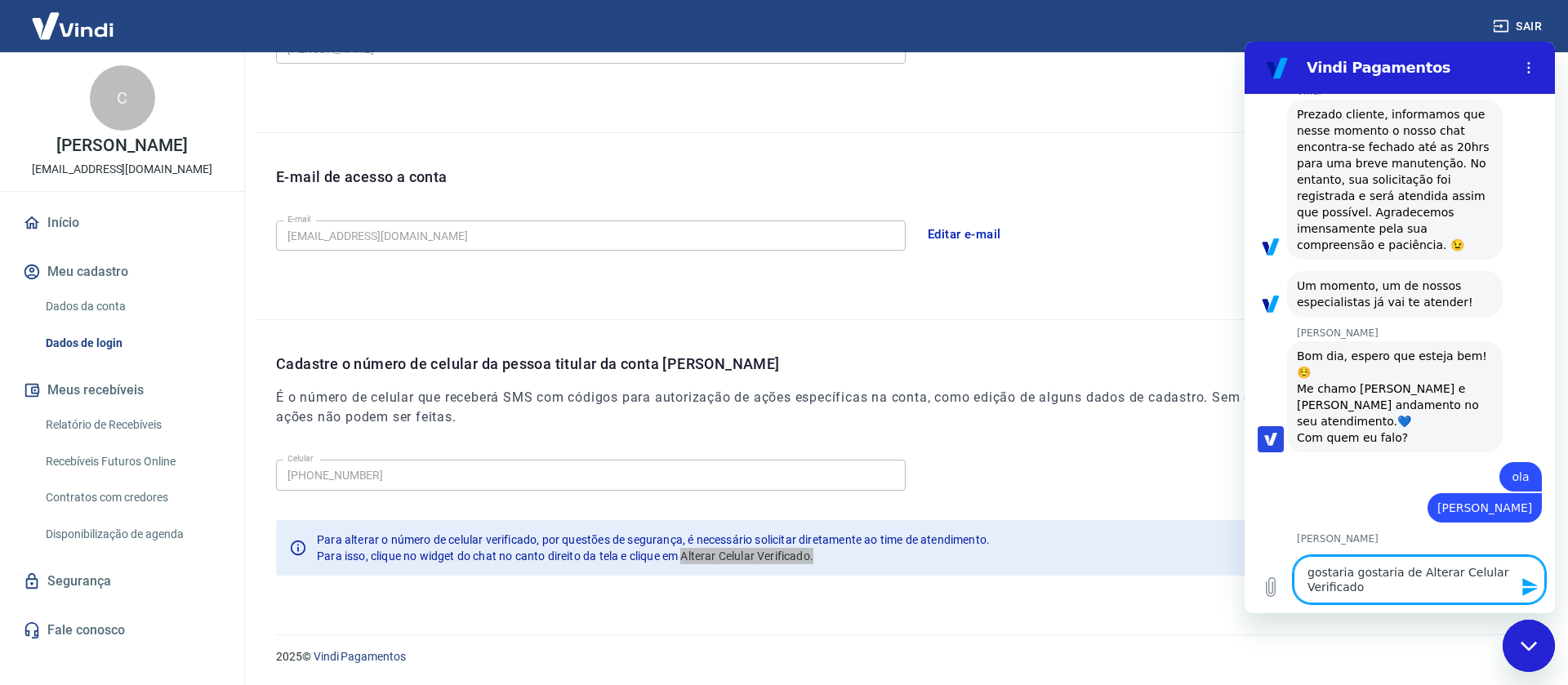
type textarea "x"
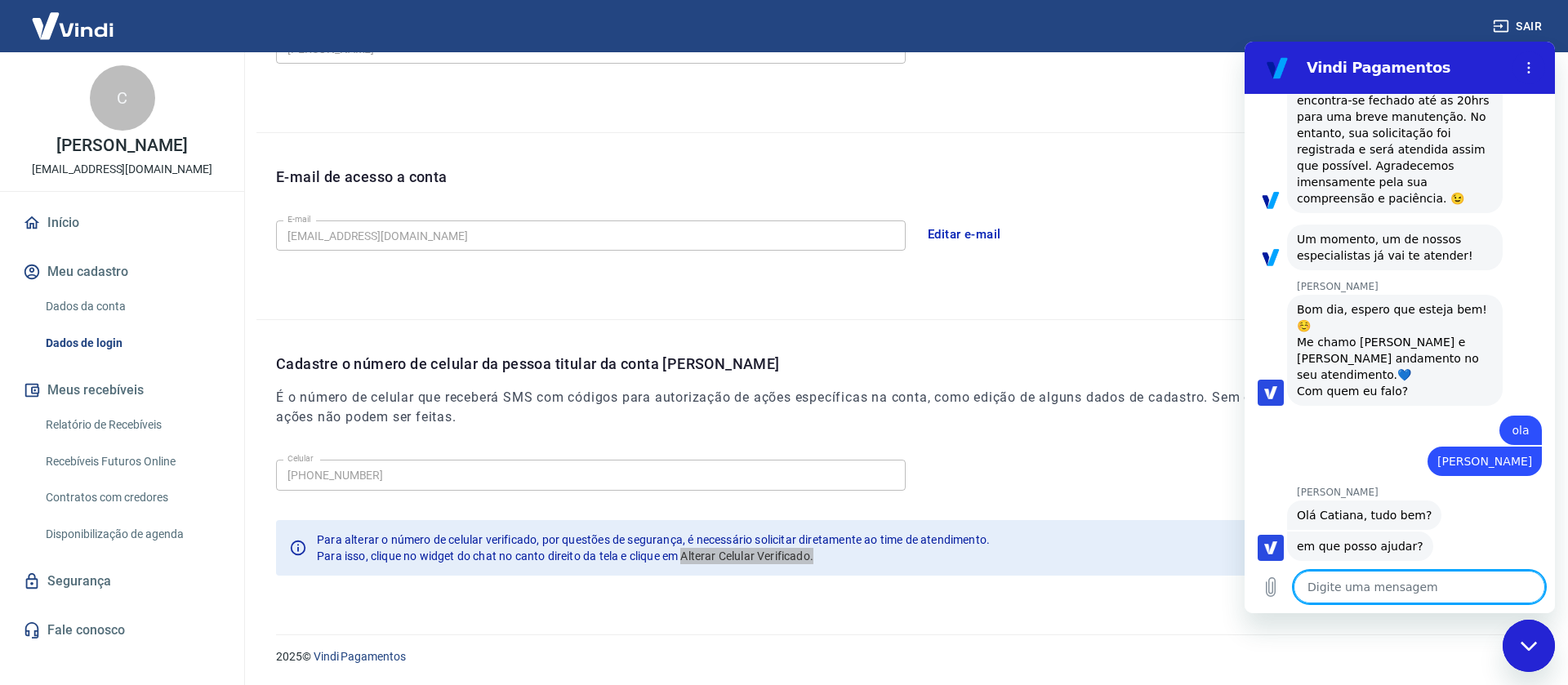
type textarea "x"
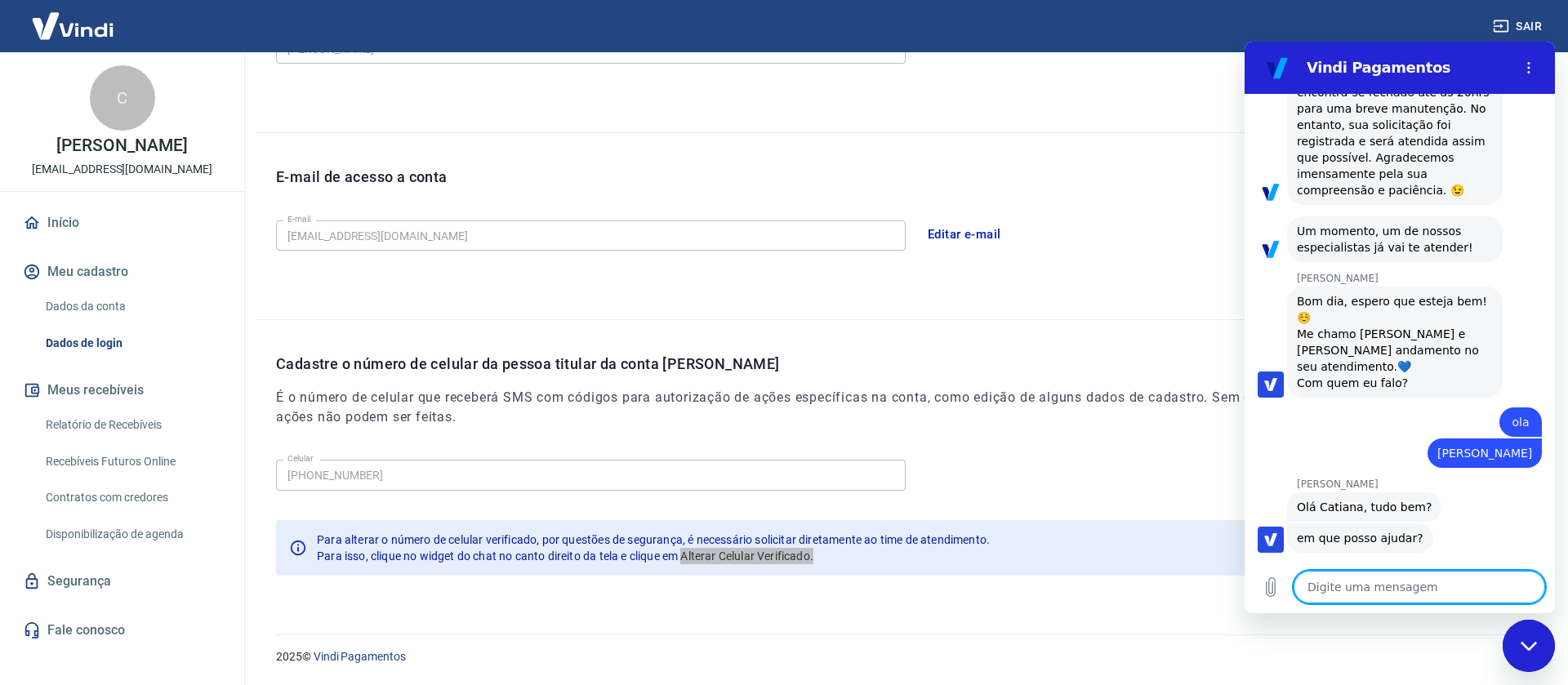
scroll to position [279, 0]
click at [1368, 583] on textarea at bounding box center [1419, 587] width 251 height 33
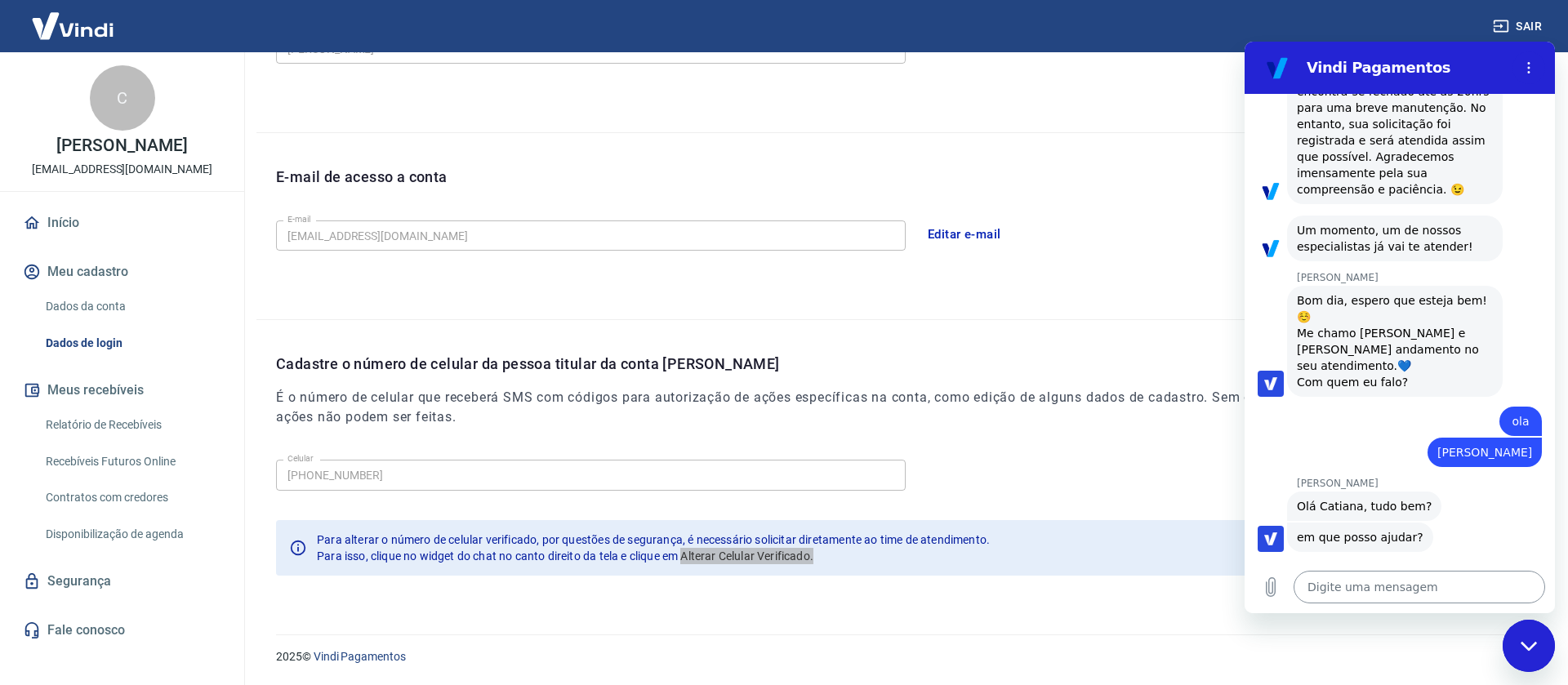
click at [1373, 593] on textarea at bounding box center [1419, 587] width 251 height 33
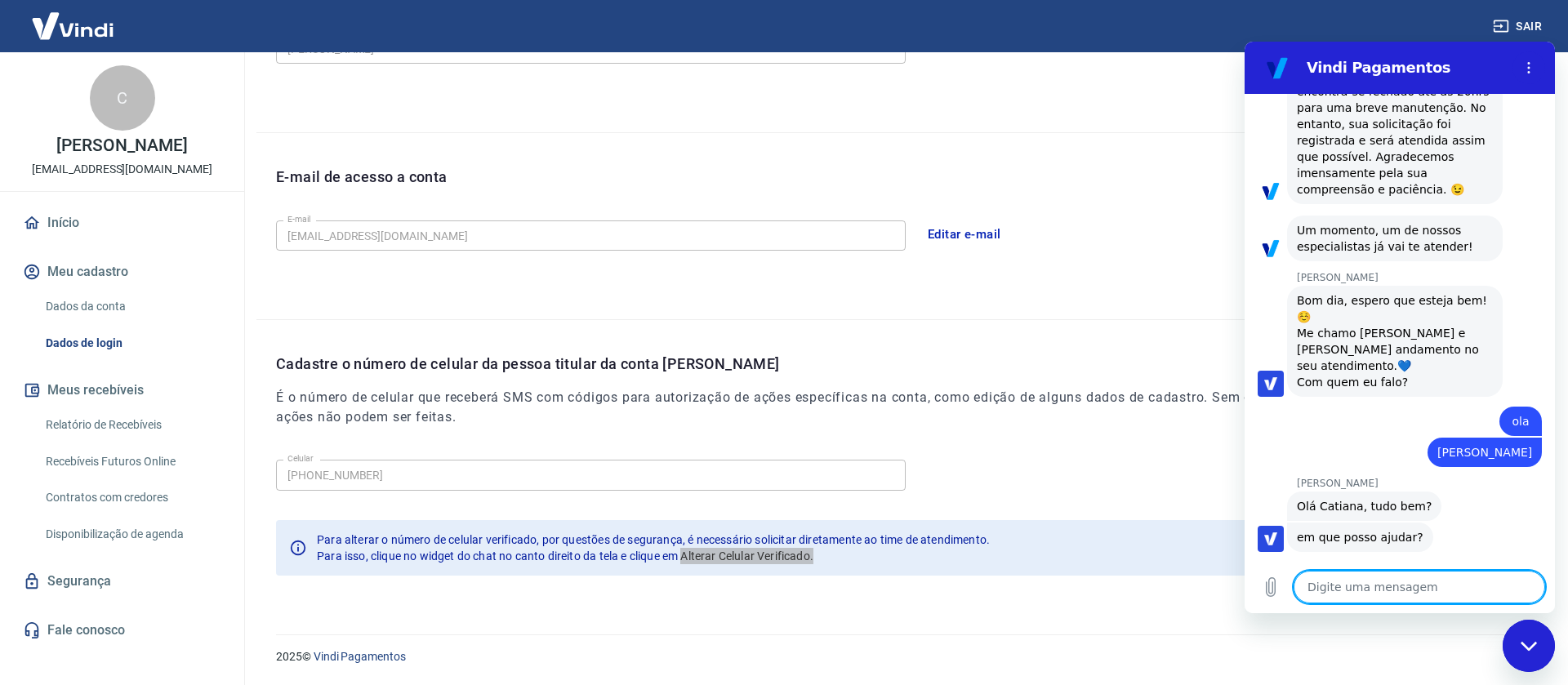
type textarea "a"
type textarea "x"
type textarea "at"
type textarea "x"
type textarea "atu"
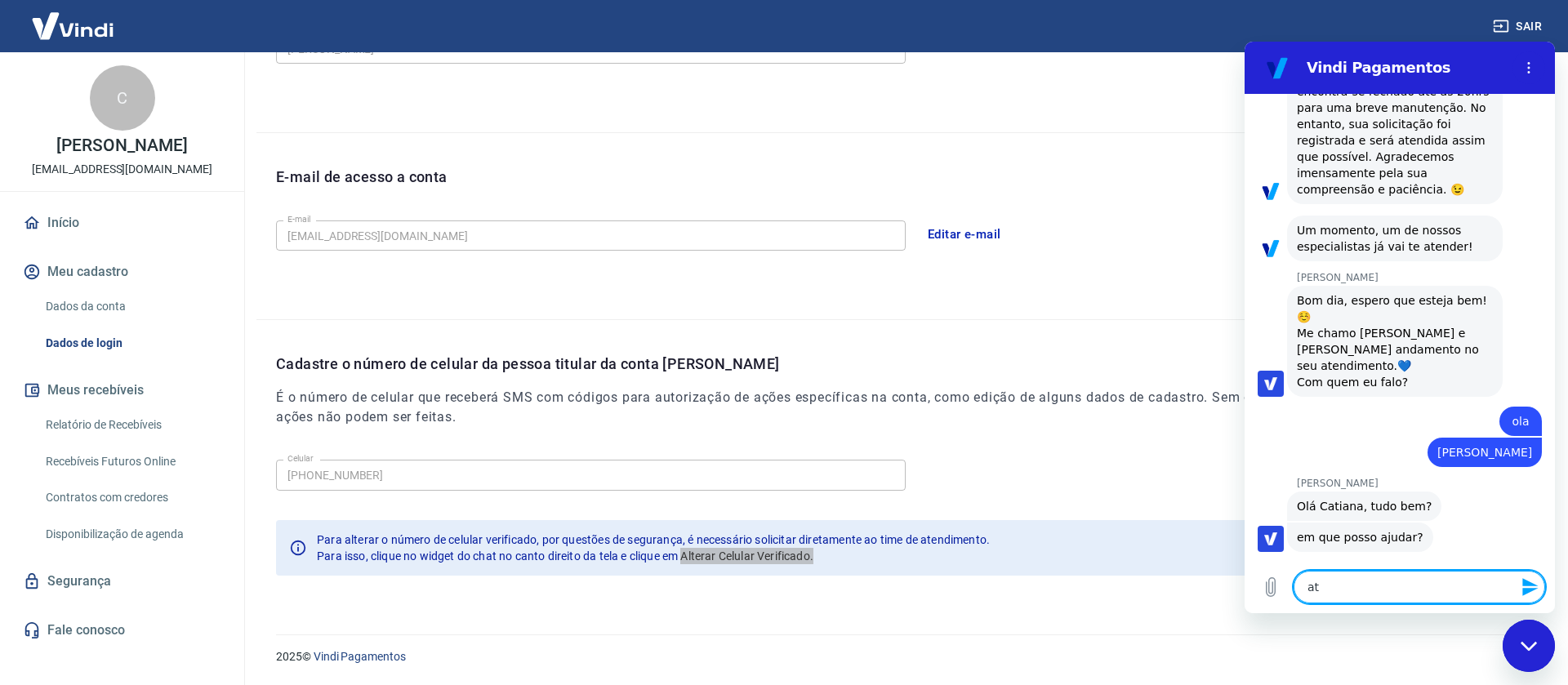
type textarea "x"
type textarea "atua"
type textarea "x"
type textarea "atual"
type textarea "x"
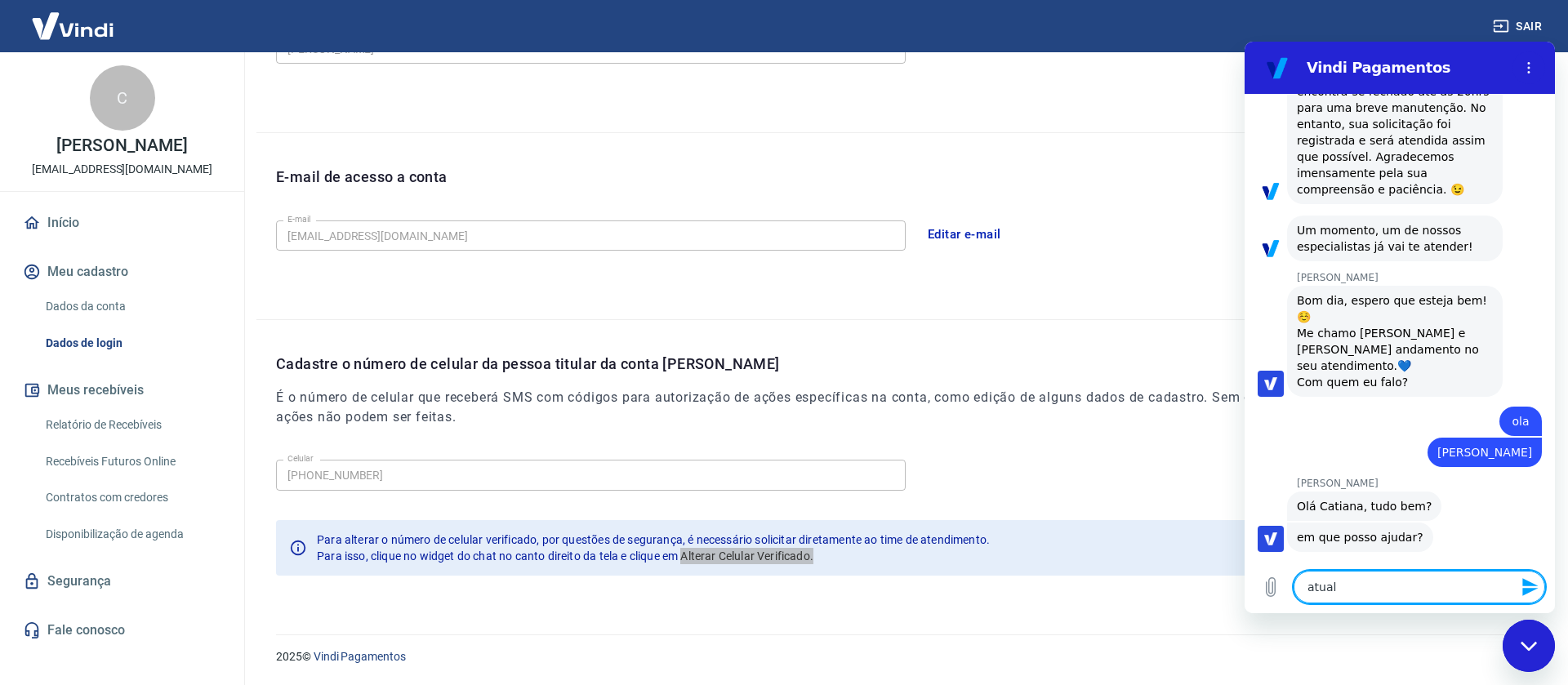
type textarea "atualm"
type textarea "x"
type textarea "atualme"
type textarea "x"
type textarea "atualmen"
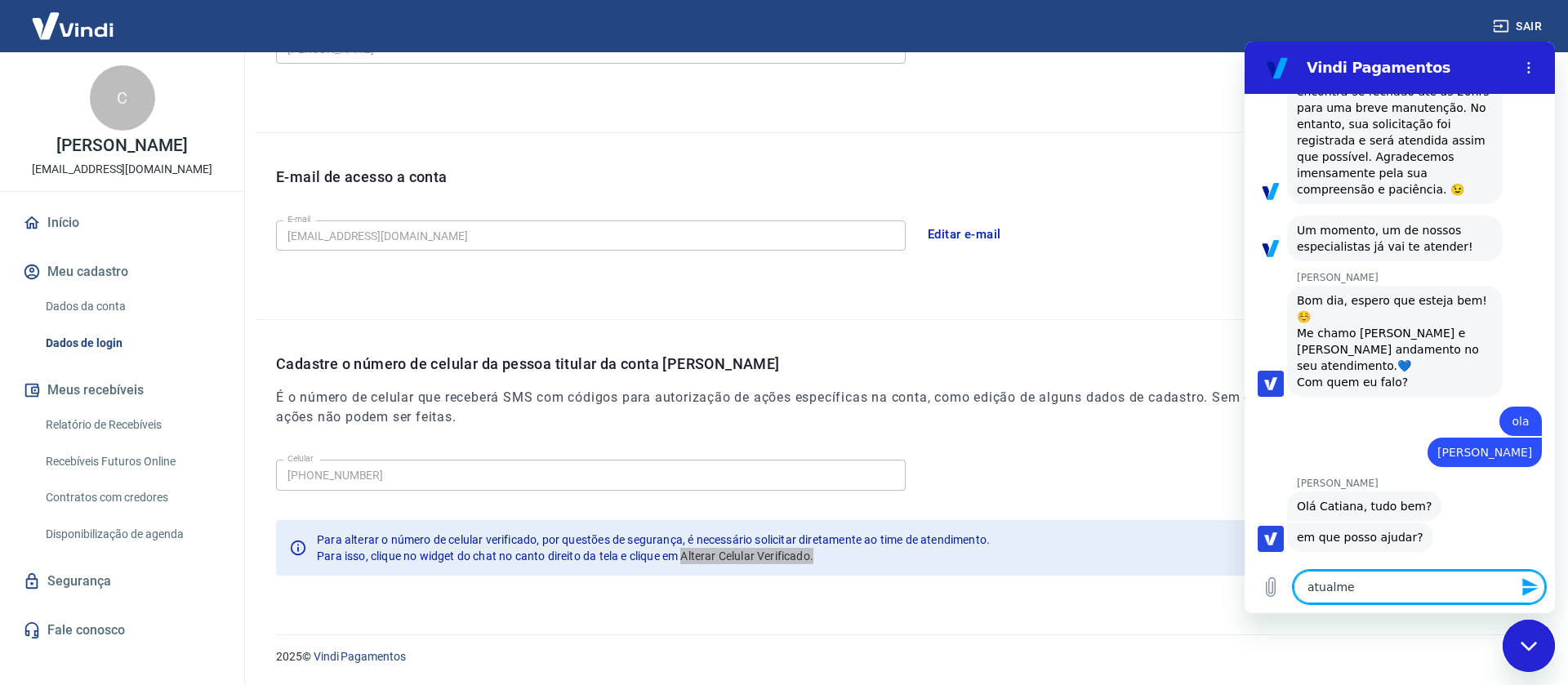
type textarea "x"
type textarea "atualment"
type textarea "x"
type textarea "atualmente"
type textarea "x"
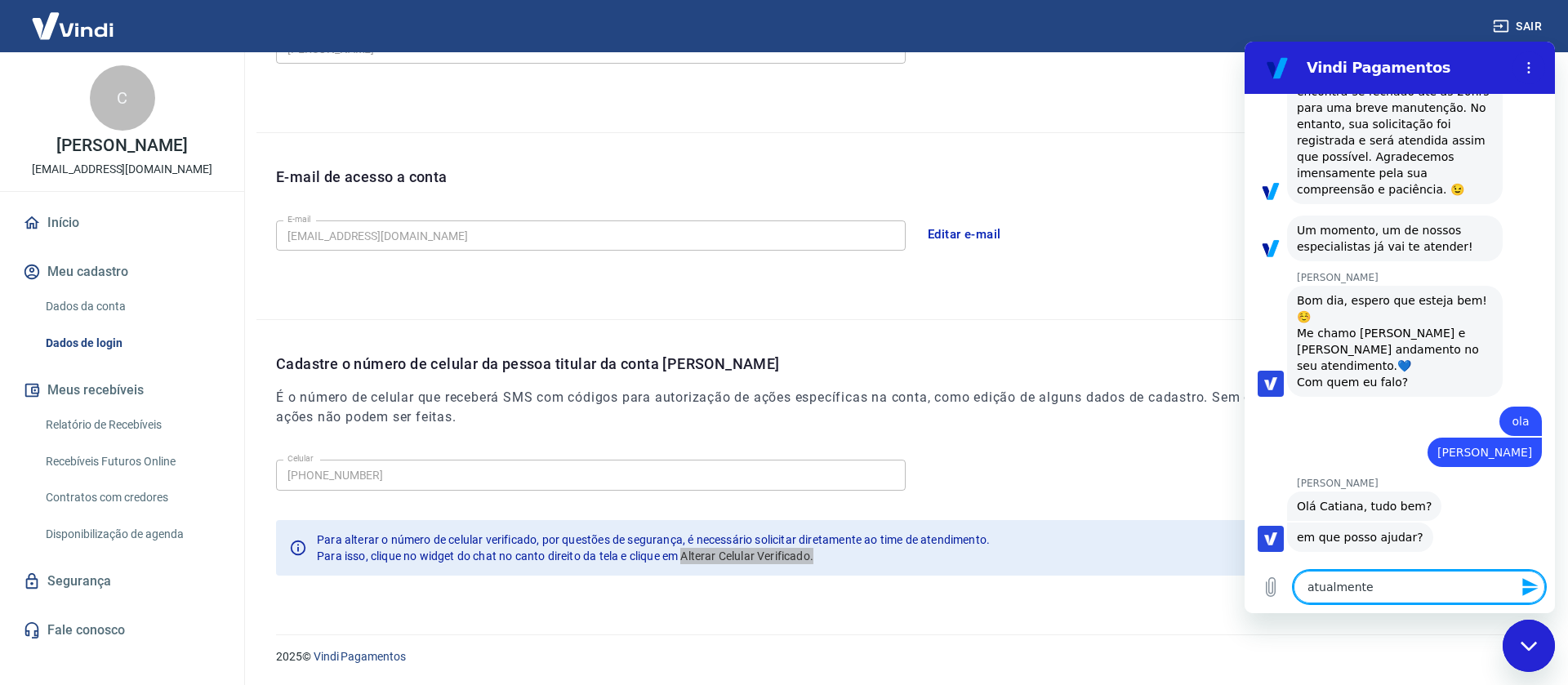
type textarea "atualmente"
type textarea "x"
type textarea "atualmente é"
type textarea "x"
paste textarea "[PHONE_NUMBER]"
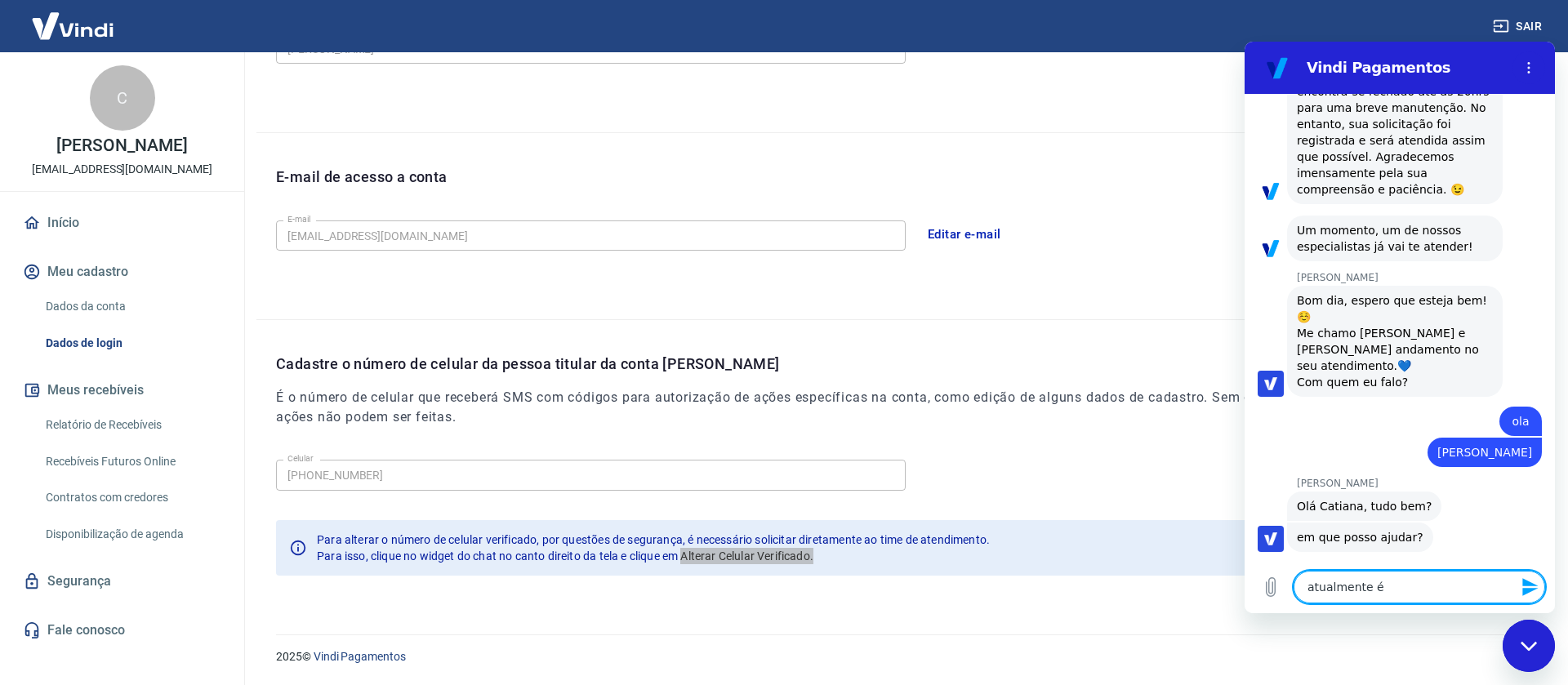
type textarea "atualmente é[PHONE_NUMBER]"
type textarea "x"
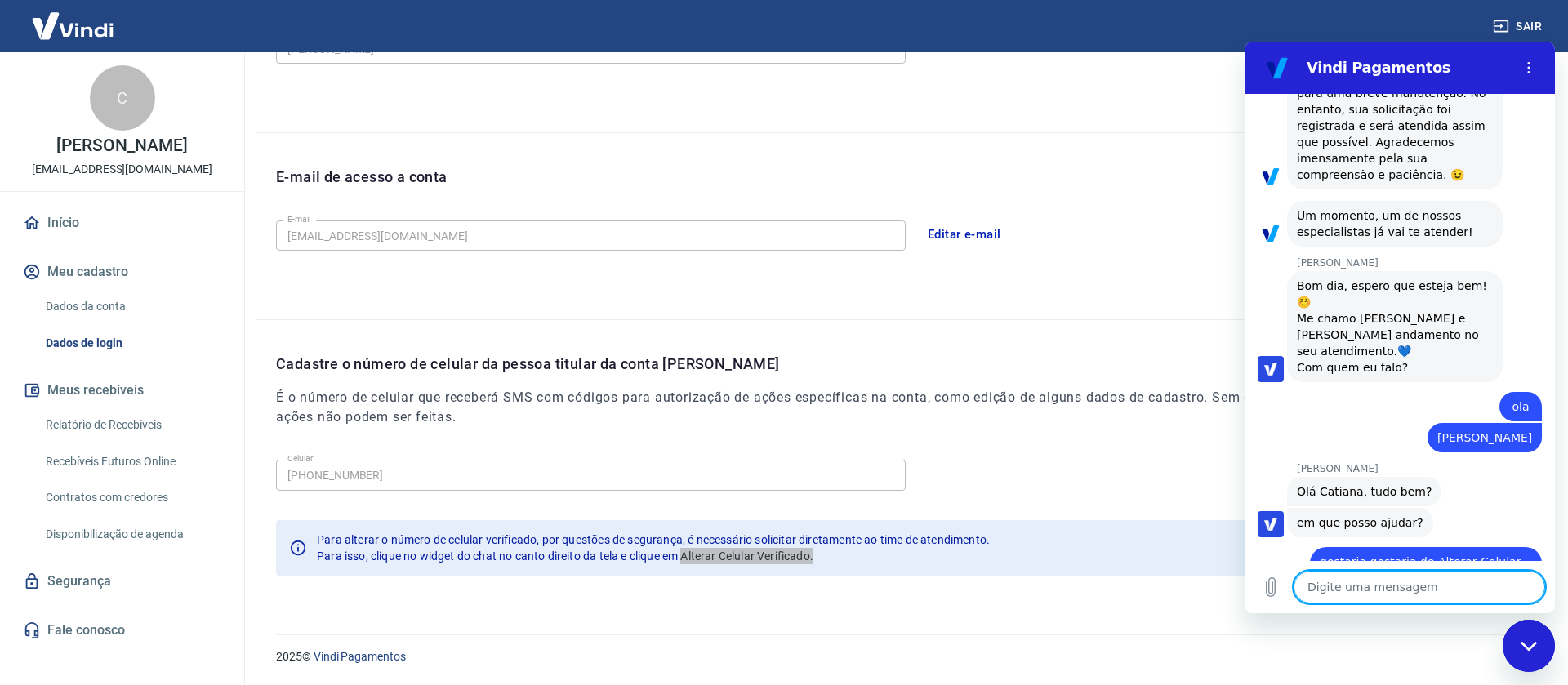
type textarea "x"
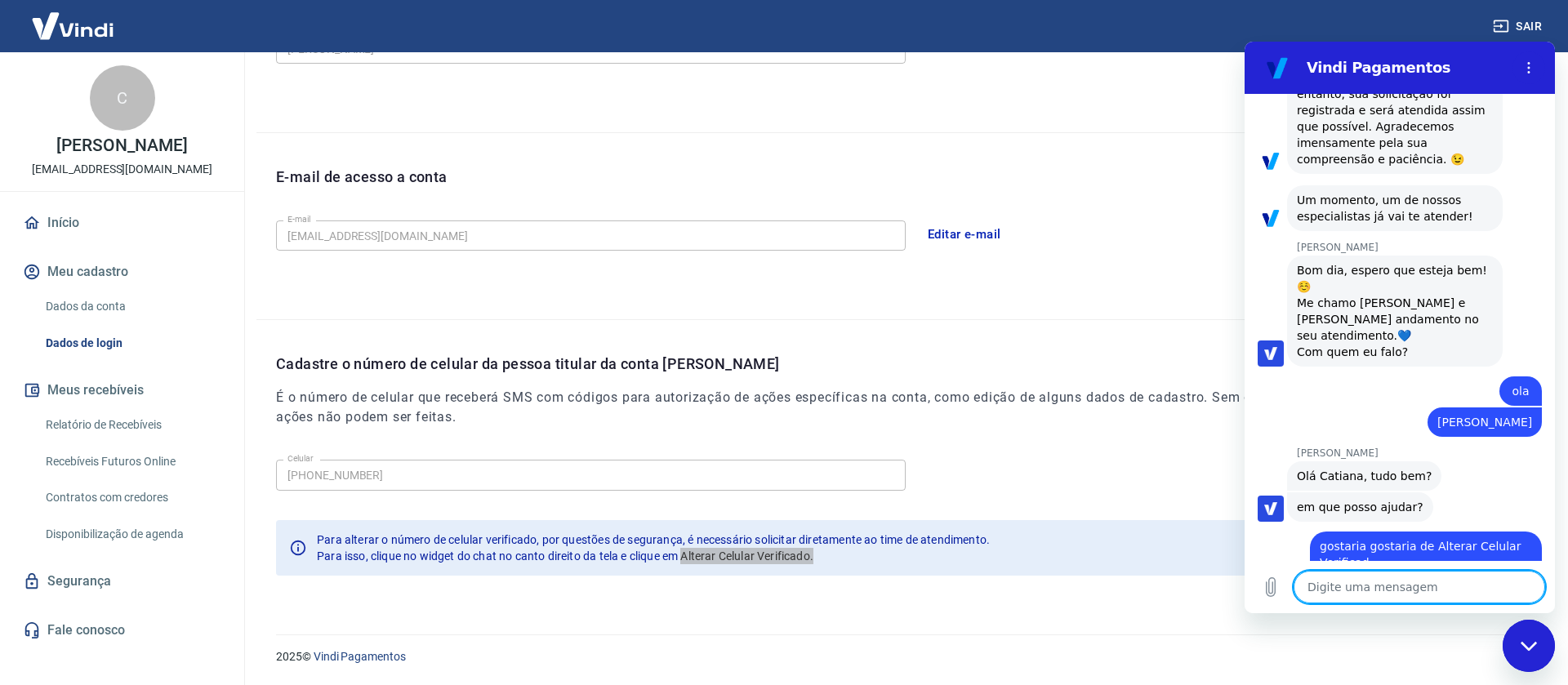
scroll to position [309, 0]
type textarea "g"
type textarea "x"
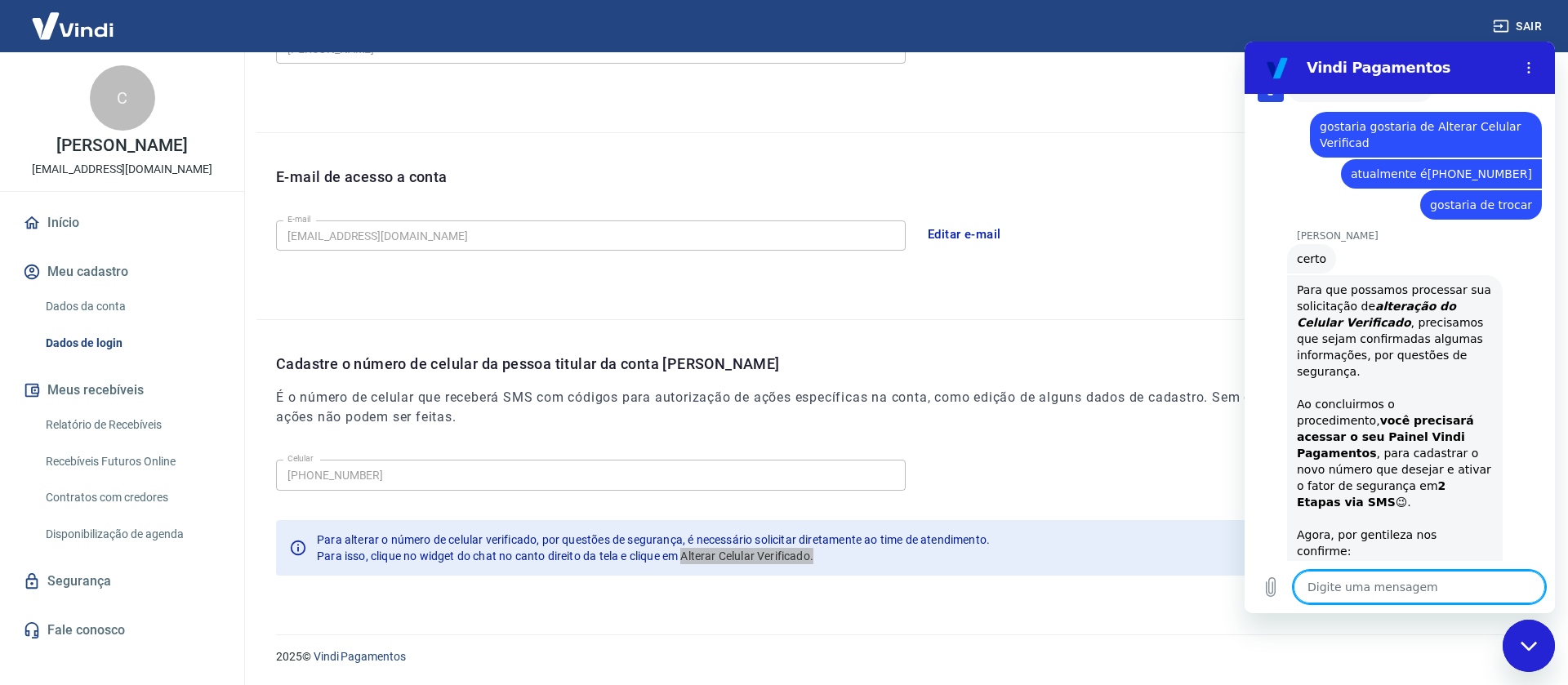
scroll to position [630, 0]
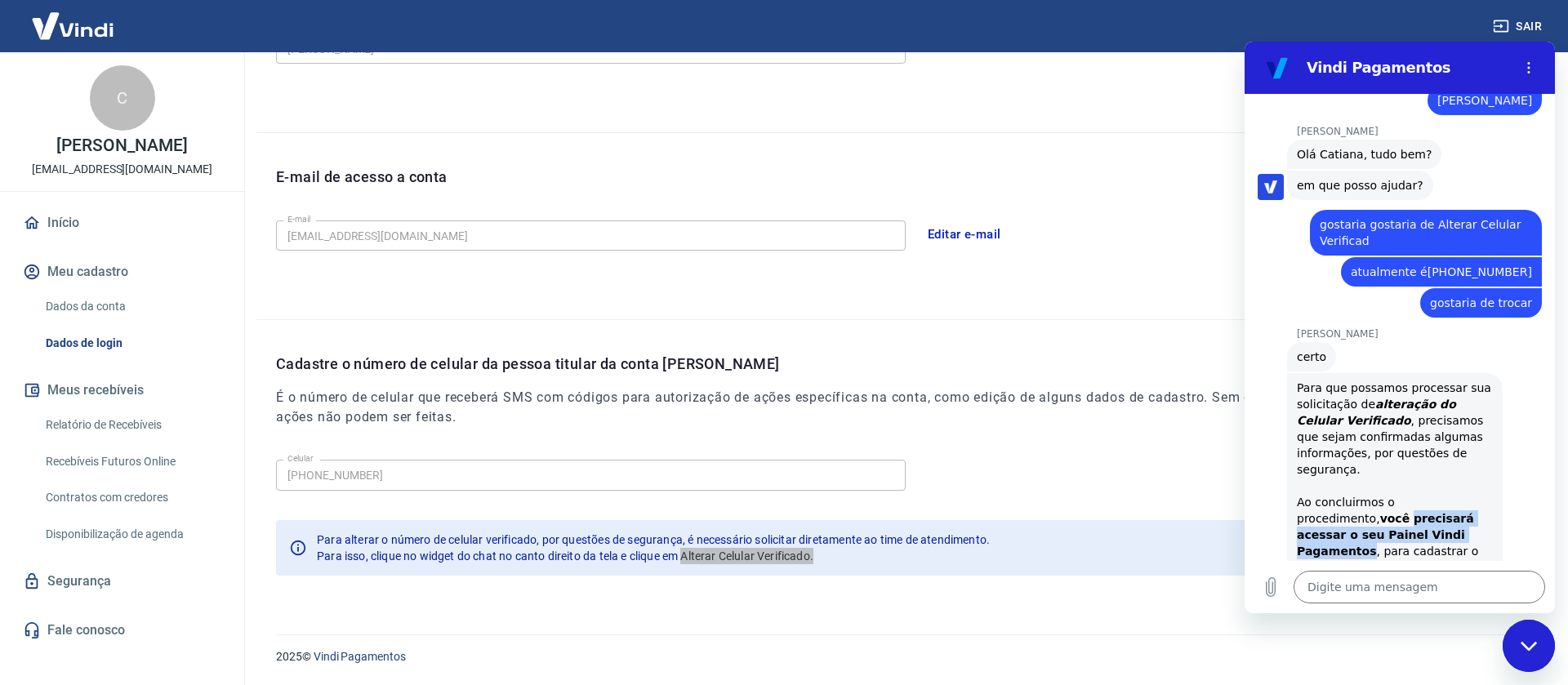
drag, startPoint x: 1297, startPoint y: 438, endPoint x: 1362, endPoint y: 451, distance: 66.3
click at [1362, 451] on div "Para que possamos processar sua solicitação de alteração do Celular Verificado …" at bounding box center [1396, 679] width 196 height 598
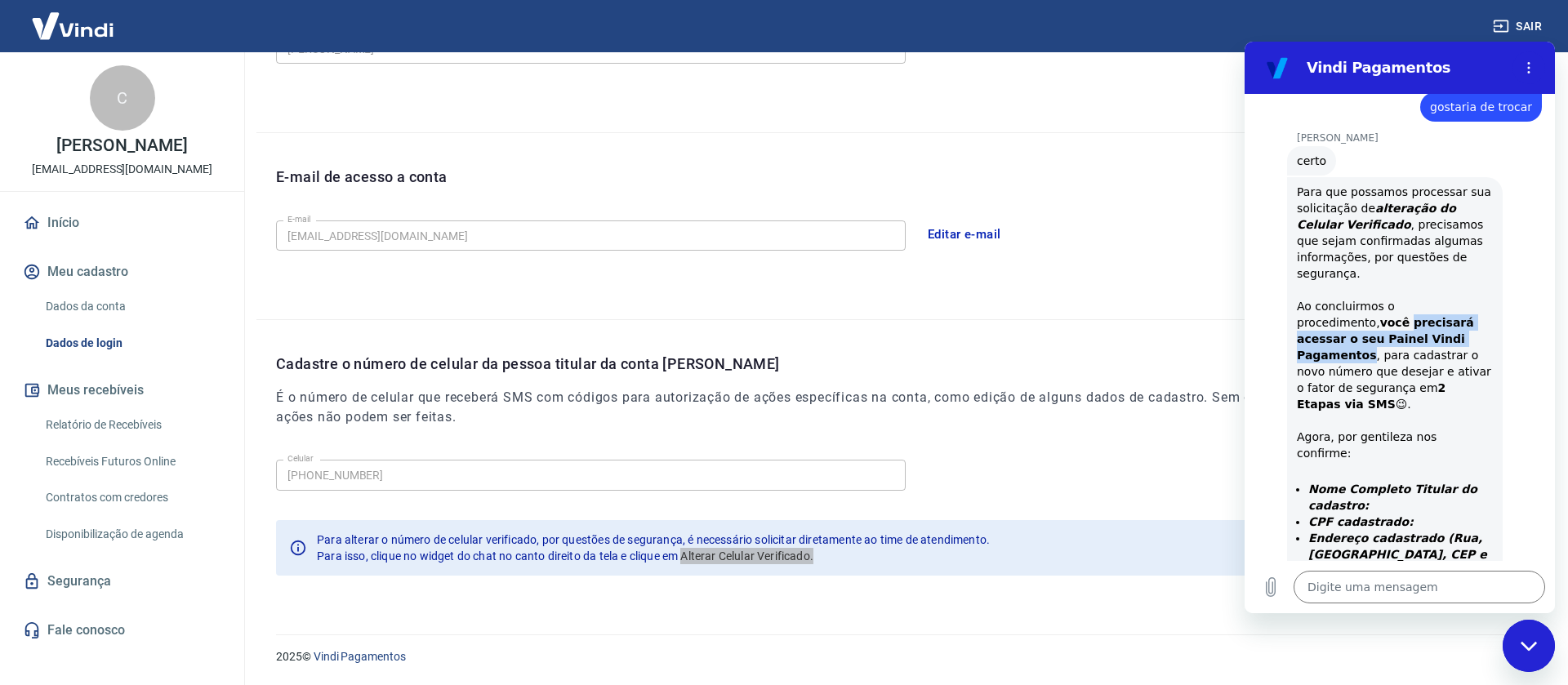
scroll to position [911, 0]
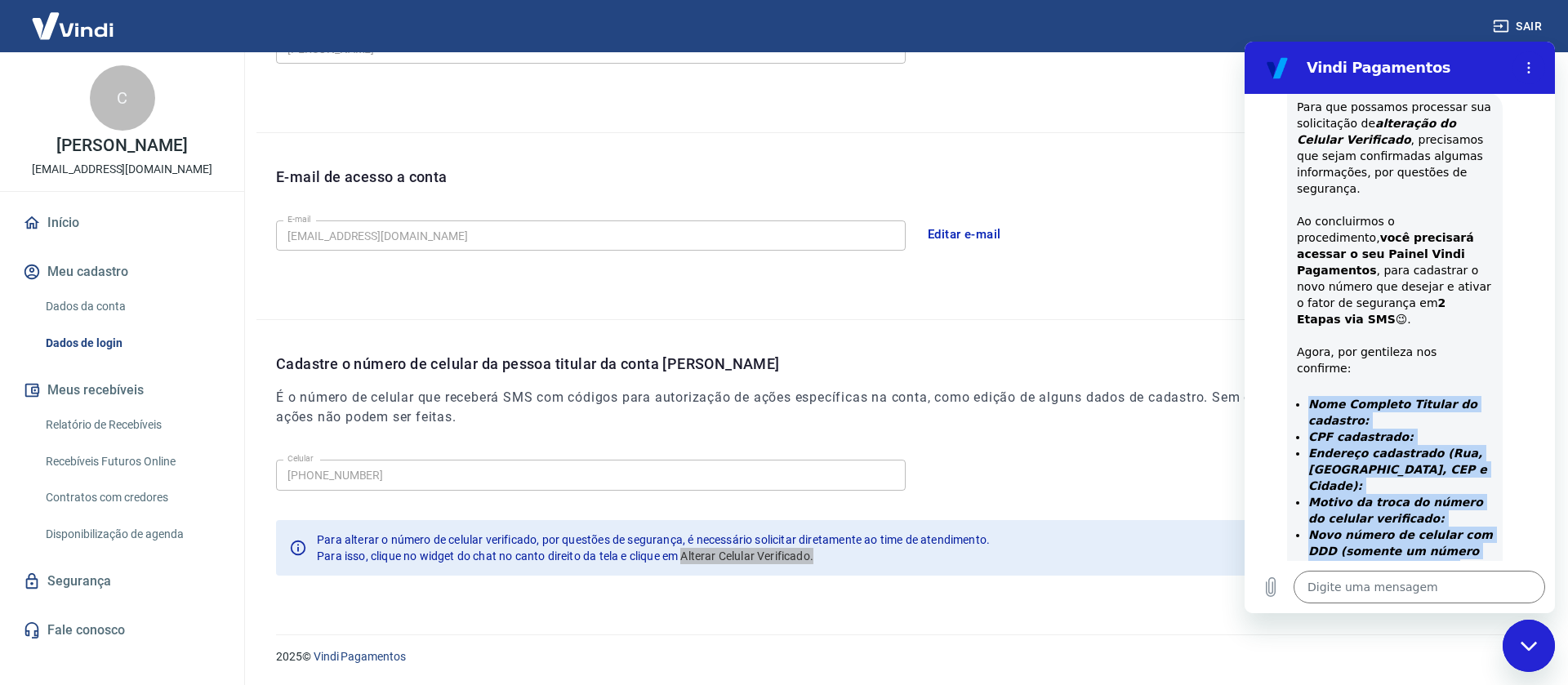
drag, startPoint x: 1389, startPoint y: 428, endPoint x: 1310, endPoint y: 273, distance: 174.0
click at [1310, 396] on ul "Nome Completo Titular do cadastro: CPF cadastrado: Endereço cadastrado (Rua, Ba…" at bounding box center [1396, 494] width 196 height 196
copy ul "Nome Completo Titular do cadastro: CPF cadastrado: Endereço cadastrado (Rua, Ba…"
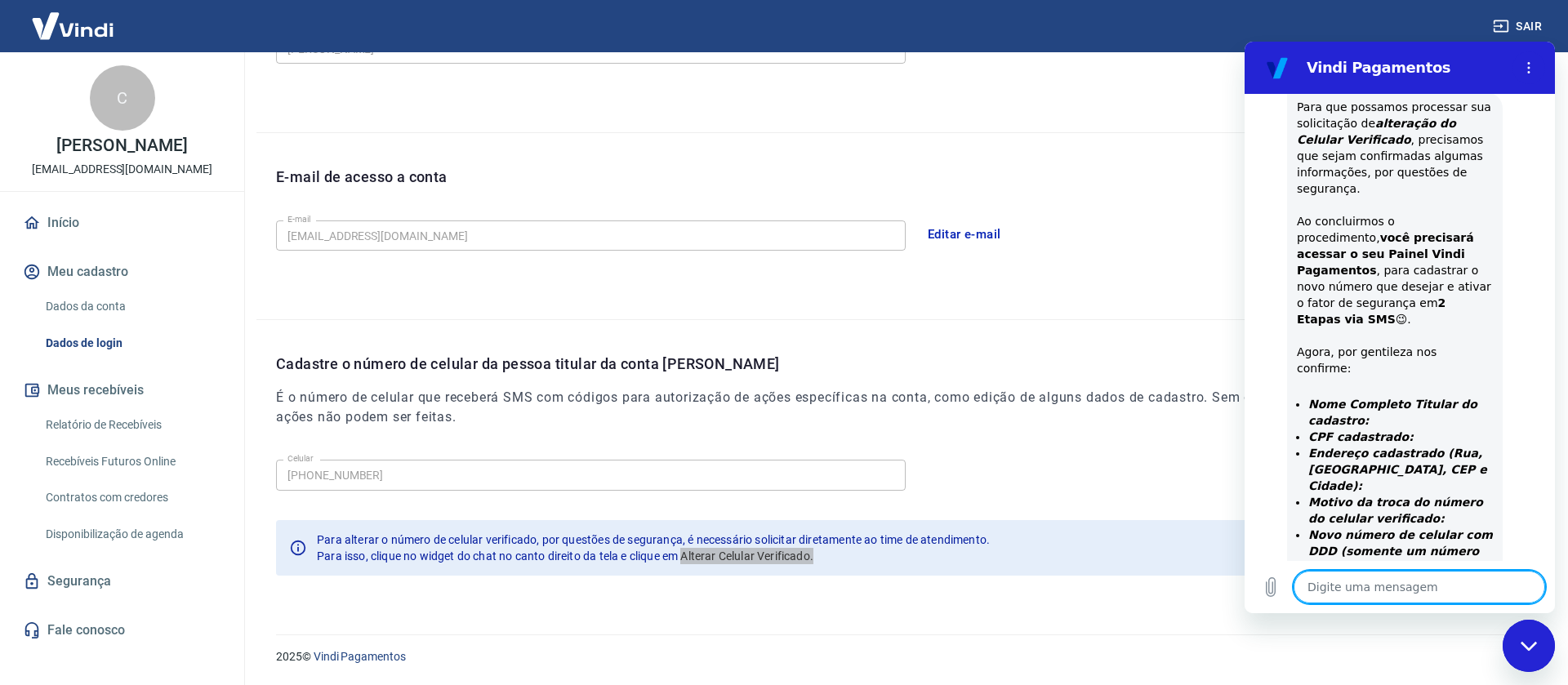
click at [1316, 582] on textarea at bounding box center [1419, 587] width 251 height 33
paste textarea "Nome Completo Titular do cadastro: CPF cadastrado: Endereço cadastrado (Rua, Ba…"
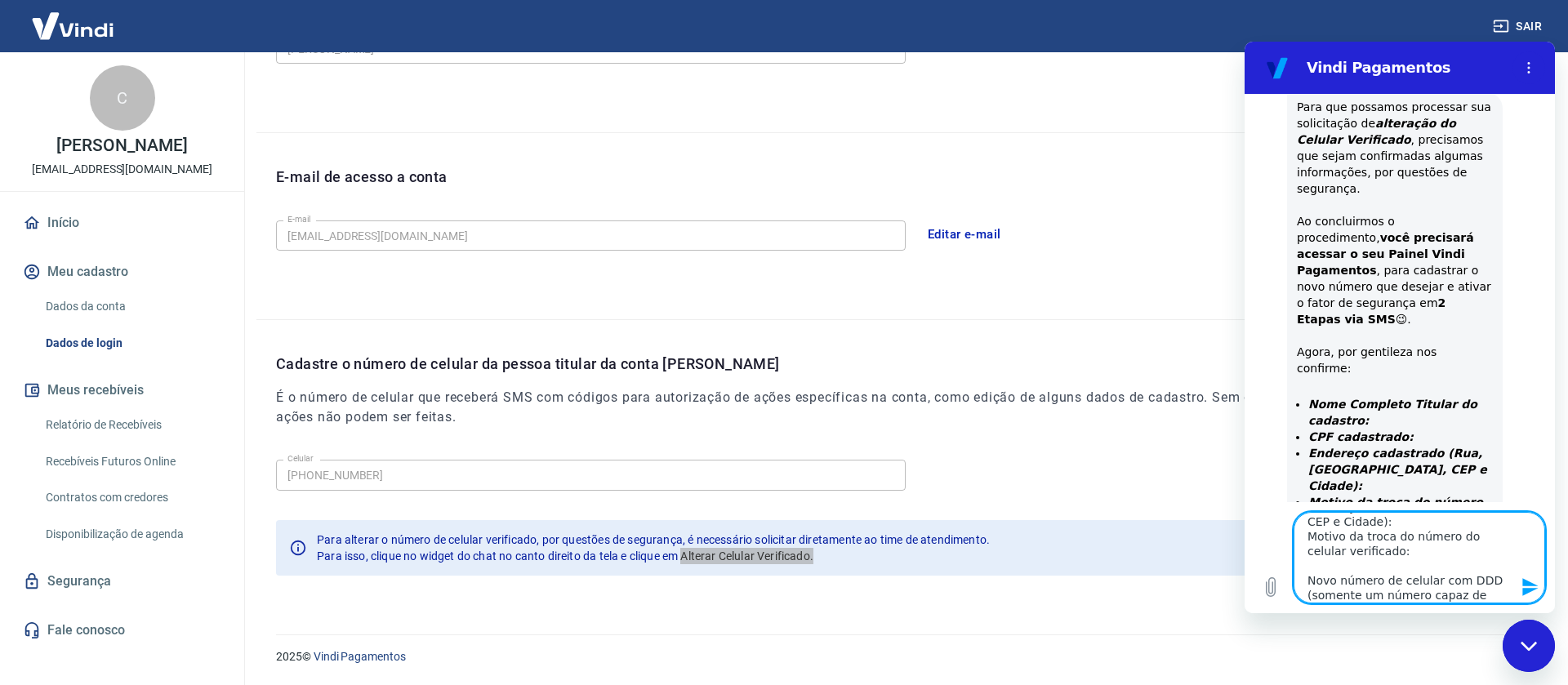
scroll to position [0, 0]
click at [1403, 547] on textarea "Nome Completo Titular do cadastro: CPF cadastrado: Endereço cadastrado (Rua, Ba…" at bounding box center [1419, 558] width 251 height 92
drag, startPoint x: 1394, startPoint y: 547, endPoint x: 1520, endPoint y: 548, distance: 126.0
click at [1520, 548] on textarea "Nome Completo Titular do cadastro: CPF cadastrado: [PERSON_NAME] Endereço cadas…" at bounding box center [1419, 558] width 251 height 92
click at [1506, 526] on textarea "Nome Completo Titular do cadastro: CPF cadastrado: Endereço cadastrado (Rua, Ba…" at bounding box center [1419, 558] width 251 height 92
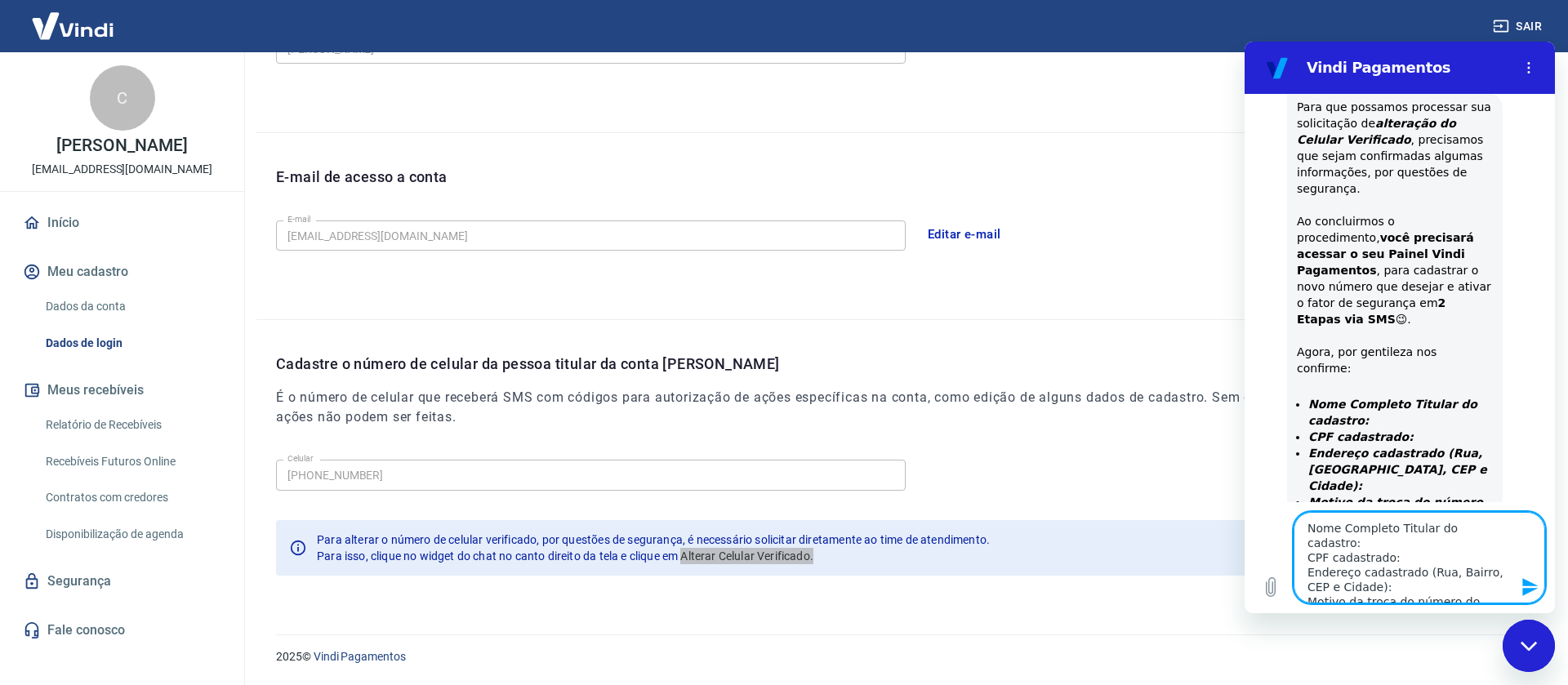
paste textarea "[PERSON_NAME]"
click at [1404, 562] on textarea "Nome Completo Titular do cadastro: [PERSON_NAME] CPF cadastrado: Endereço cadas…" at bounding box center [1419, 558] width 251 height 92
click at [1384, 582] on textarea "Nome Completo Titular do cadastro: [PERSON_NAME] CPF cadastrado: 00993749003 En…" at bounding box center [1419, 558] width 251 height 92
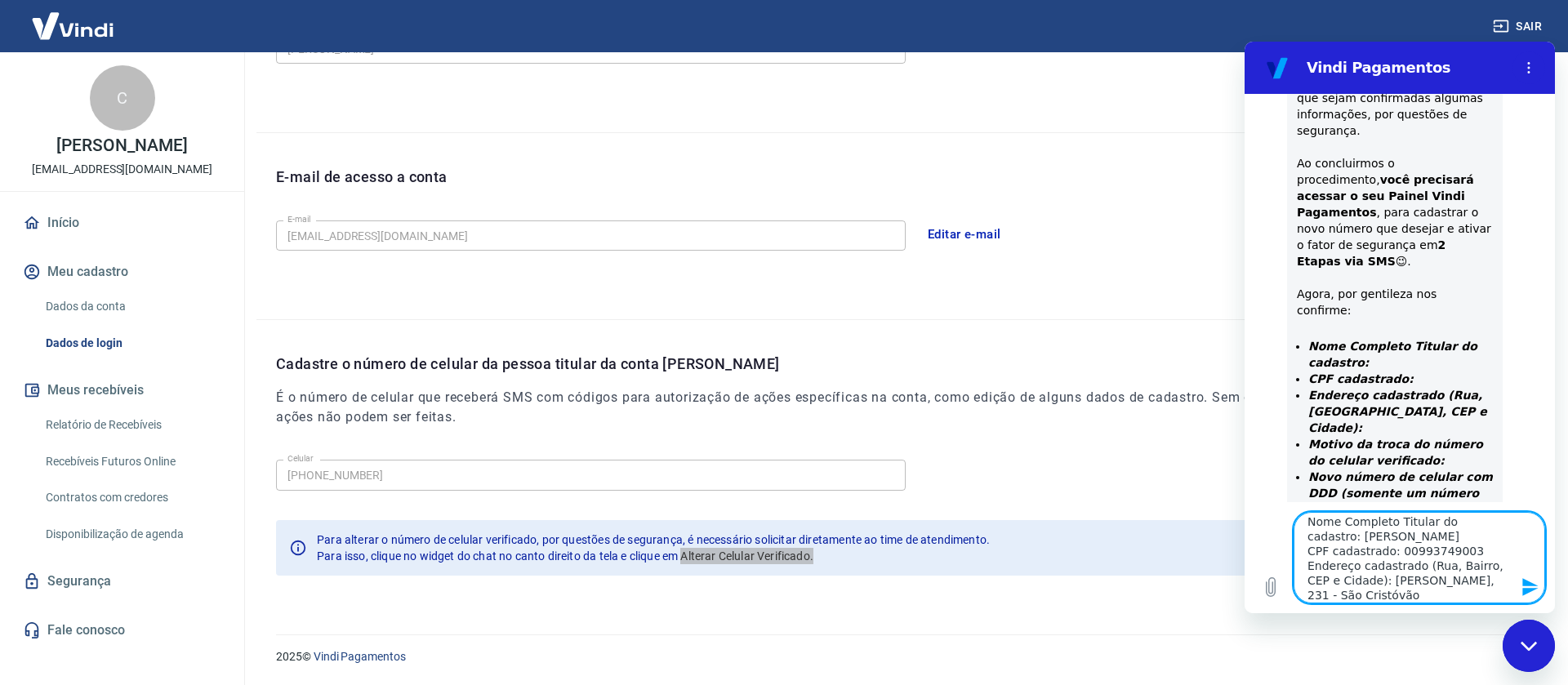
scroll to position [969, 0]
paste textarea "95913130"
click at [1391, 586] on textarea "Nome Completo Titular do cadastro: [PERSON_NAME] CPF cadastrado: 00993749003 En…" at bounding box center [1419, 558] width 251 height 92
click at [1373, 587] on textarea "Nome Completo Titular do cadastro: [PERSON_NAME] CPF cadastrado: 00993749003 En…" at bounding box center [1419, 558] width 251 height 92
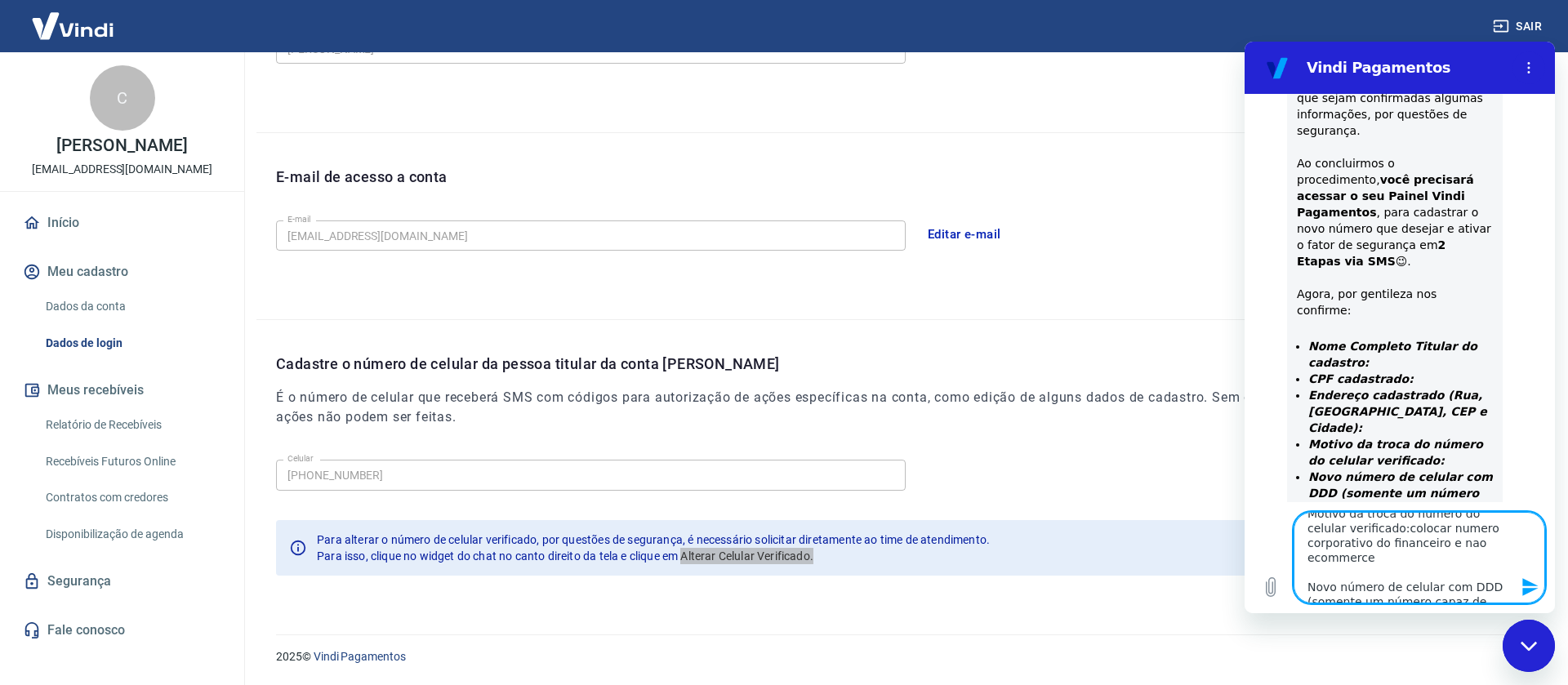
click at [1387, 589] on textarea "Nome Completo Titular do cadastro: [PERSON_NAME] CPF cadastrado: 00993749003 En…" at bounding box center [1419, 558] width 251 height 92
click at [1449, 589] on textarea "Nome Completo Titular do cadastro: [PERSON_NAME] CPF cadastrado: 00993749003 En…" at bounding box center [1419, 558] width 251 height 92
click at [1528, 591] on icon "Enviar mensagem" at bounding box center [1530, 587] width 16 height 18
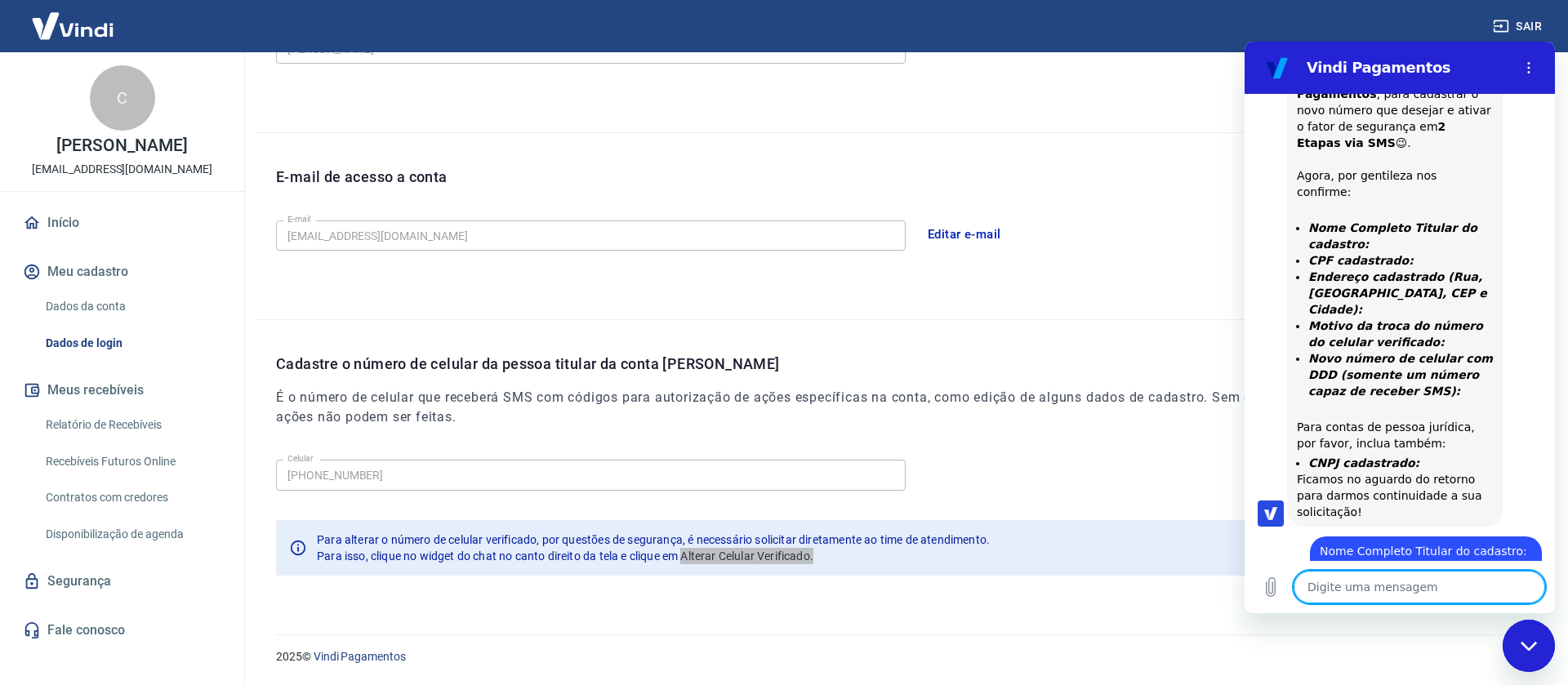
scroll to position [1047, 0]
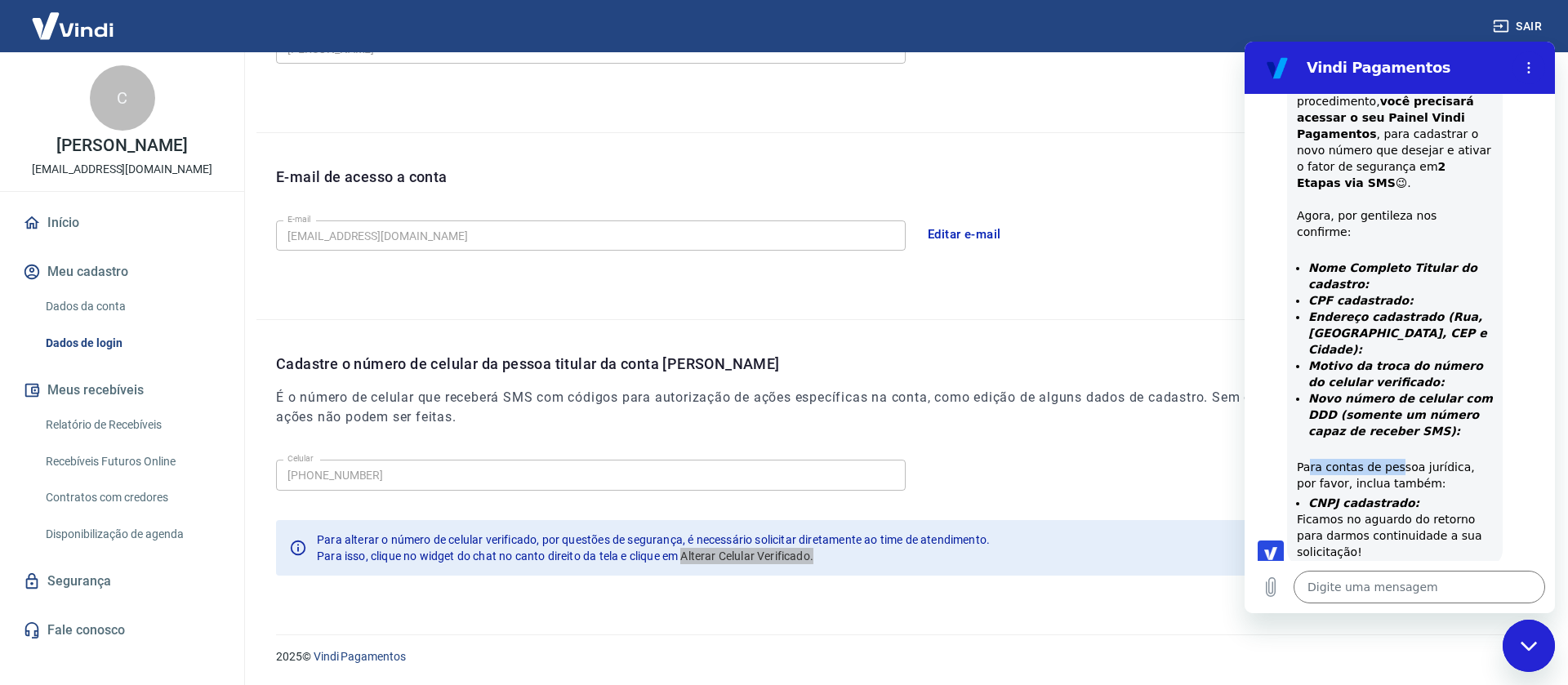
drag, startPoint x: 1307, startPoint y: 324, endPoint x: 1395, endPoint y: 326, distance: 88.0
click at [1395, 326] on div "Para que possamos processar sua solicitação de alteração do Celular Verificado …" at bounding box center [1396, 261] width 196 height 598
drag, startPoint x: 1409, startPoint y: 364, endPoint x: 1308, endPoint y: 361, distance: 101.0
click at [1308, 495] on li "CNPJ cadastrado:" at bounding box center [1400, 503] width 184 height 17
copy strong "CNPJ cadastrado:"
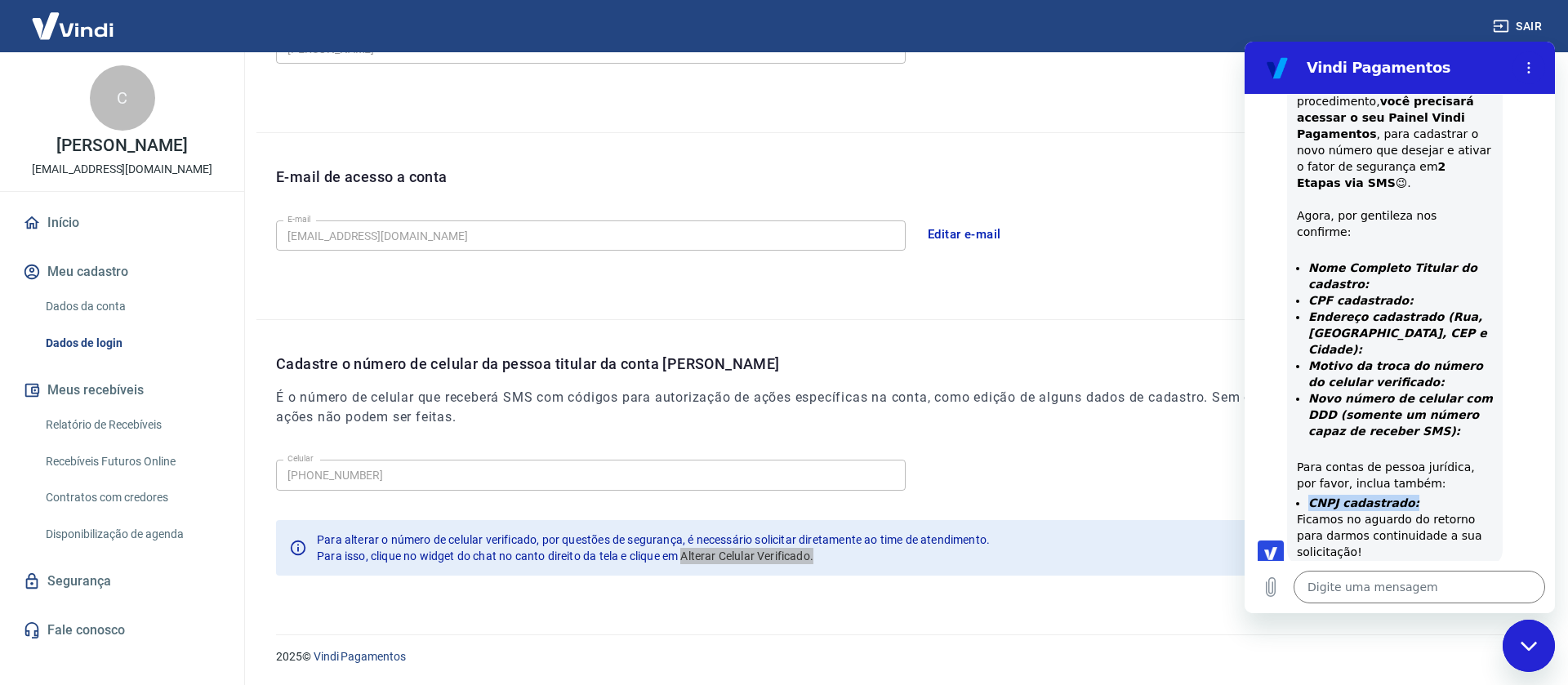
click at [1320, 604] on div "Digite uma mensagem x" at bounding box center [1400, 587] width 310 height 52
click at [1319, 592] on textarea at bounding box center [1419, 587] width 251 height 33
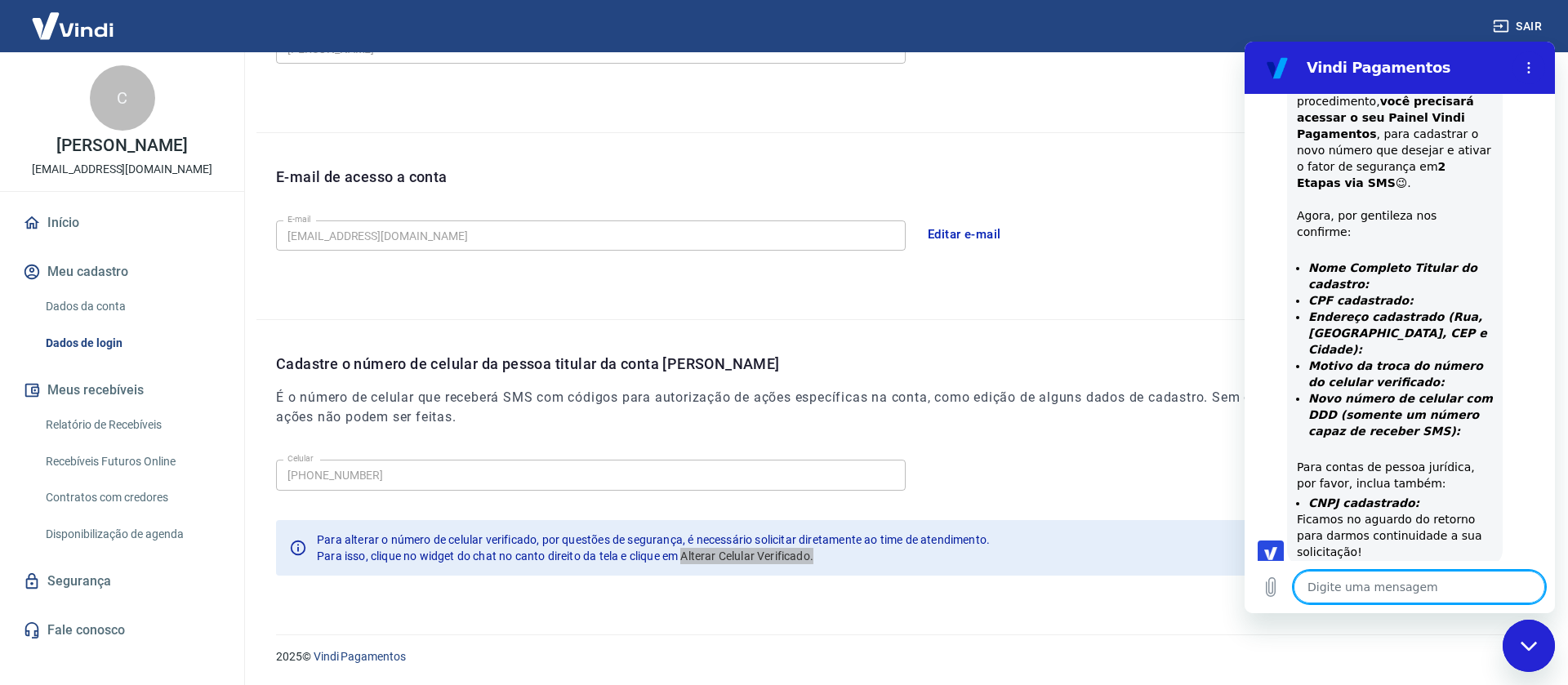
paste textarea "CNPJ cadastrado:"
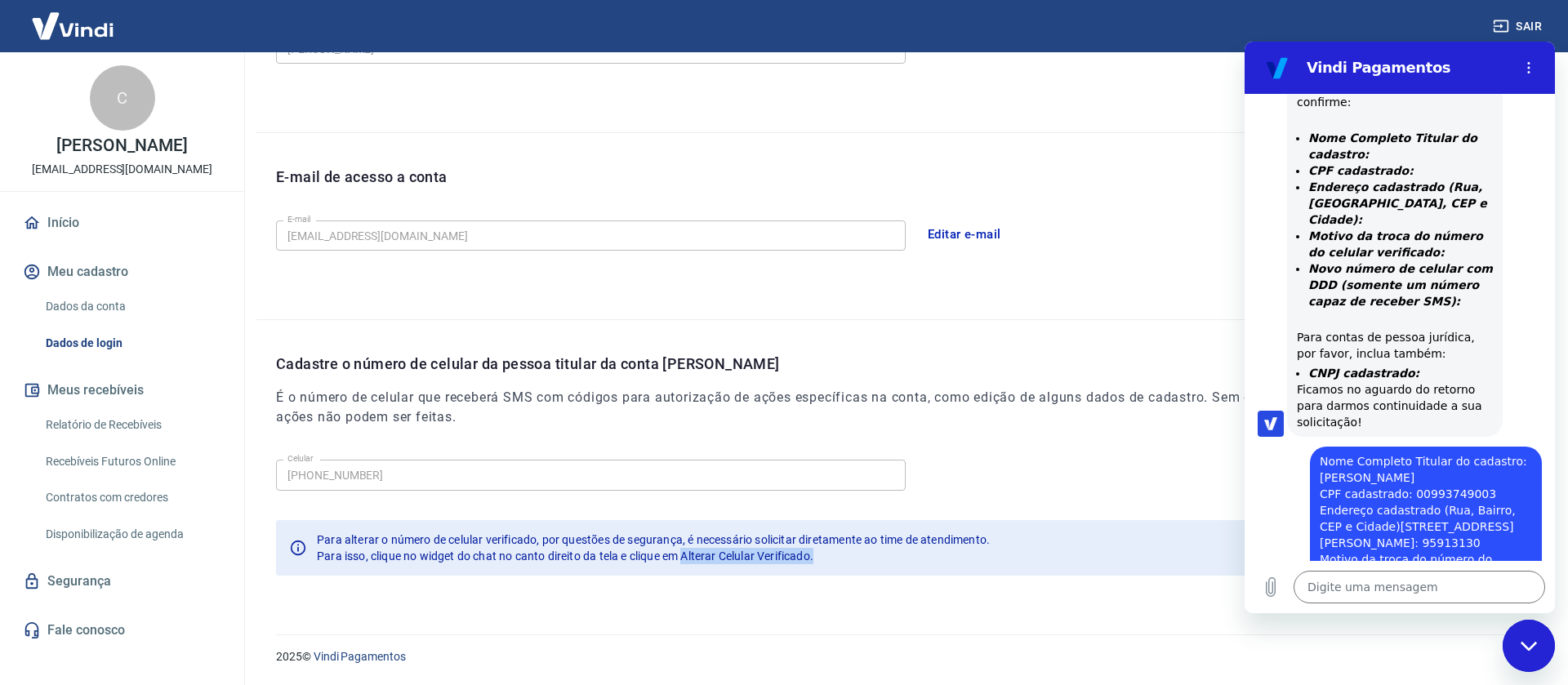
scroll to position [1264, 0]
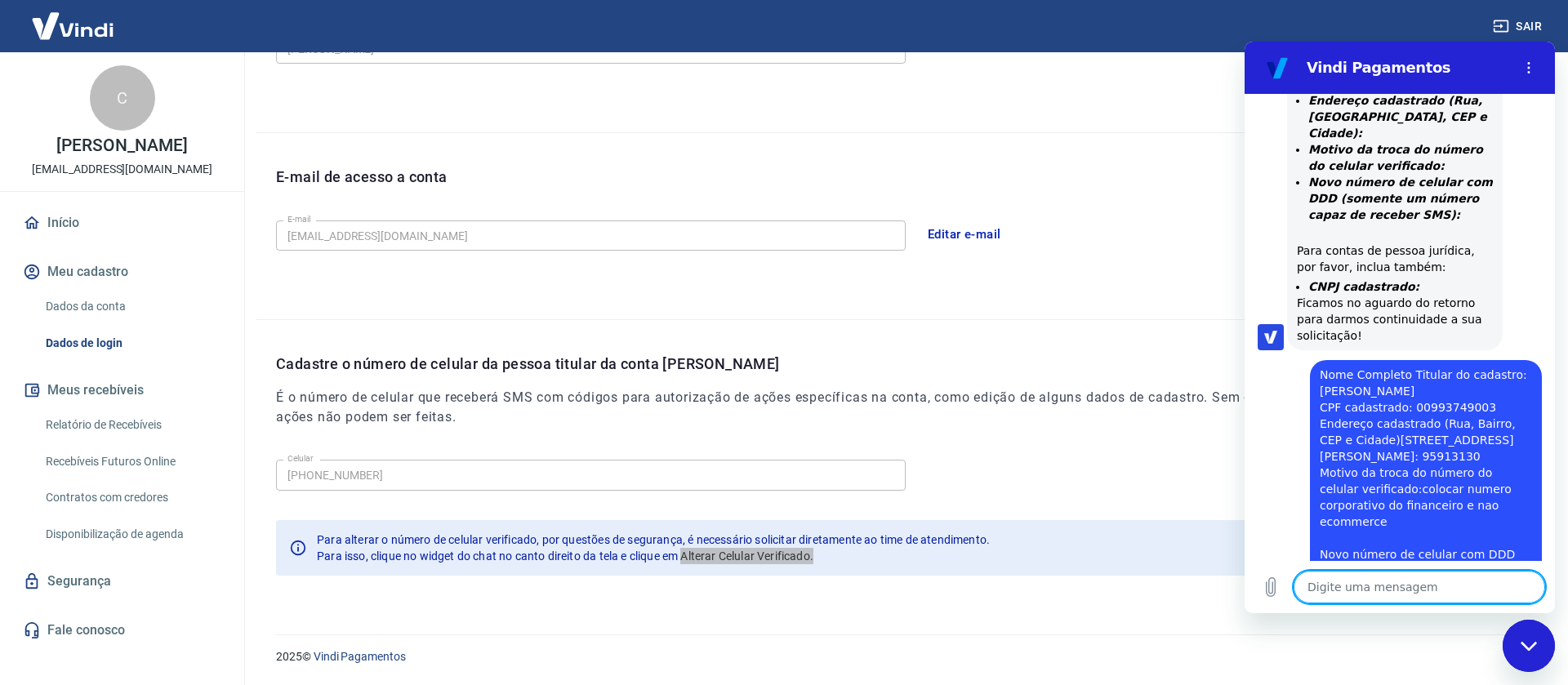
click at [1386, 591] on textarea at bounding box center [1419, 587] width 251 height 33
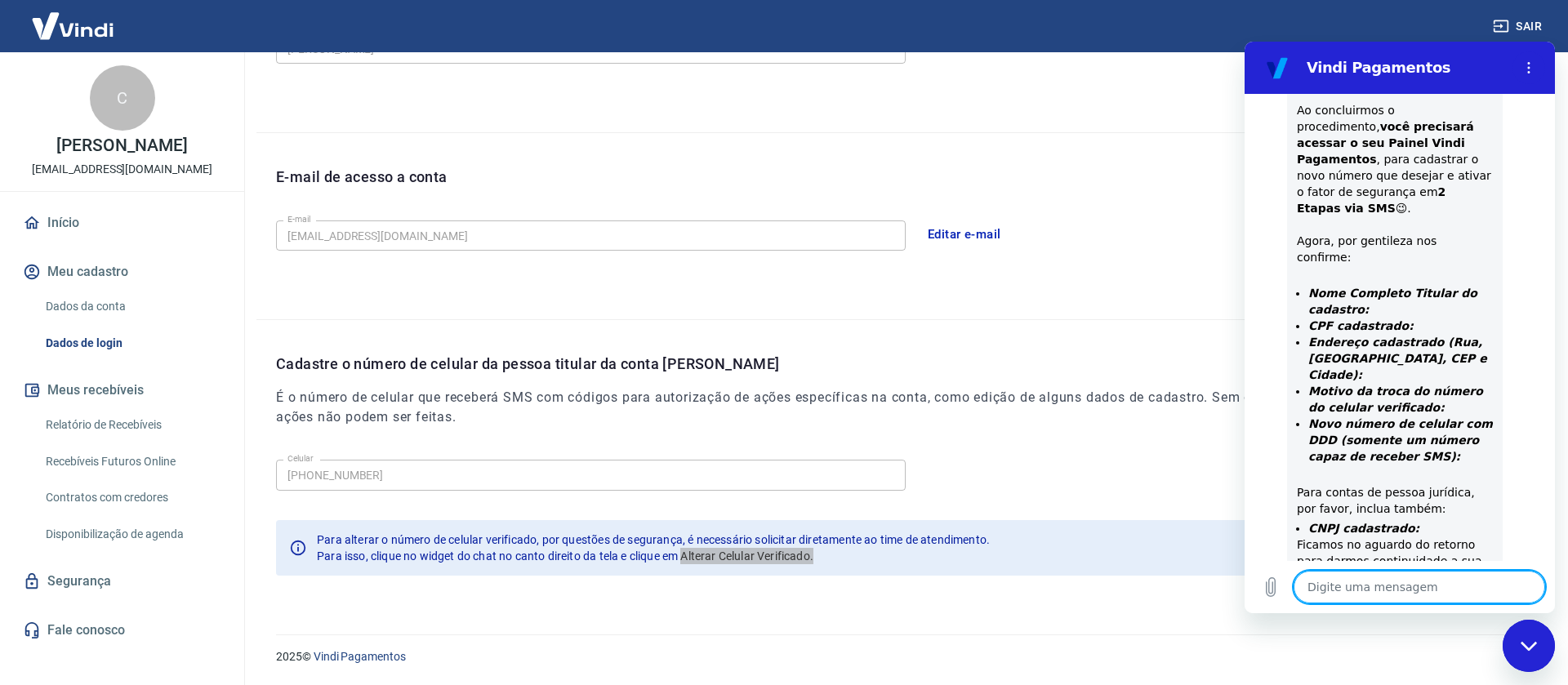
scroll to position [1303, 0]
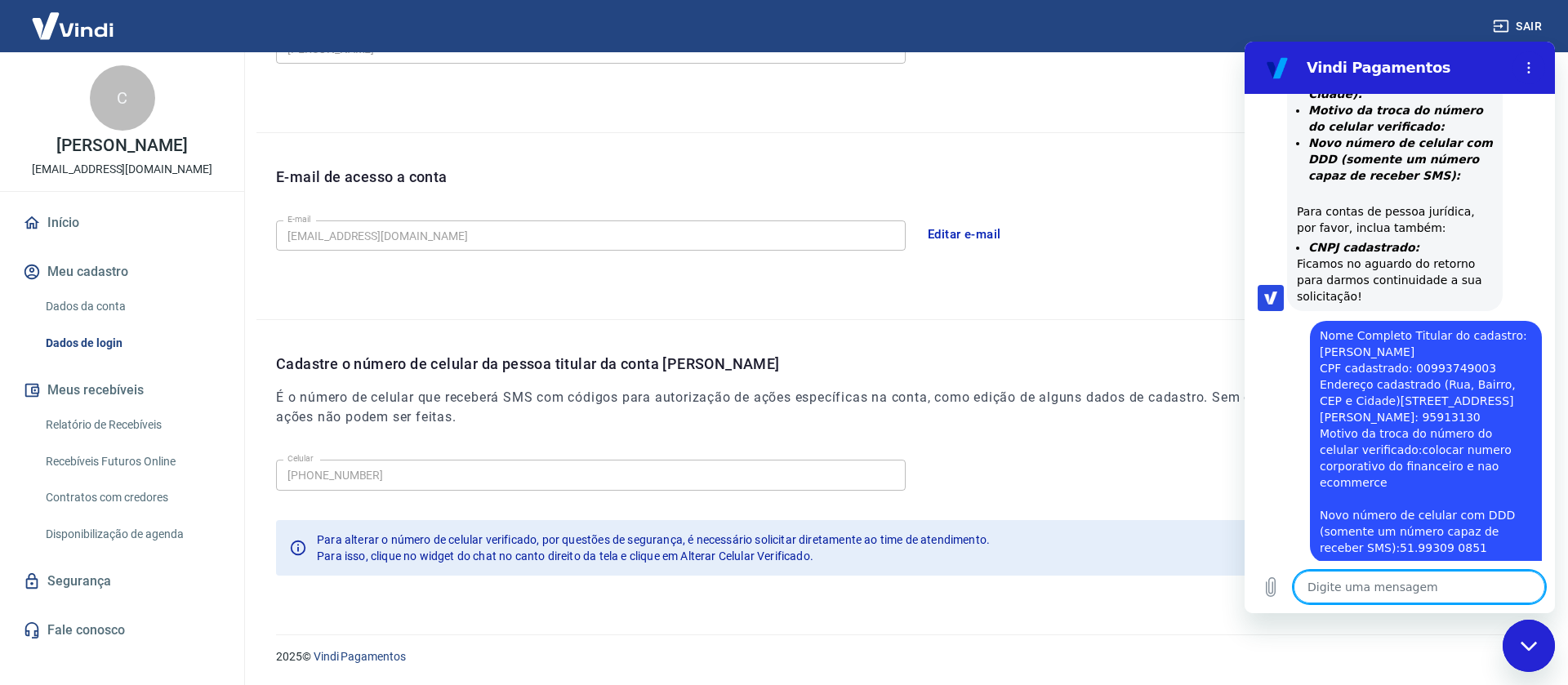
click at [871, 568] on div "Para alterar o número de celular verificado, por questões de segurança, é neces…" at bounding box center [653, 547] width 673 height 46
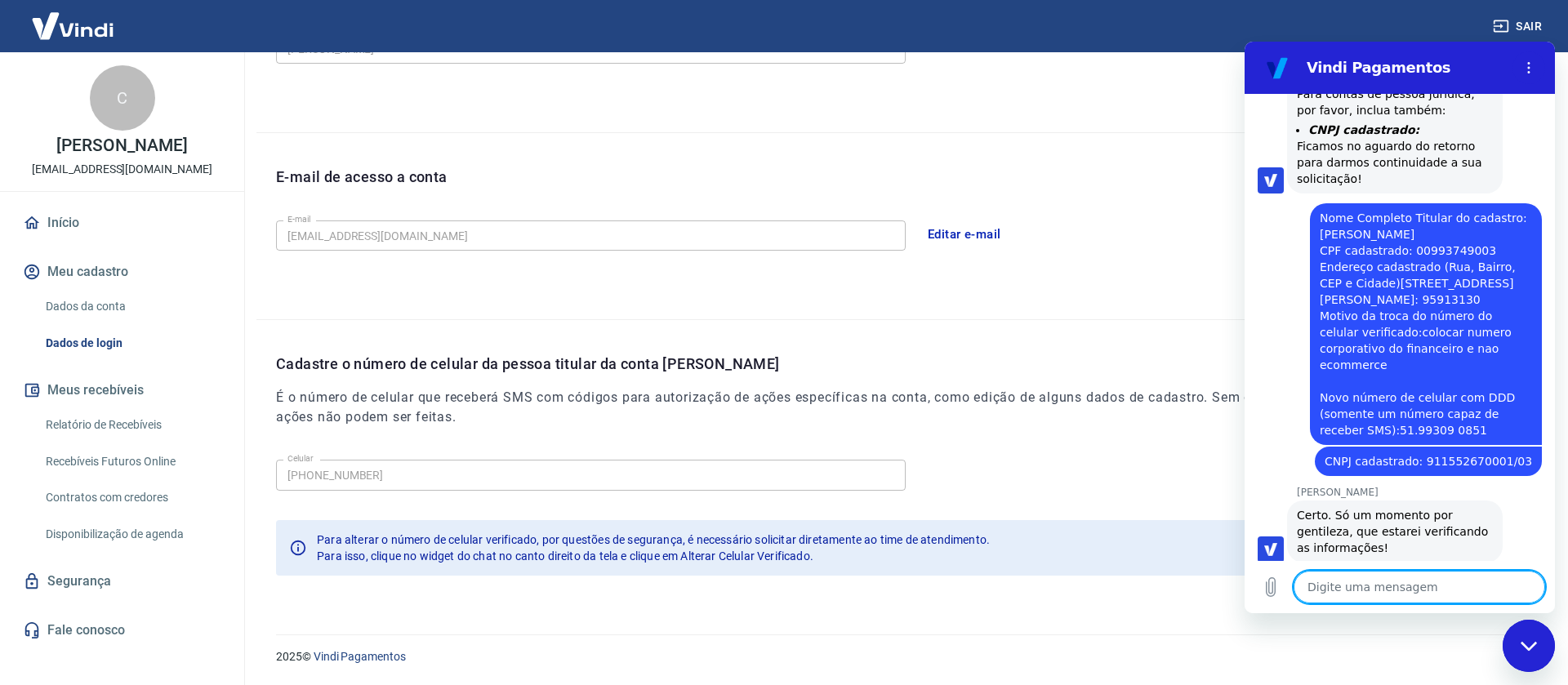
scroll to position [1420, 0]
paste textarea "967.820.480-00"
click at [1528, 584] on icon "Enviar mensagem" at bounding box center [1530, 587] width 16 height 18
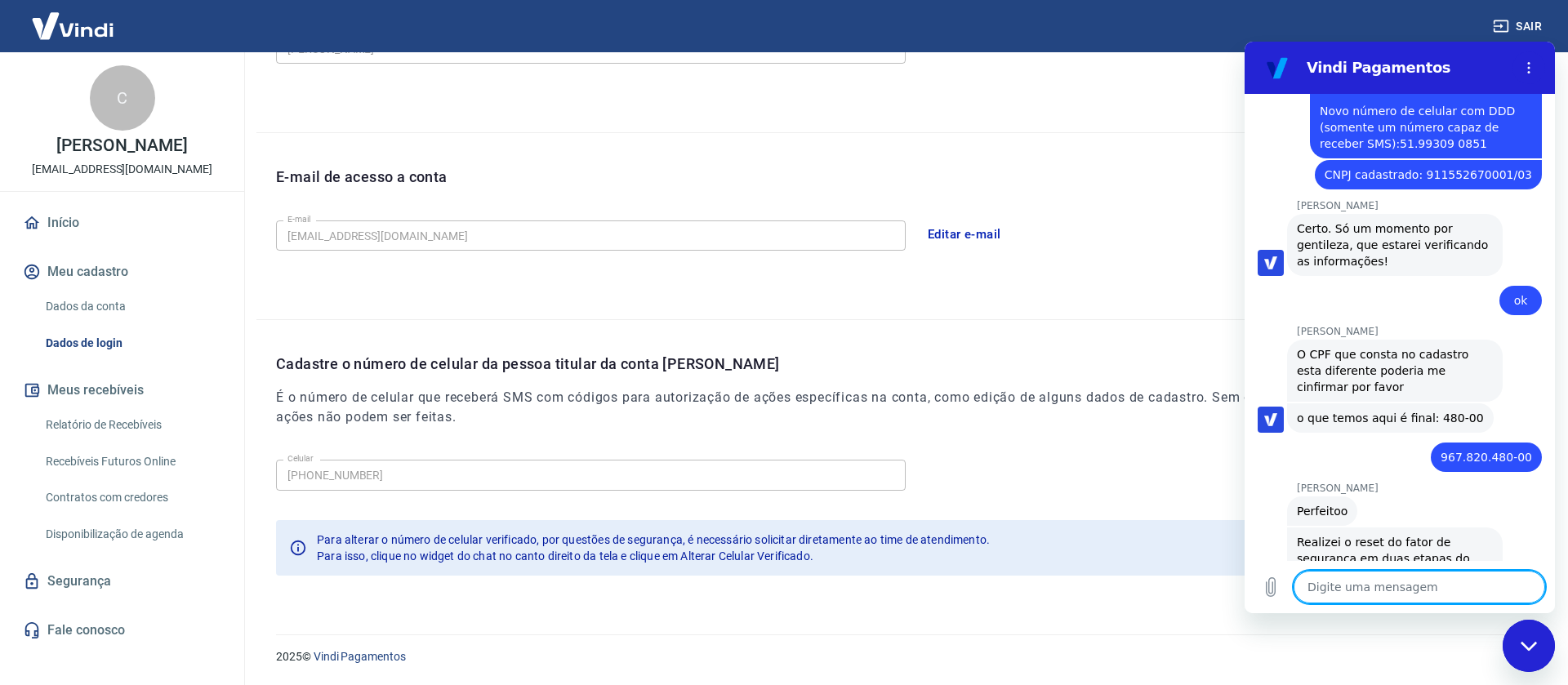
scroll to position [1707, 0]
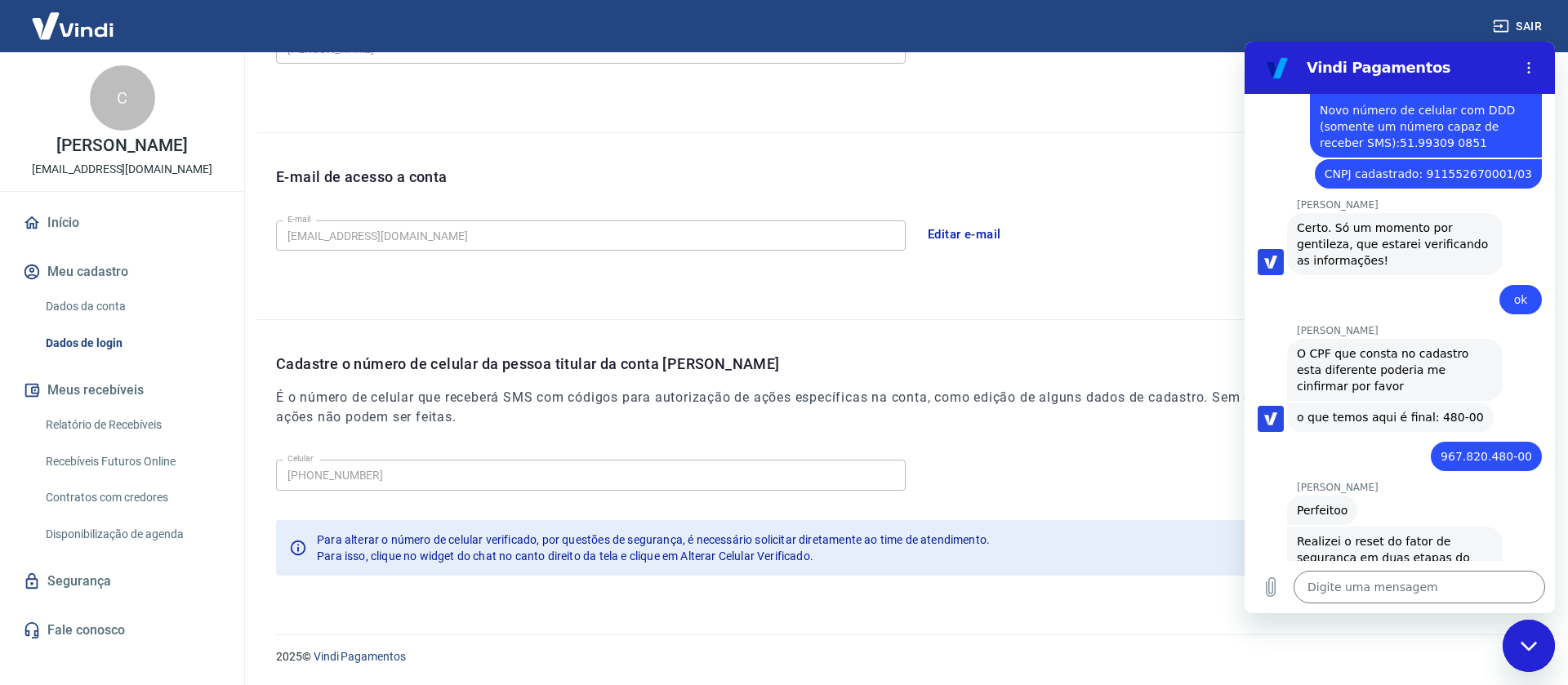
click at [1329, 666] on link "[URL][DOMAIN_NAME]" at bounding box center [1399, 672] width 139 height 13
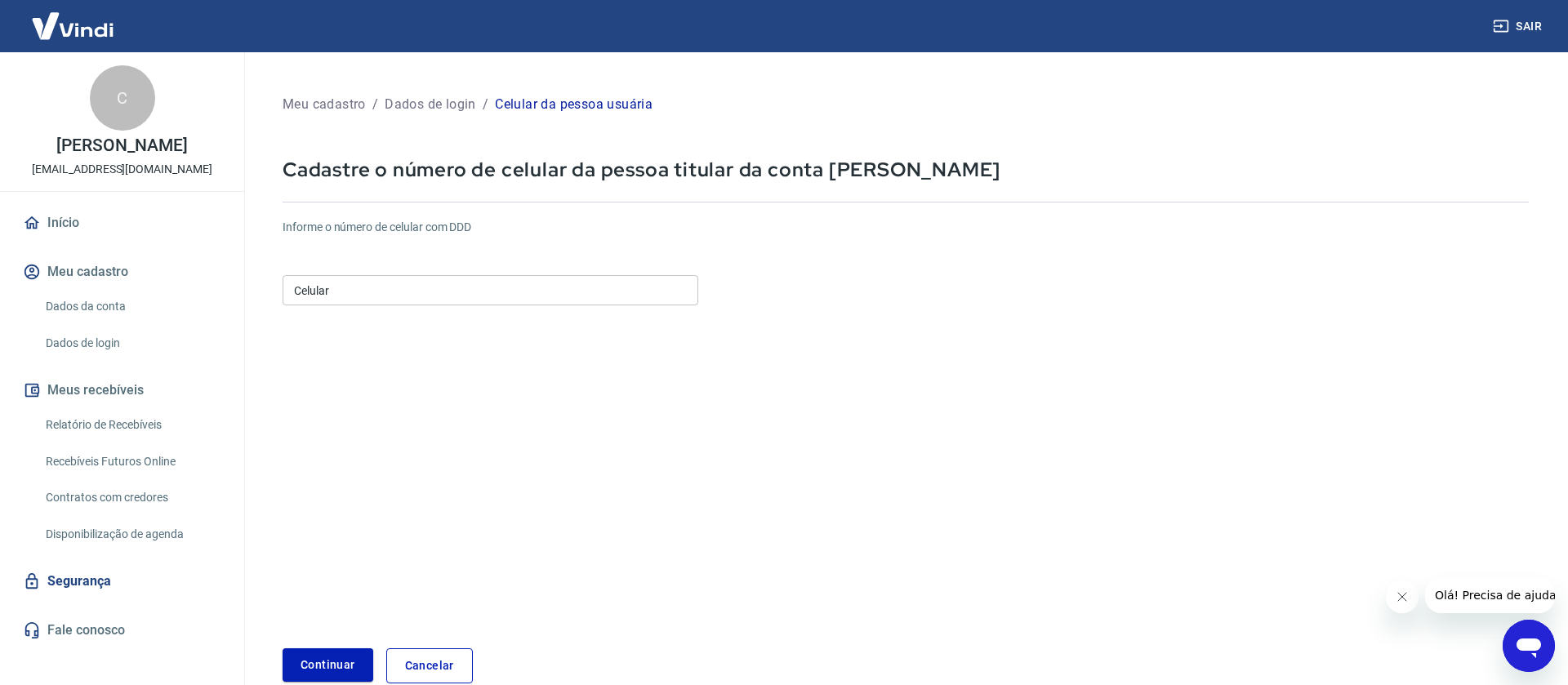
click at [328, 294] on input "Celular" at bounding box center [490, 290] width 416 height 30
type input "(51) 99309-0851"
click at [328, 666] on button "Continuar" at bounding box center [328, 665] width 91 height 34
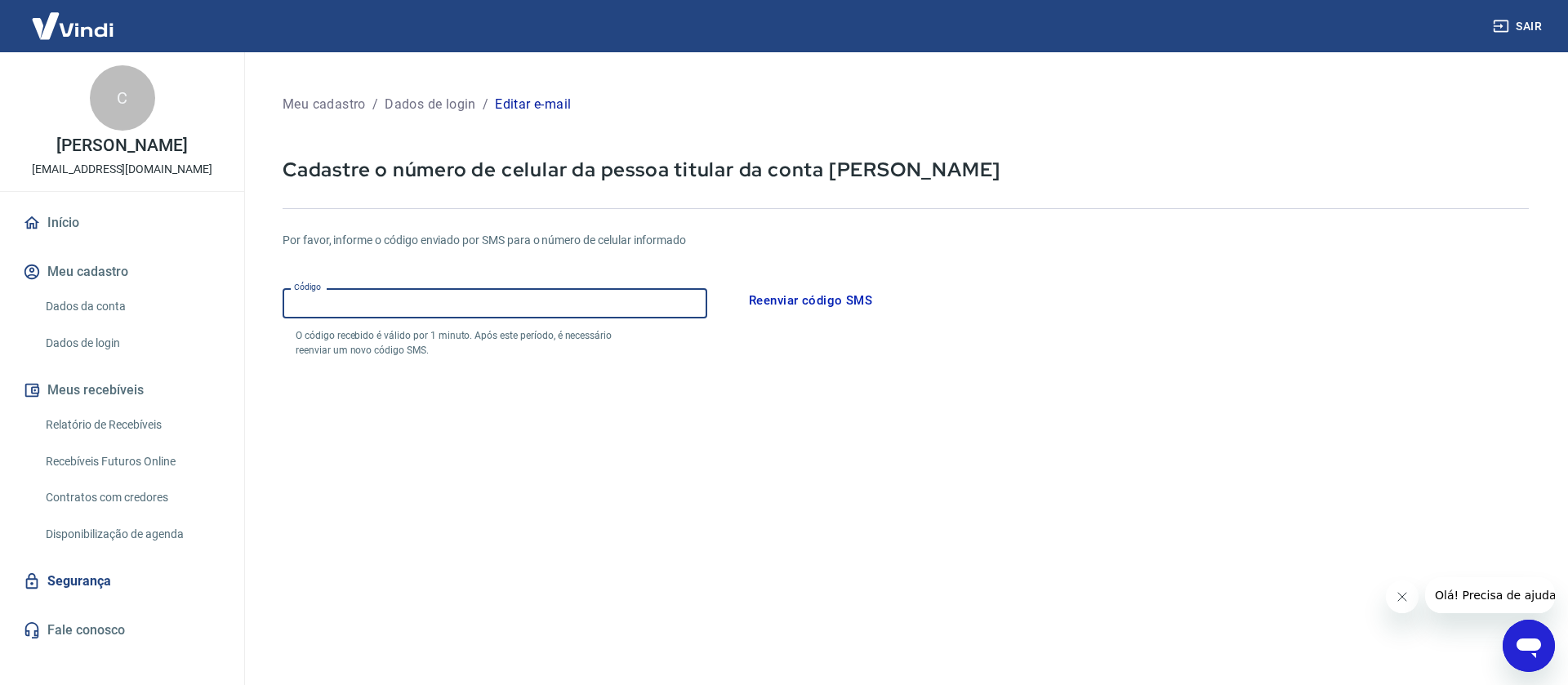
click at [387, 305] on input "Código" at bounding box center [495, 303] width 425 height 30
click at [330, 304] on input "Código" at bounding box center [495, 303] width 425 height 30
click at [783, 305] on button "Reenviar código SMS" at bounding box center [811, 300] width 141 height 34
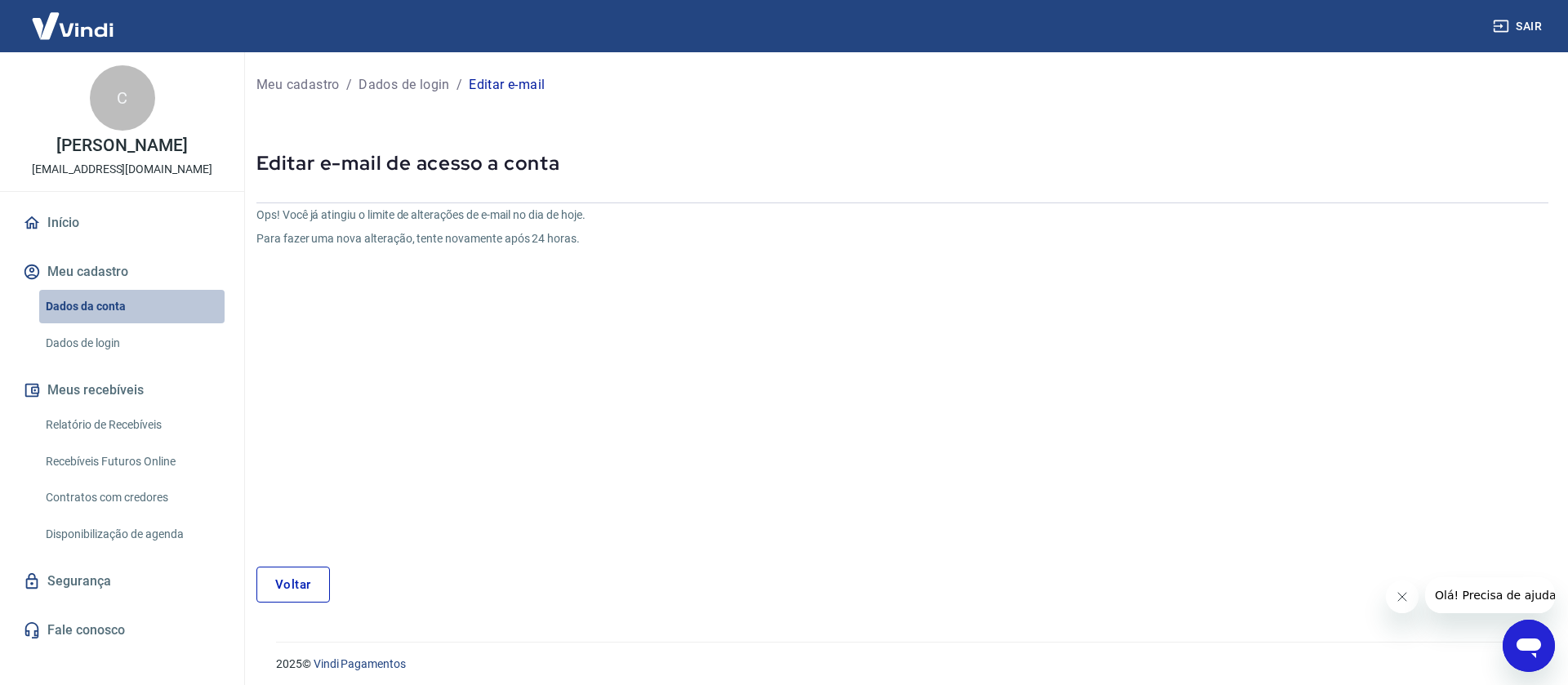
click at [95, 324] on link "Dados da conta" at bounding box center [132, 306] width 185 height 34
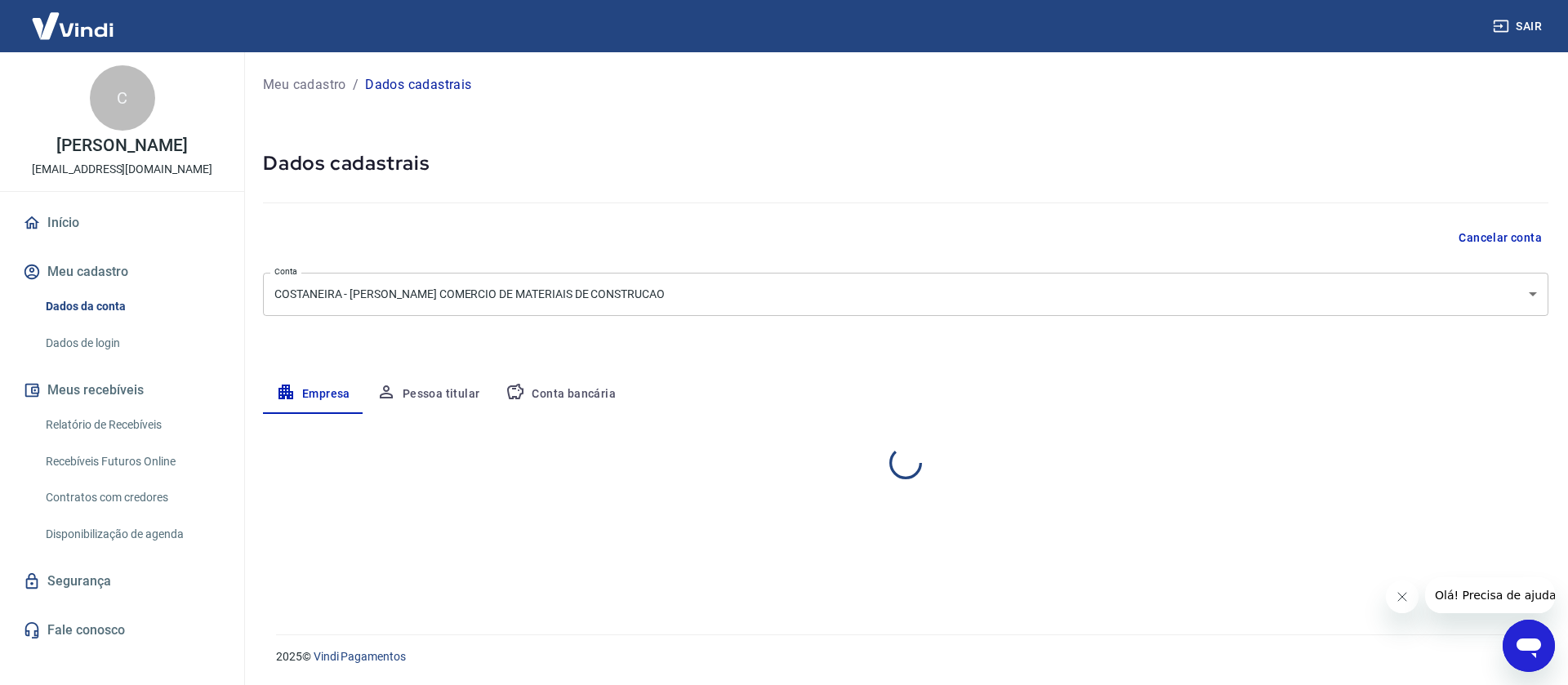
select select "RS"
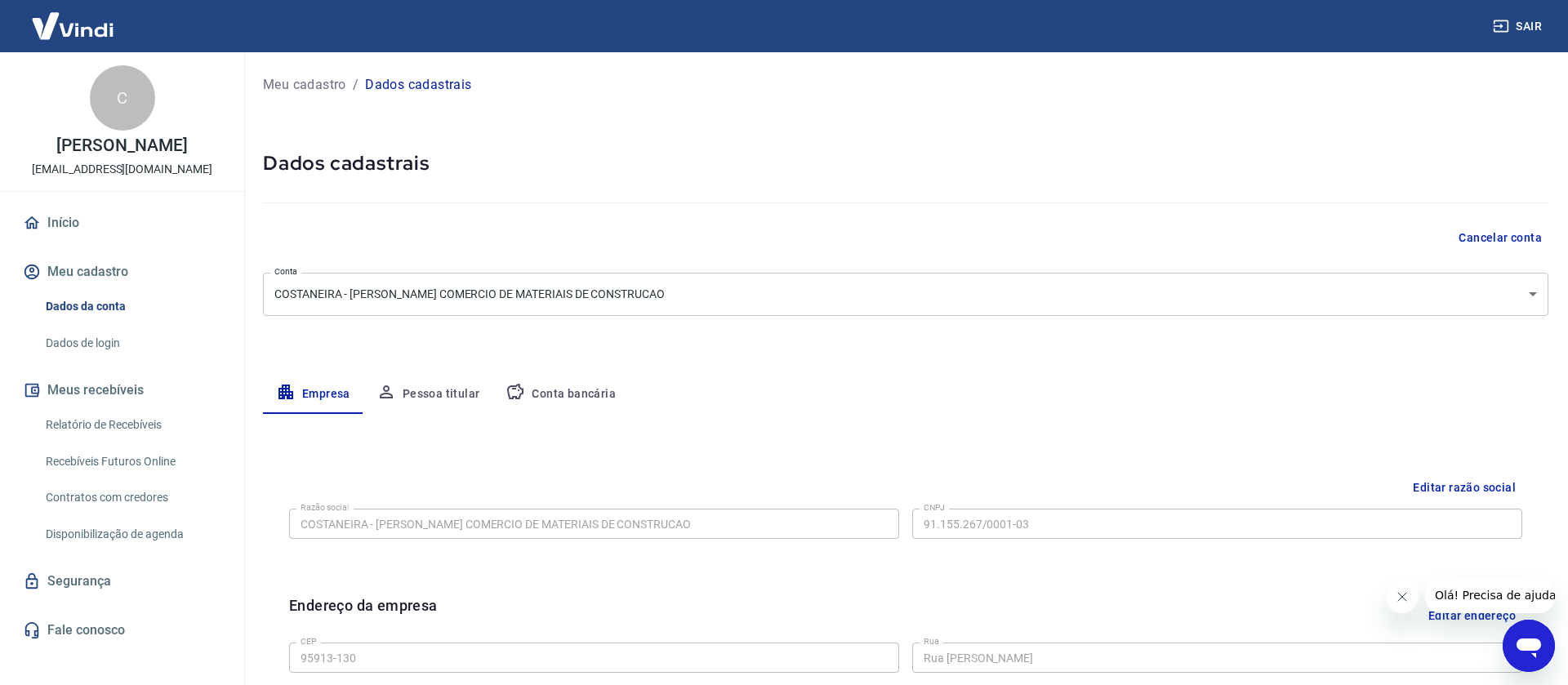
click at [78, 357] on link "Dados de login" at bounding box center [132, 343] width 185 height 34
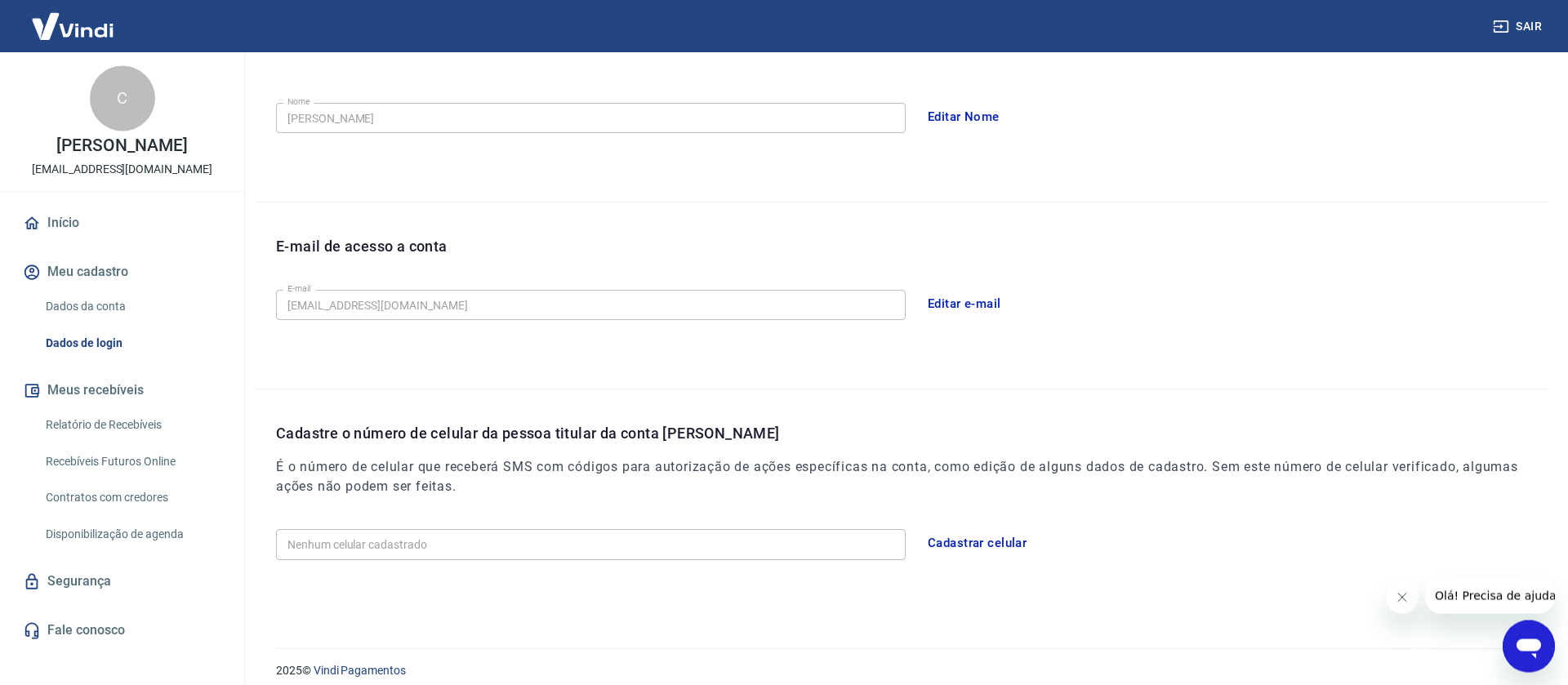
scroll to position [305, 0]
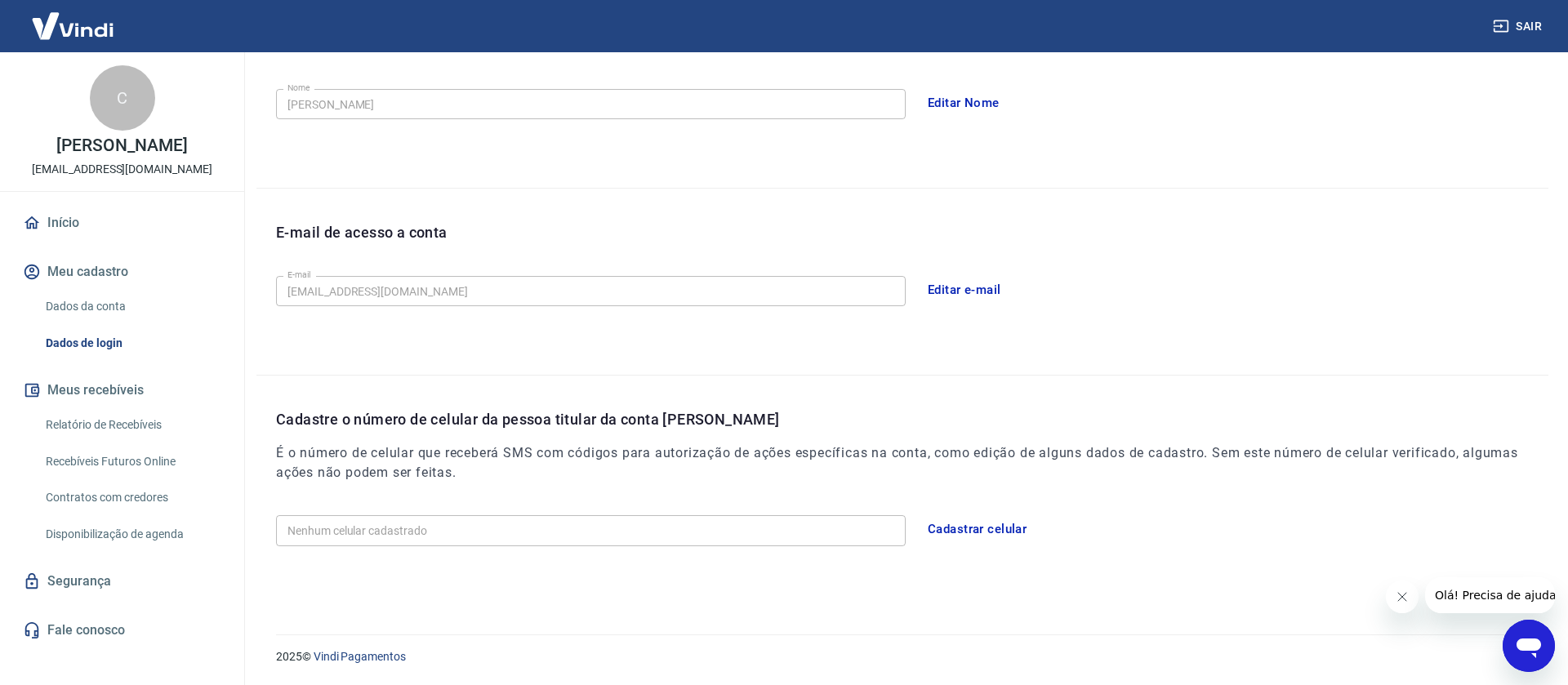
click at [992, 536] on button "Cadastrar celular" at bounding box center [977, 528] width 117 height 34
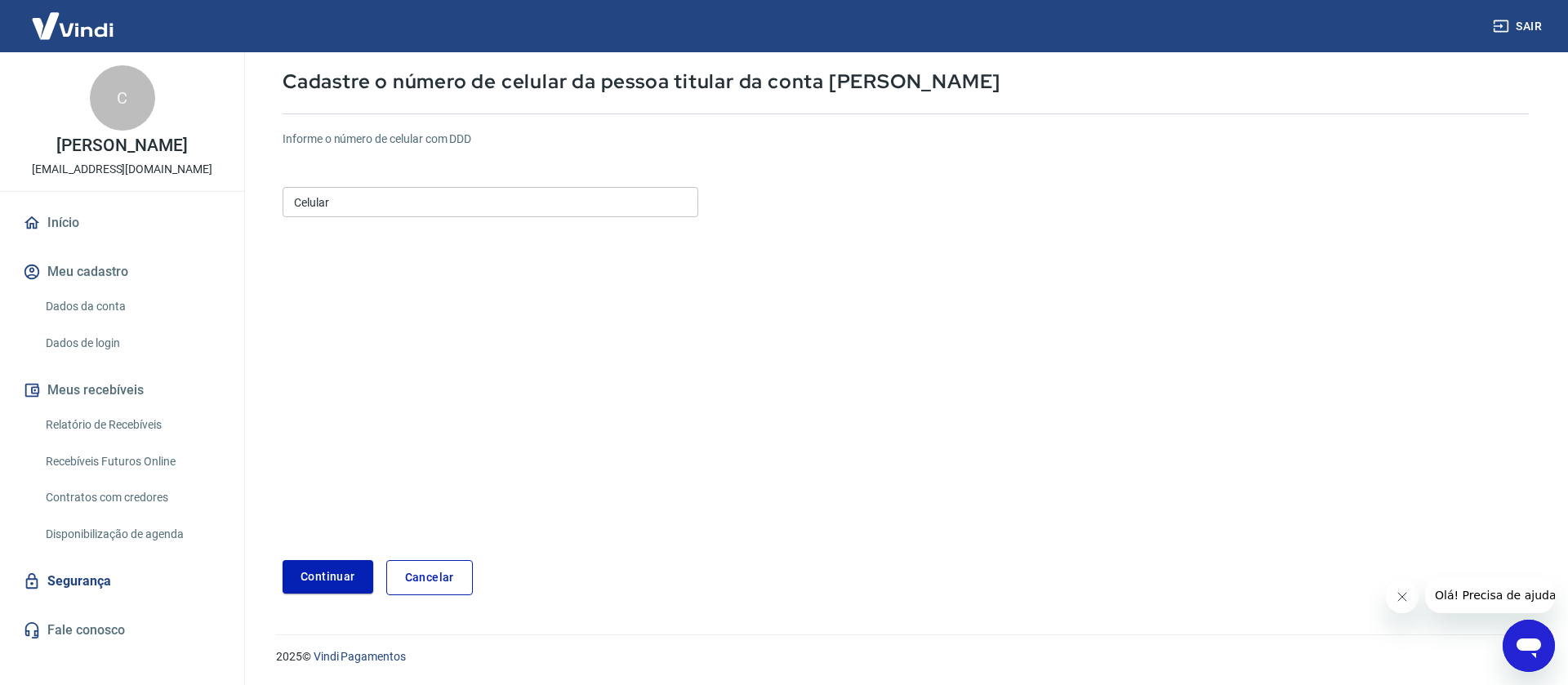
scroll to position [88, 0]
click at [402, 204] on input "Celular" at bounding box center [490, 202] width 416 height 30
type input "(51) 99309-0851"
click at [307, 586] on button "Continuar" at bounding box center [328, 577] width 91 height 34
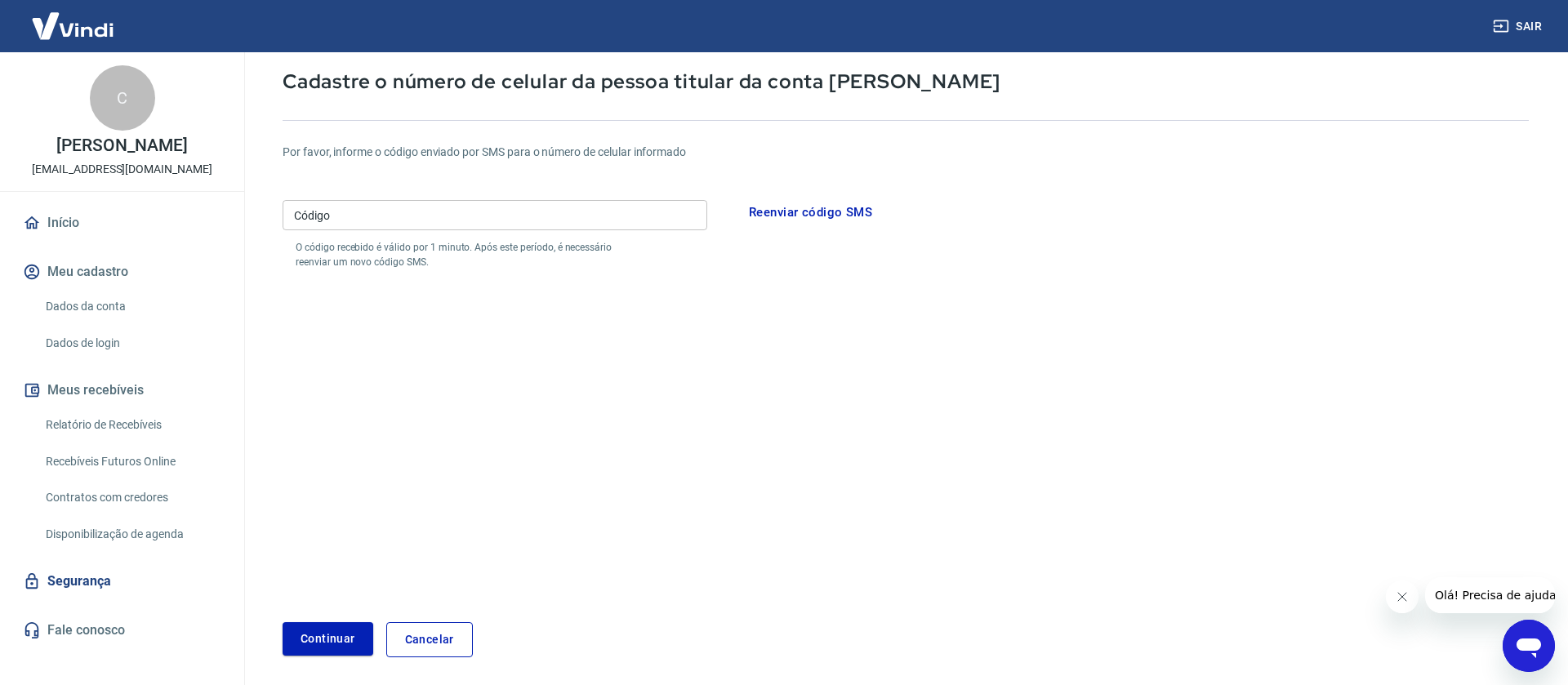
scroll to position [150, 0]
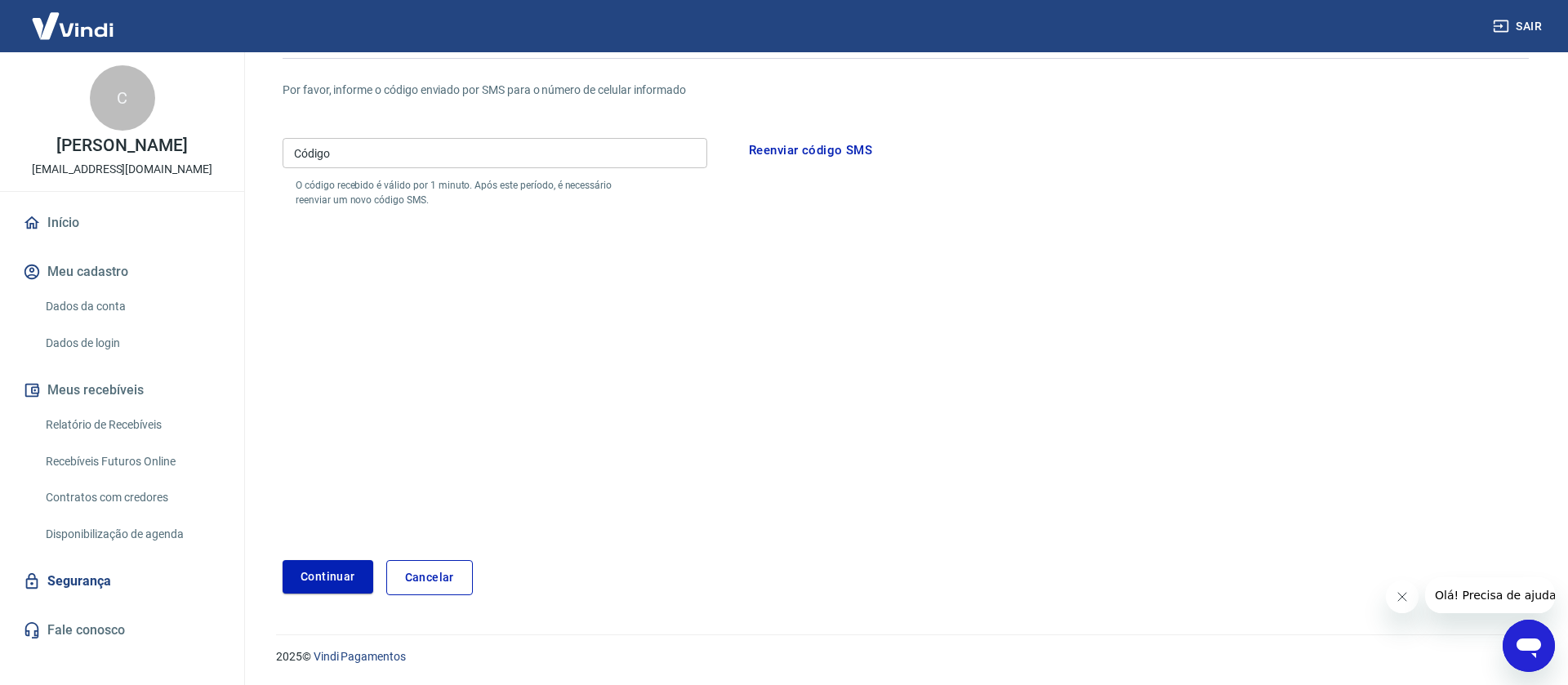
click at [401, 155] on input "Código" at bounding box center [495, 152] width 425 height 30
click at [401, 155] on input "95" at bounding box center [495, 152] width 425 height 30
type input "055755"
click at [306, 582] on button "Continuar" at bounding box center [328, 577] width 91 height 34
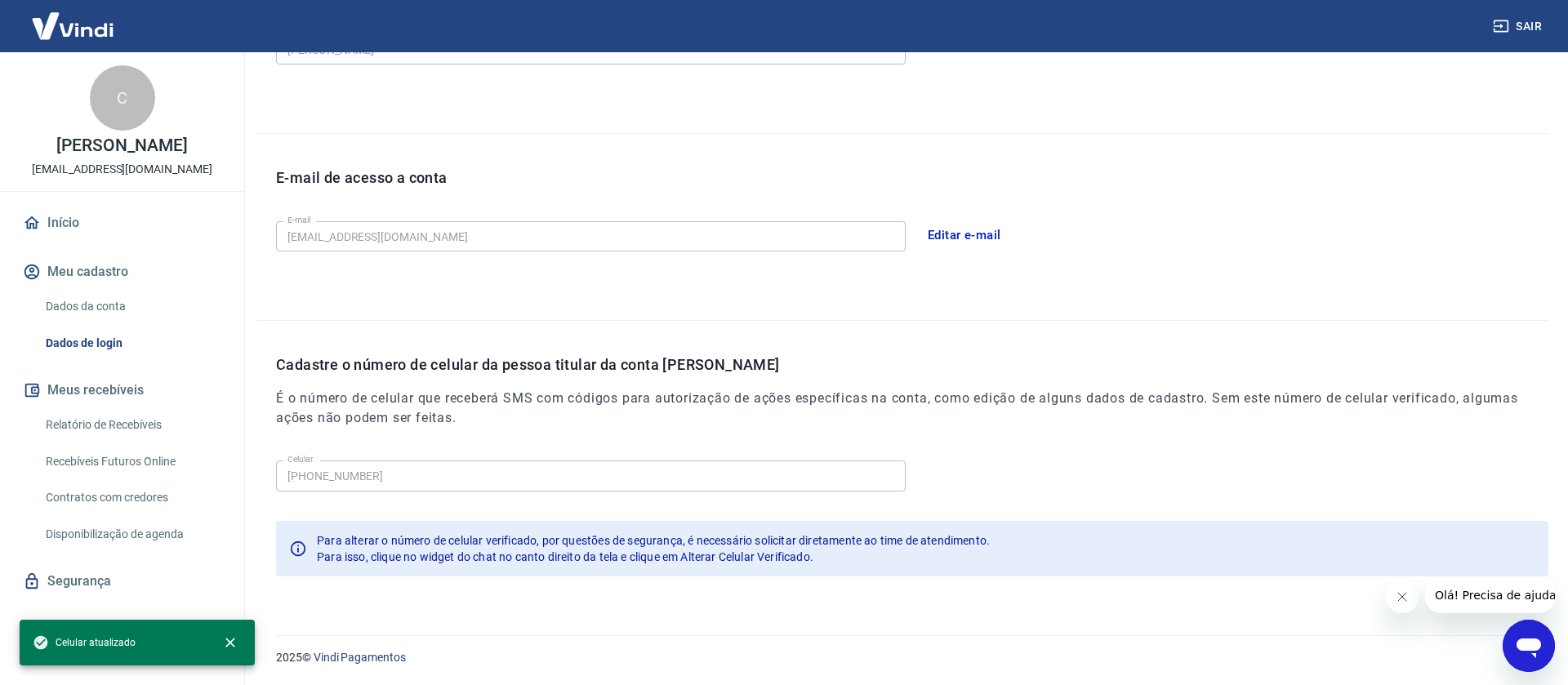
scroll to position [361, 0]
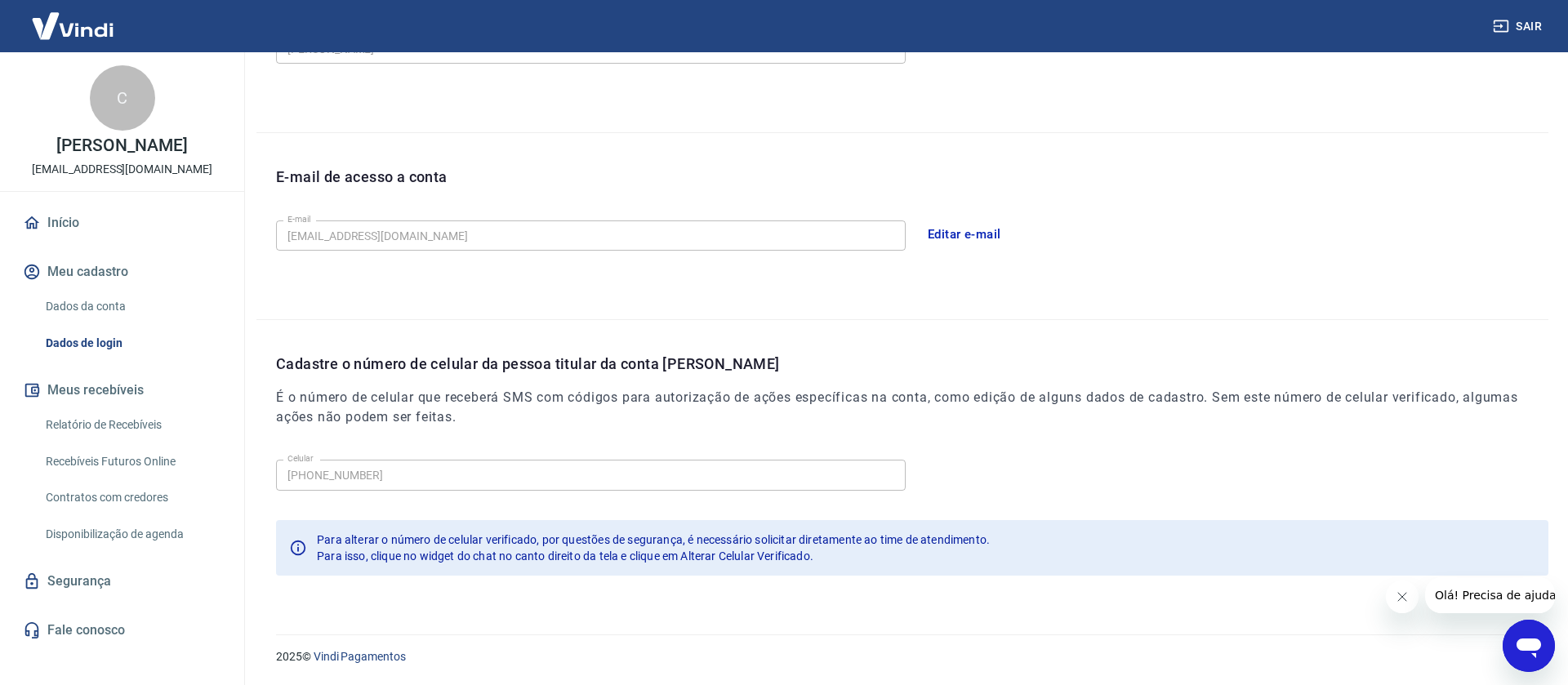
click at [61, 239] on link "Início" at bounding box center [121, 222] width 205 height 36
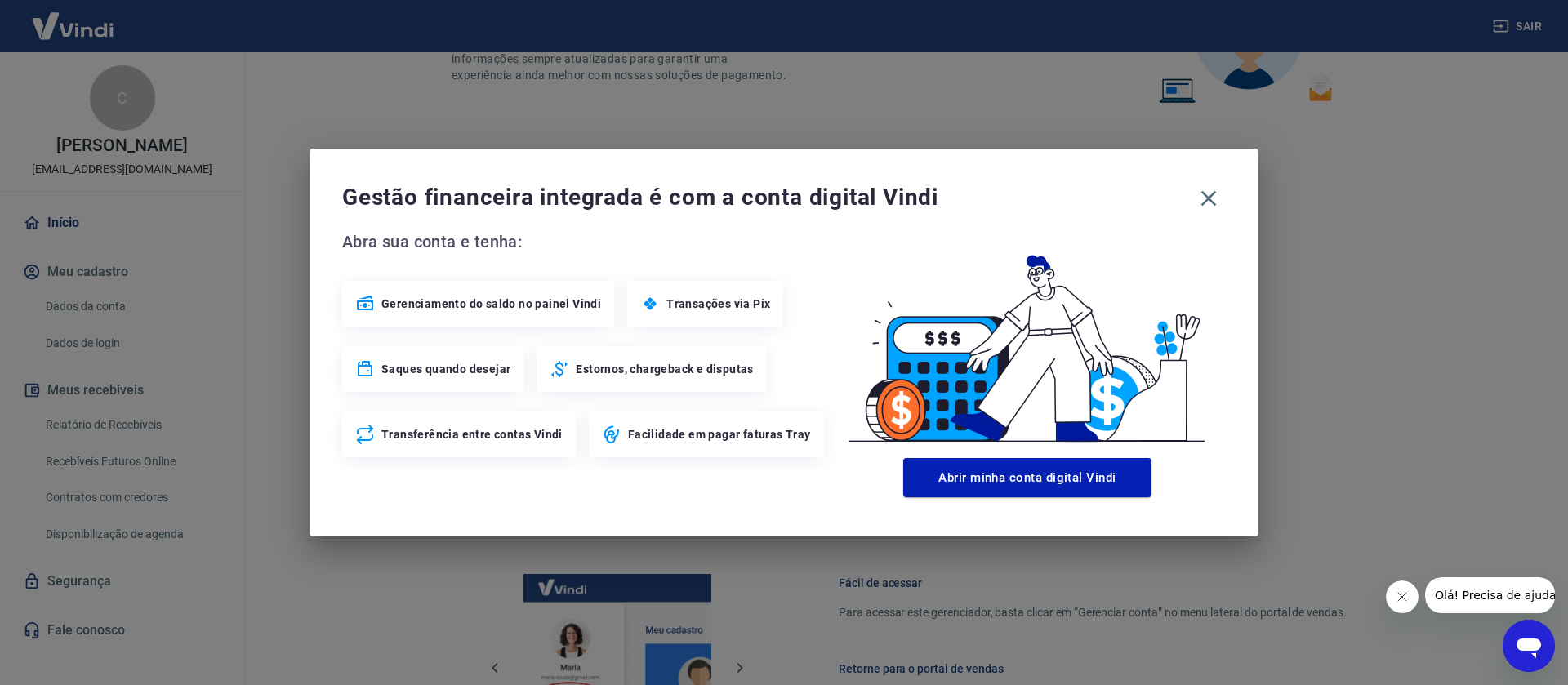
scroll to position [757, 0]
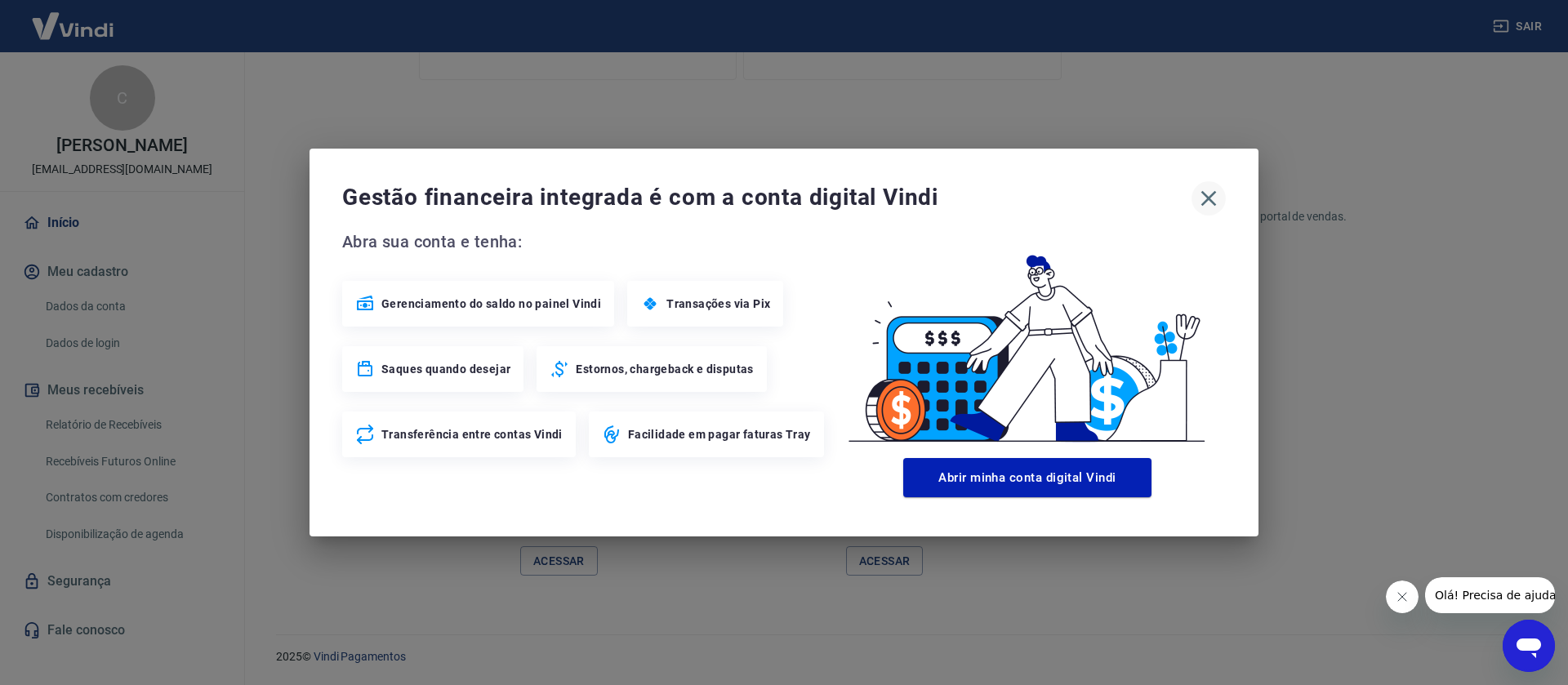
click at [1204, 204] on icon "button" at bounding box center [1209, 198] width 16 height 16
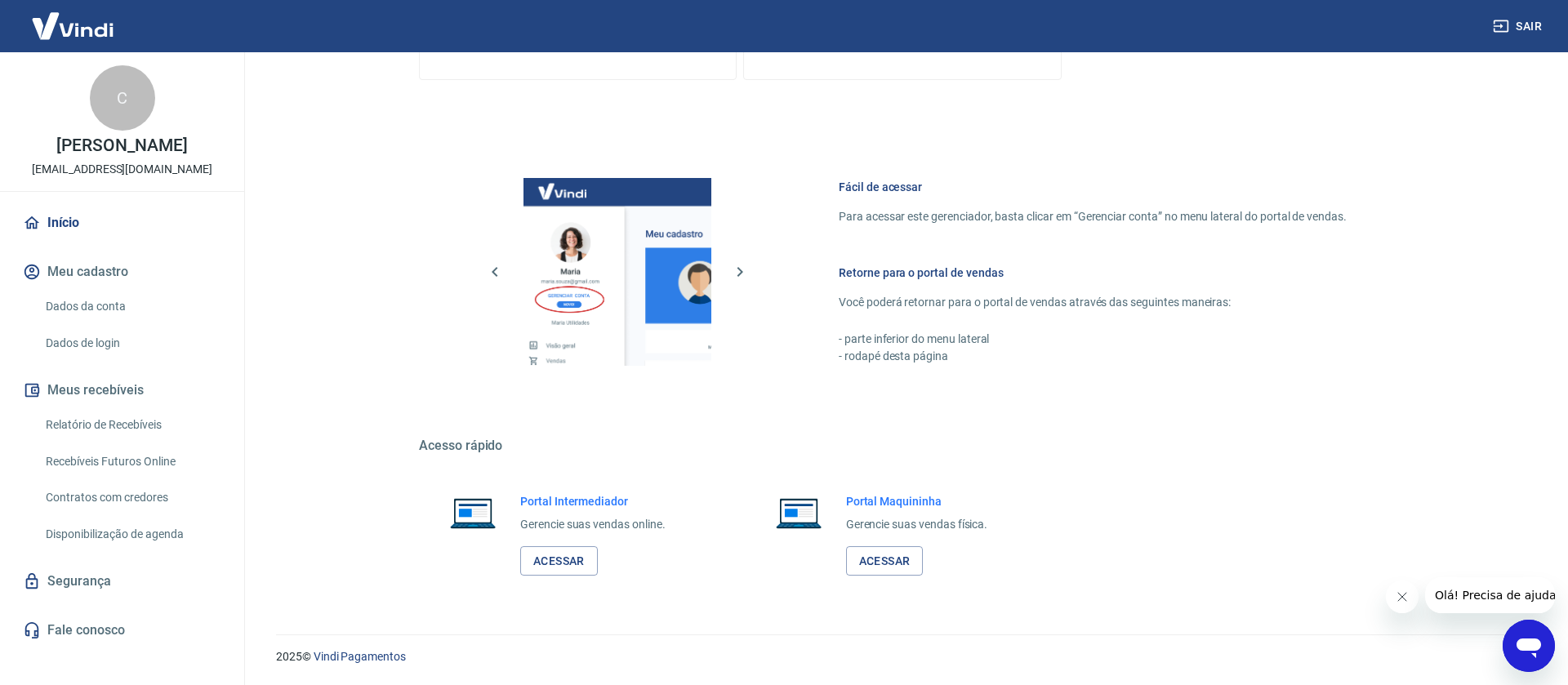
click at [154, 442] on link "Relatório de Recebíveis" at bounding box center [132, 425] width 185 height 34
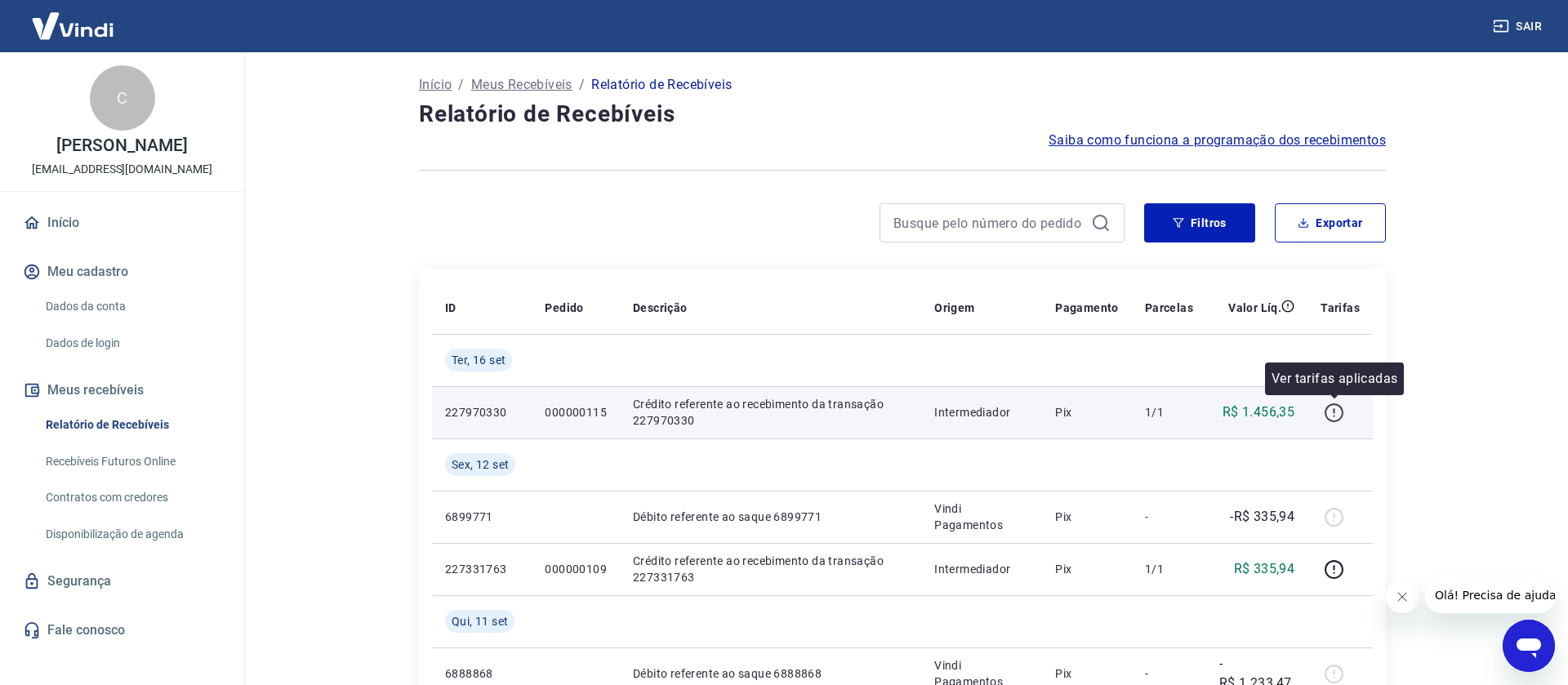
click at [1335, 414] on icon "button" at bounding box center [1334, 413] width 20 height 20
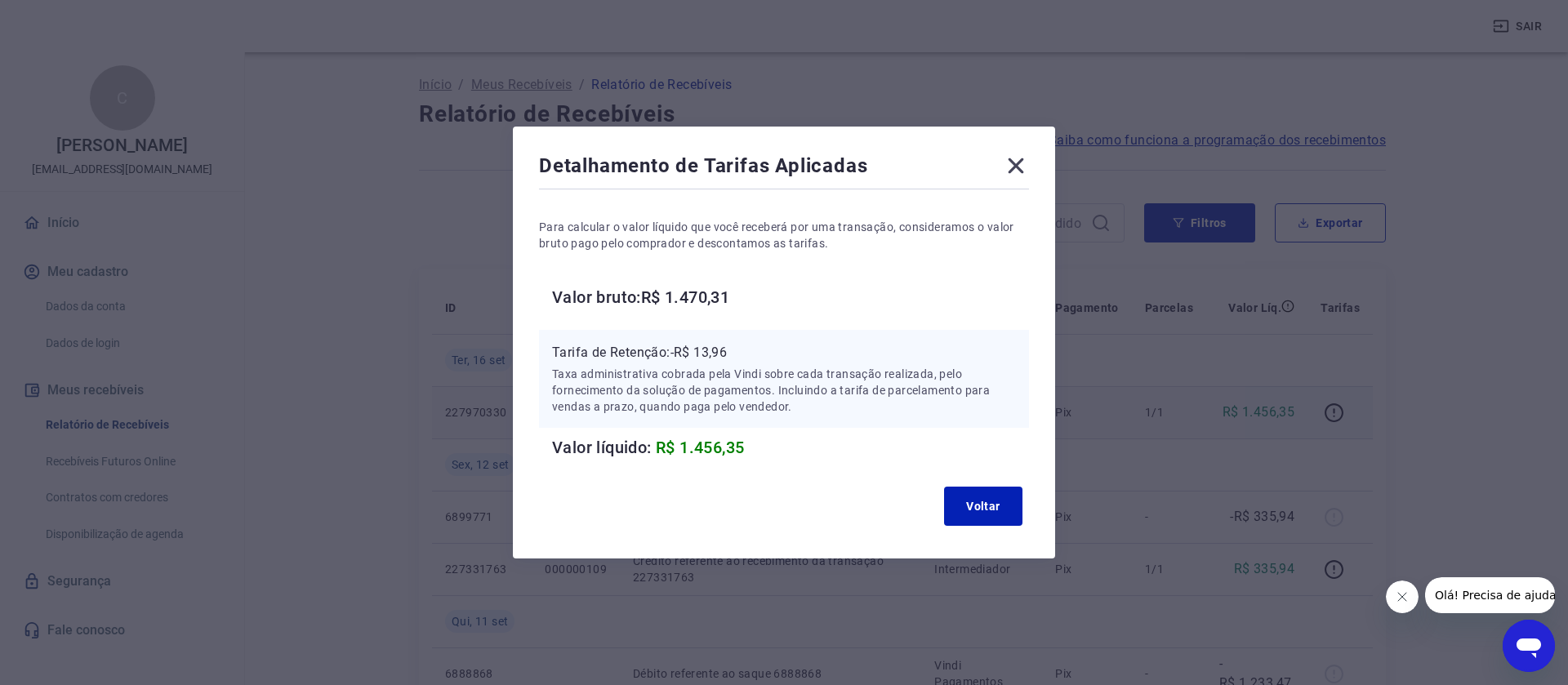
click at [1012, 170] on icon at bounding box center [1017, 166] width 16 height 16
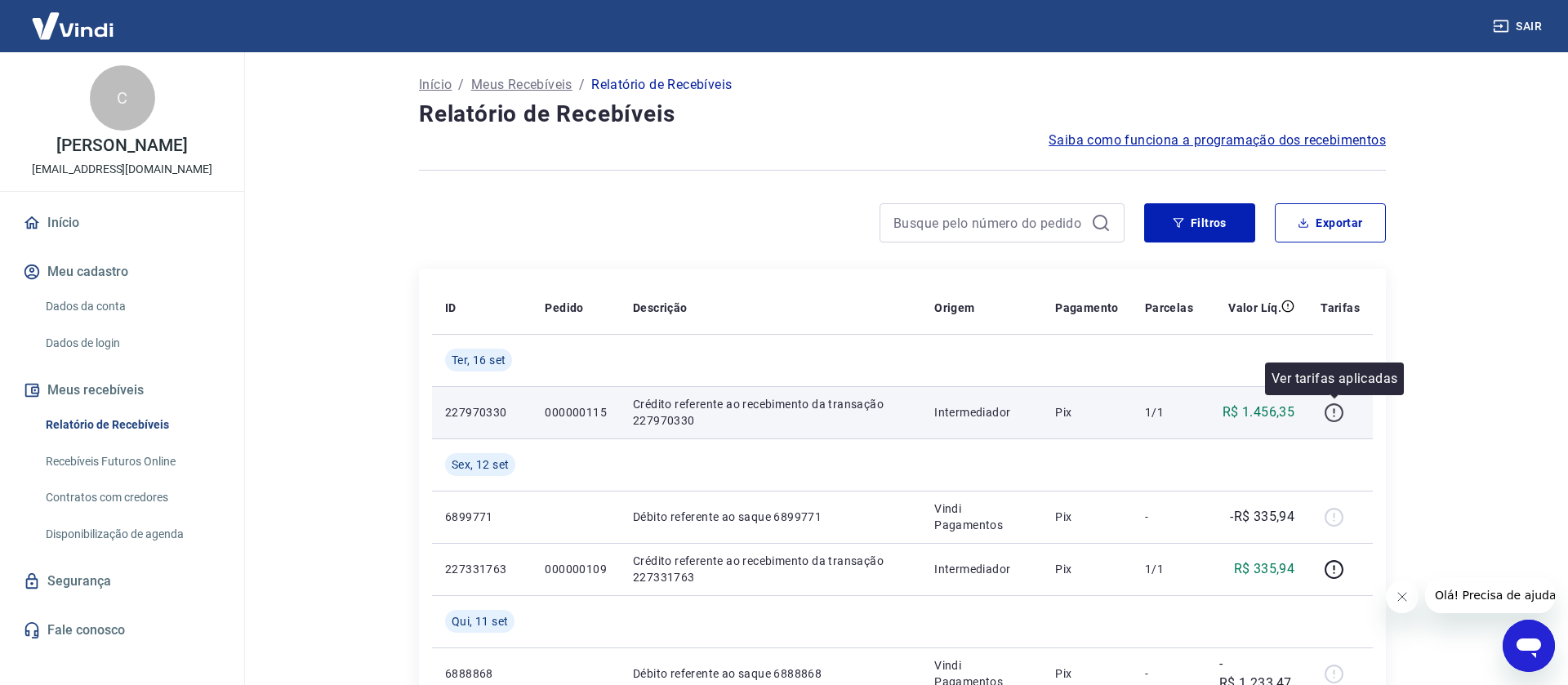
click at [1344, 413] on icon "button" at bounding box center [1334, 413] width 20 height 20
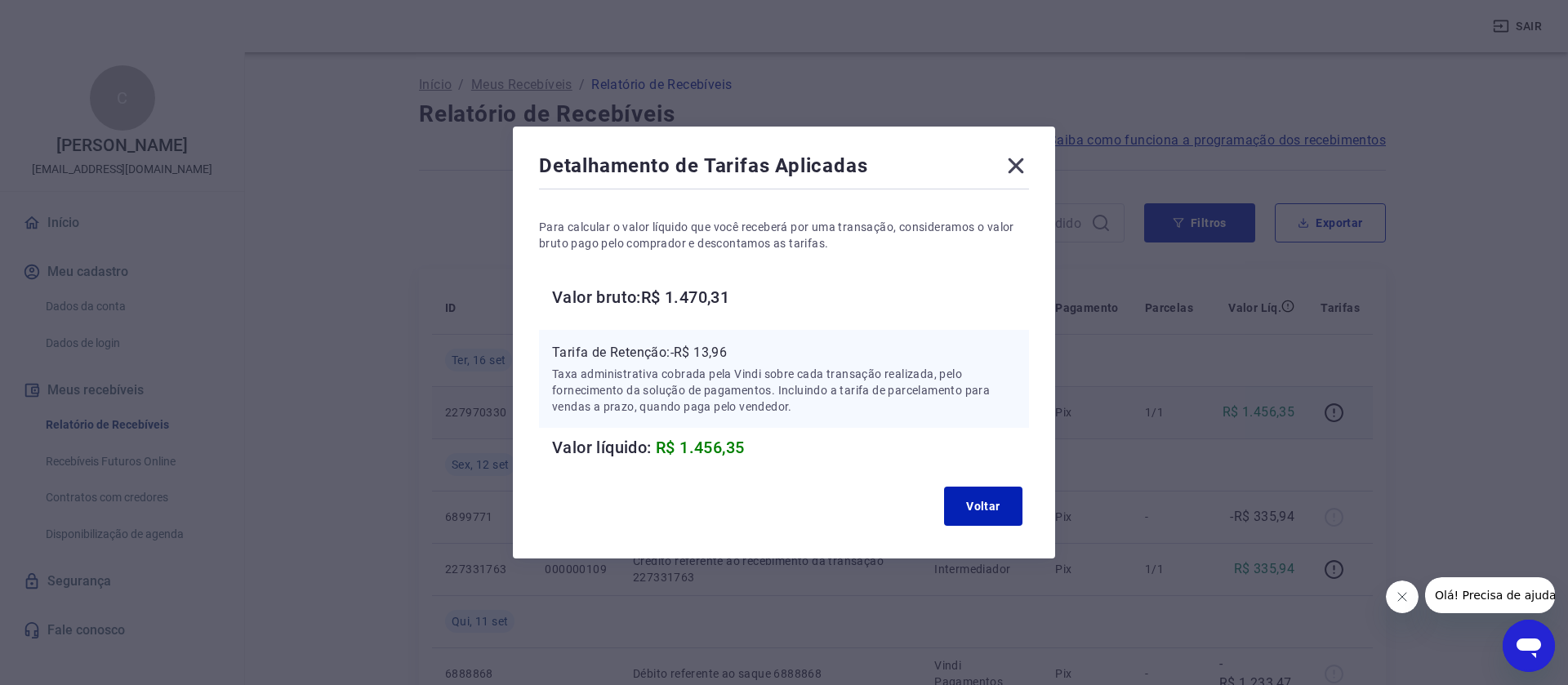
click at [1023, 170] on icon at bounding box center [1016, 165] width 26 height 26
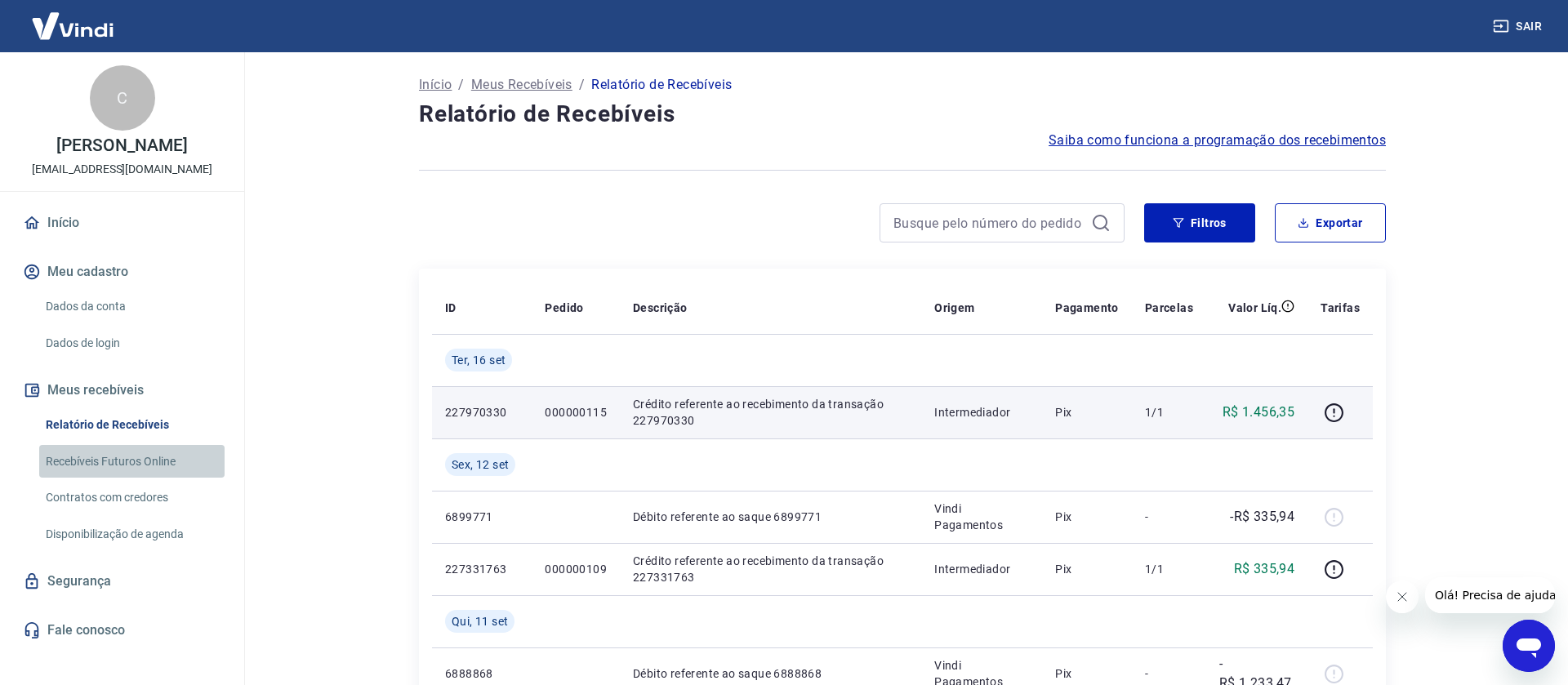
click at [134, 479] on link "Recebíveis Futuros Online" at bounding box center [132, 461] width 185 height 34
